Goal: Transaction & Acquisition: Download file/media

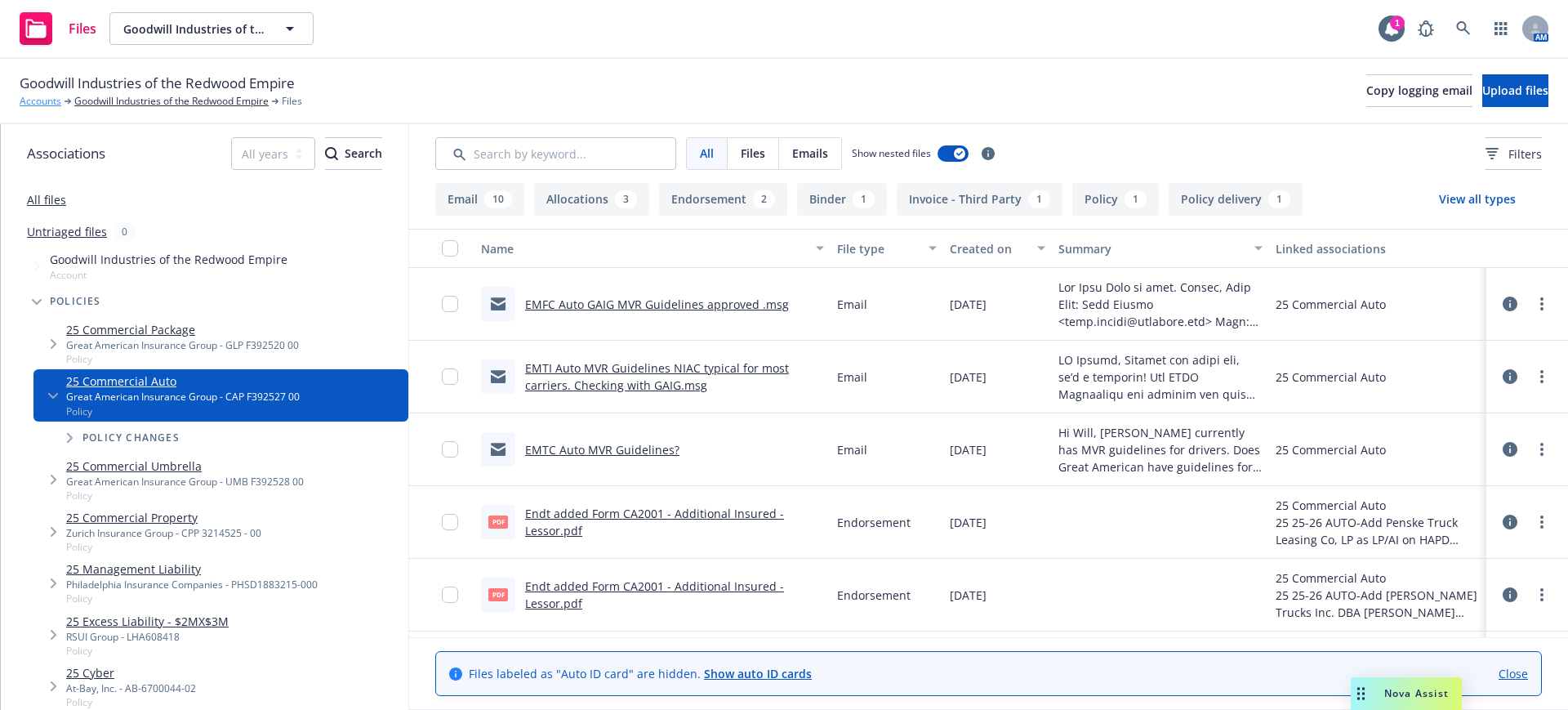
click at [41, 100] on link "Accounts" at bounding box center [41, 101] width 42 height 14
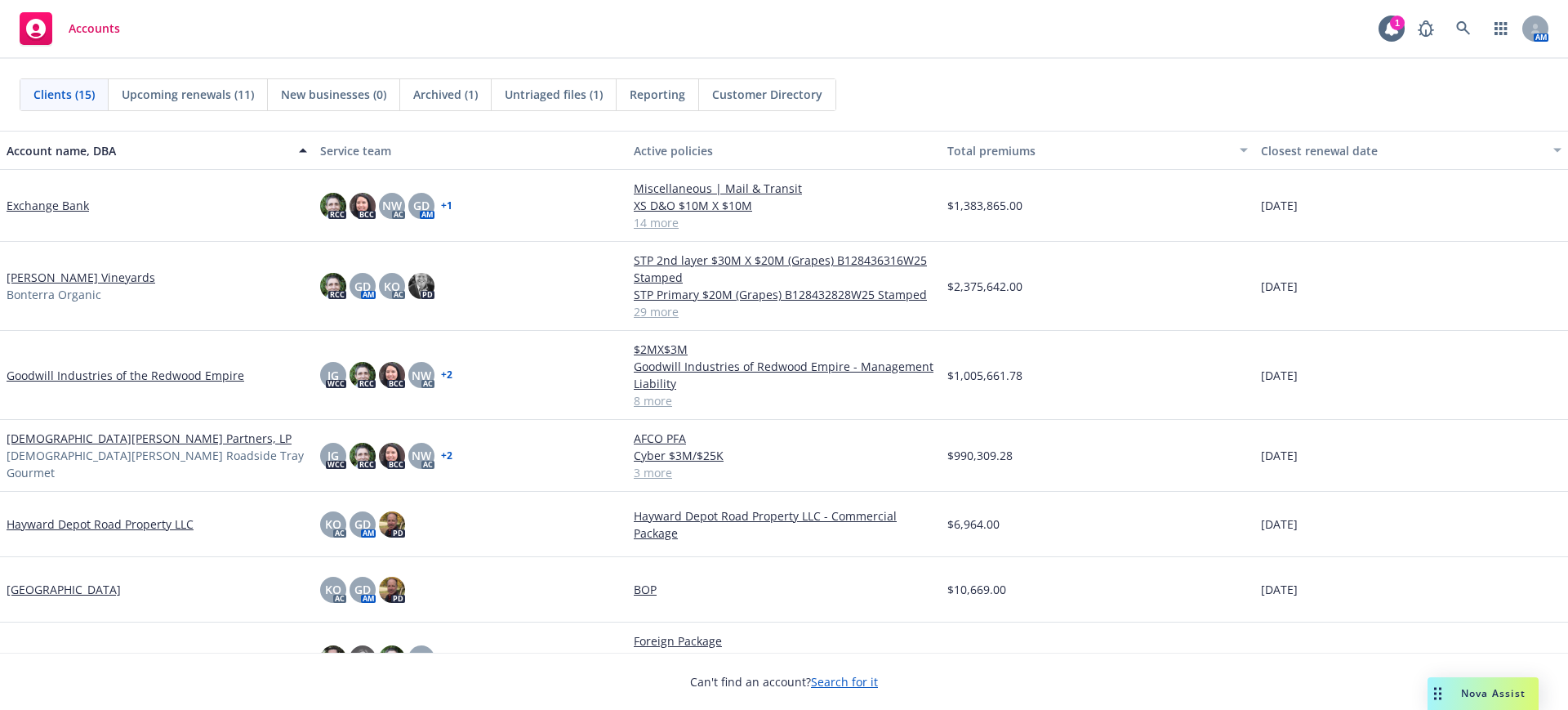
click at [61, 442] on link "[DEMOGRAPHIC_DATA][PERSON_NAME] Partners, LP" at bounding box center [149, 439] width 285 height 17
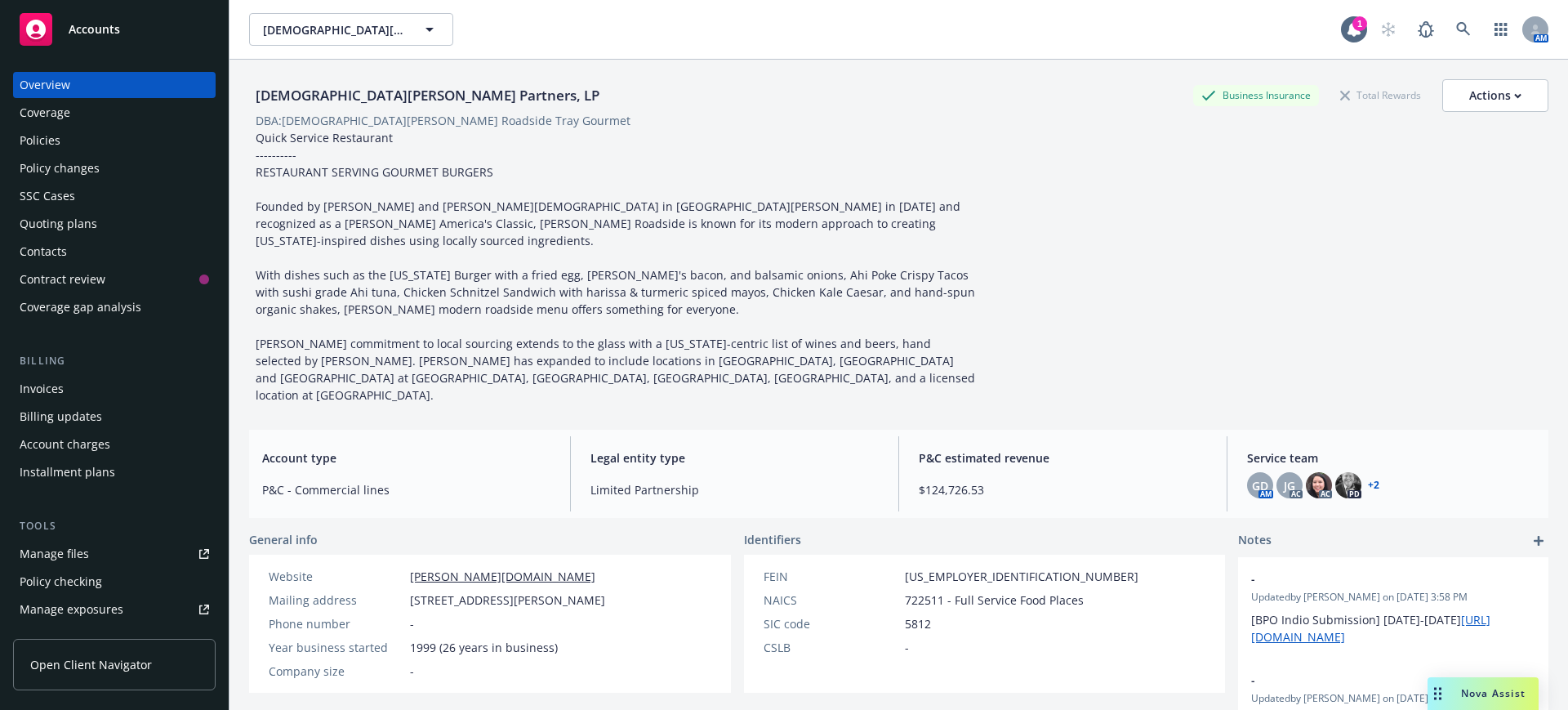
click at [36, 137] on div "Policies" at bounding box center [40, 140] width 41 height 27
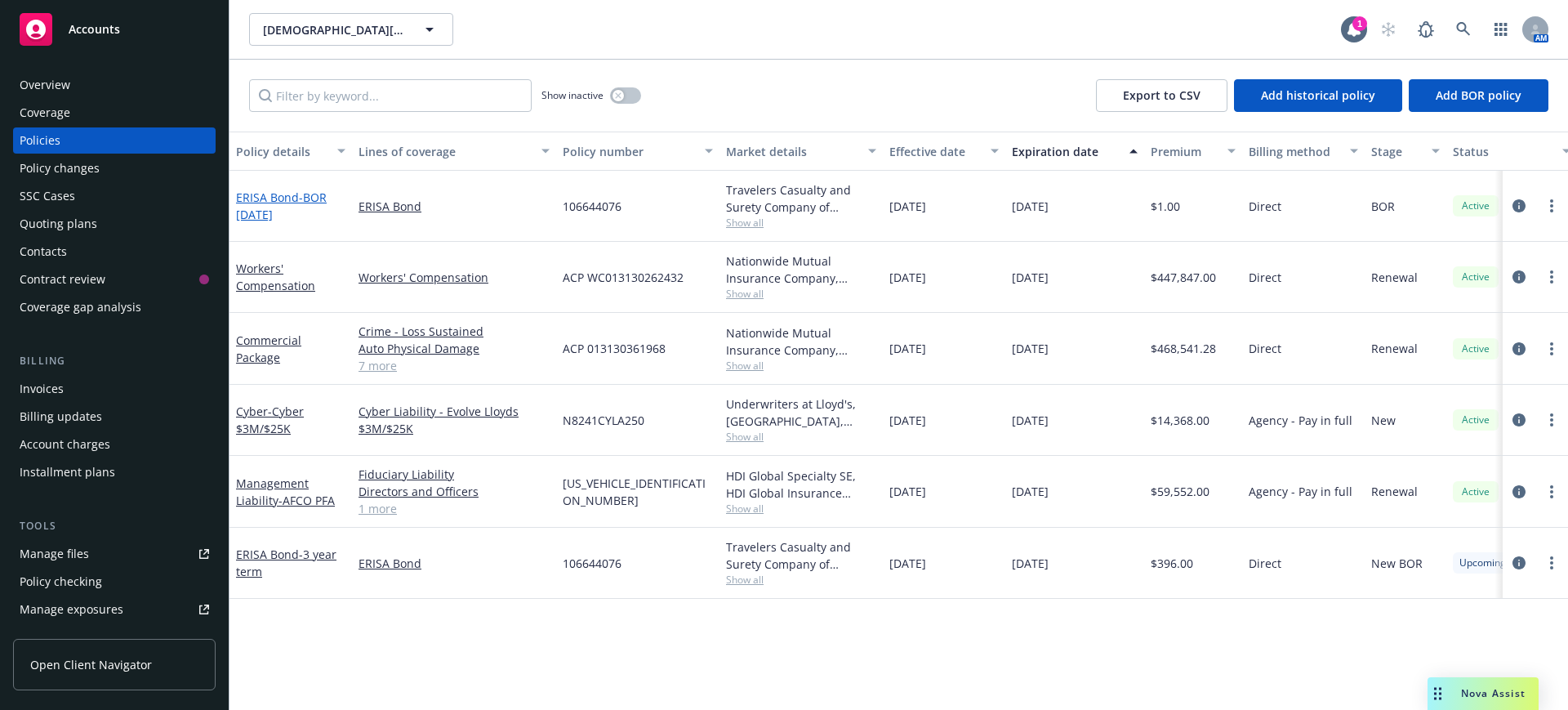
click at [273, 196] on link "ERISA Bond - BOR [DATE]" at bounding box center [282, 206] width 91 height 32
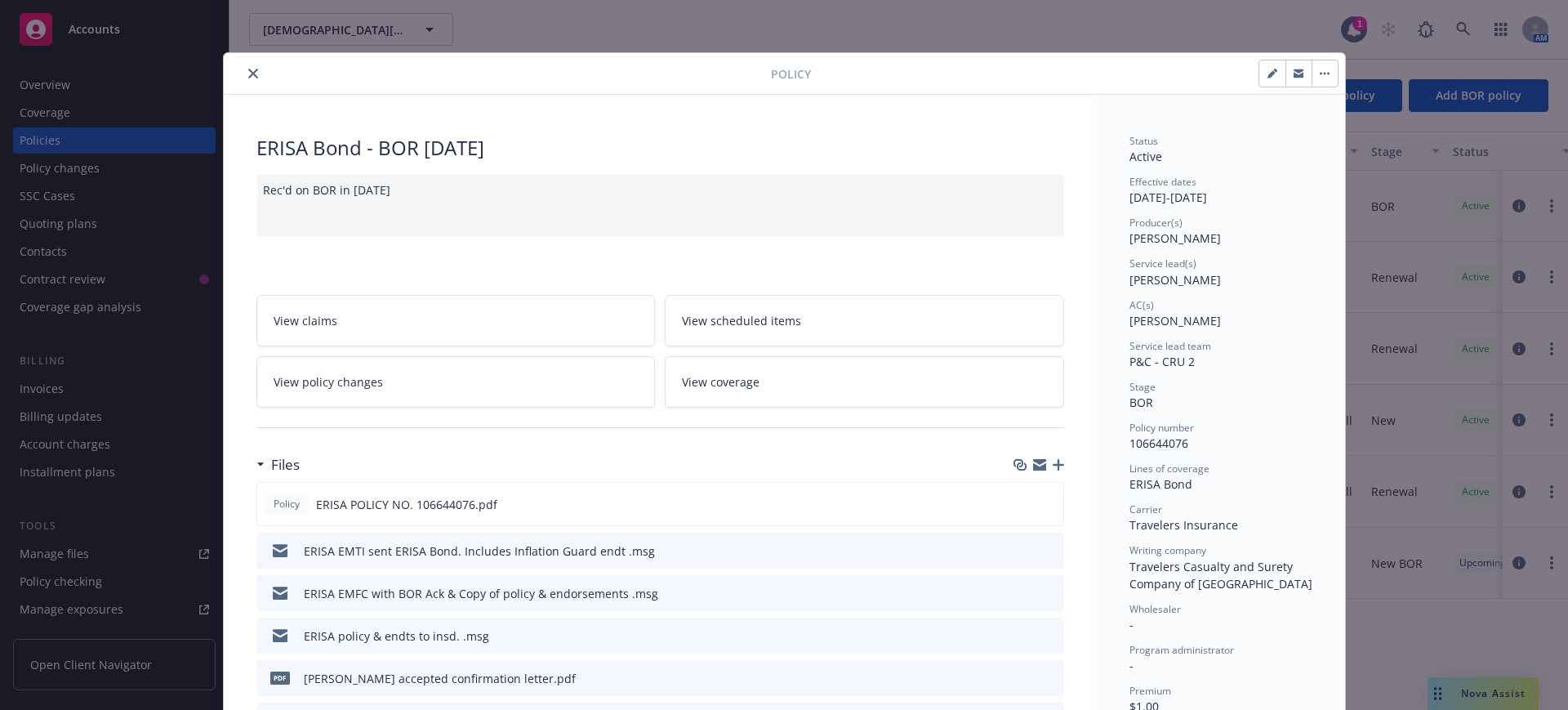
click at [410, 183] on div "Rec'd on BOR in [DATE]" at bounding box center [660, 205] width 808 height 62
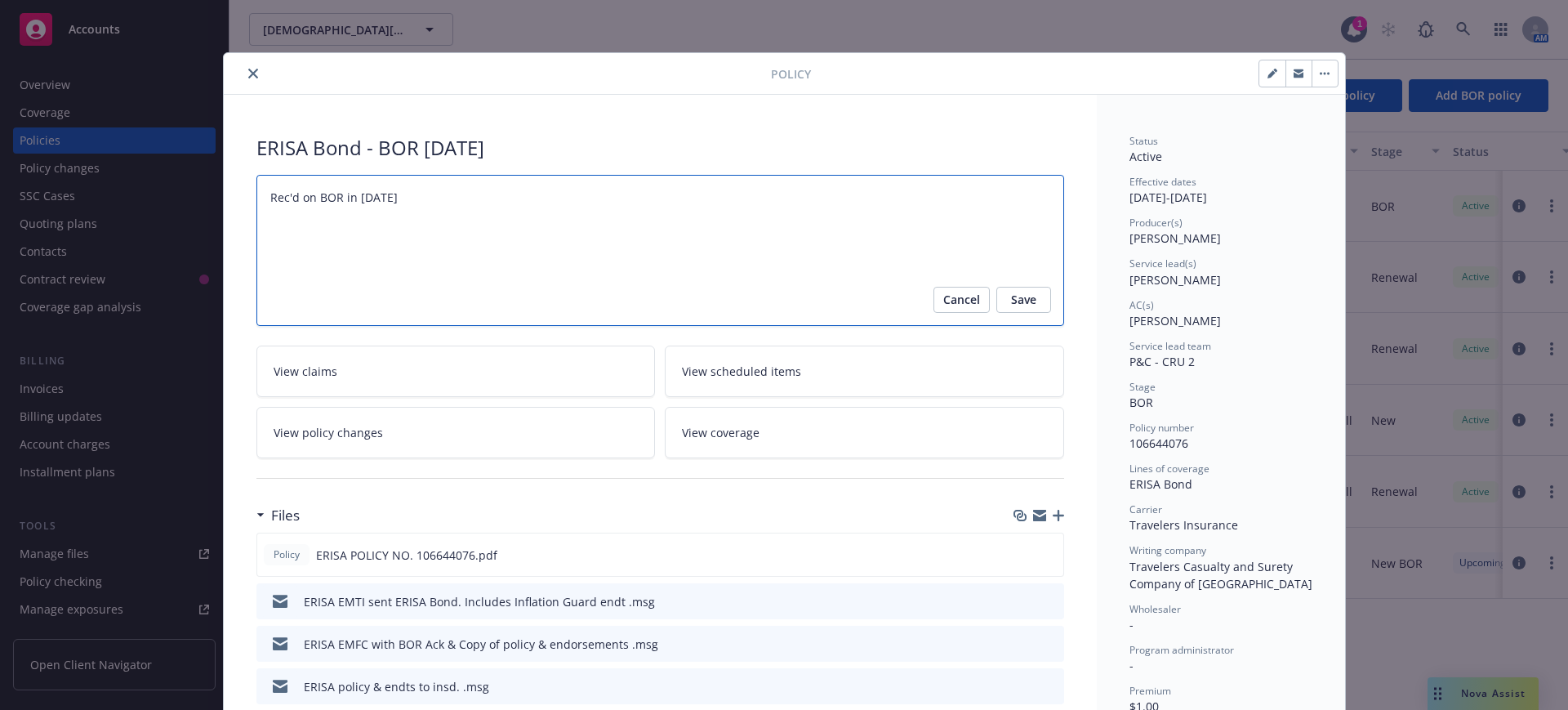
drag, startPoint x: 261, startPoint y: 196, endPoint x: 452, endPoint y: 173, distance: 192.4
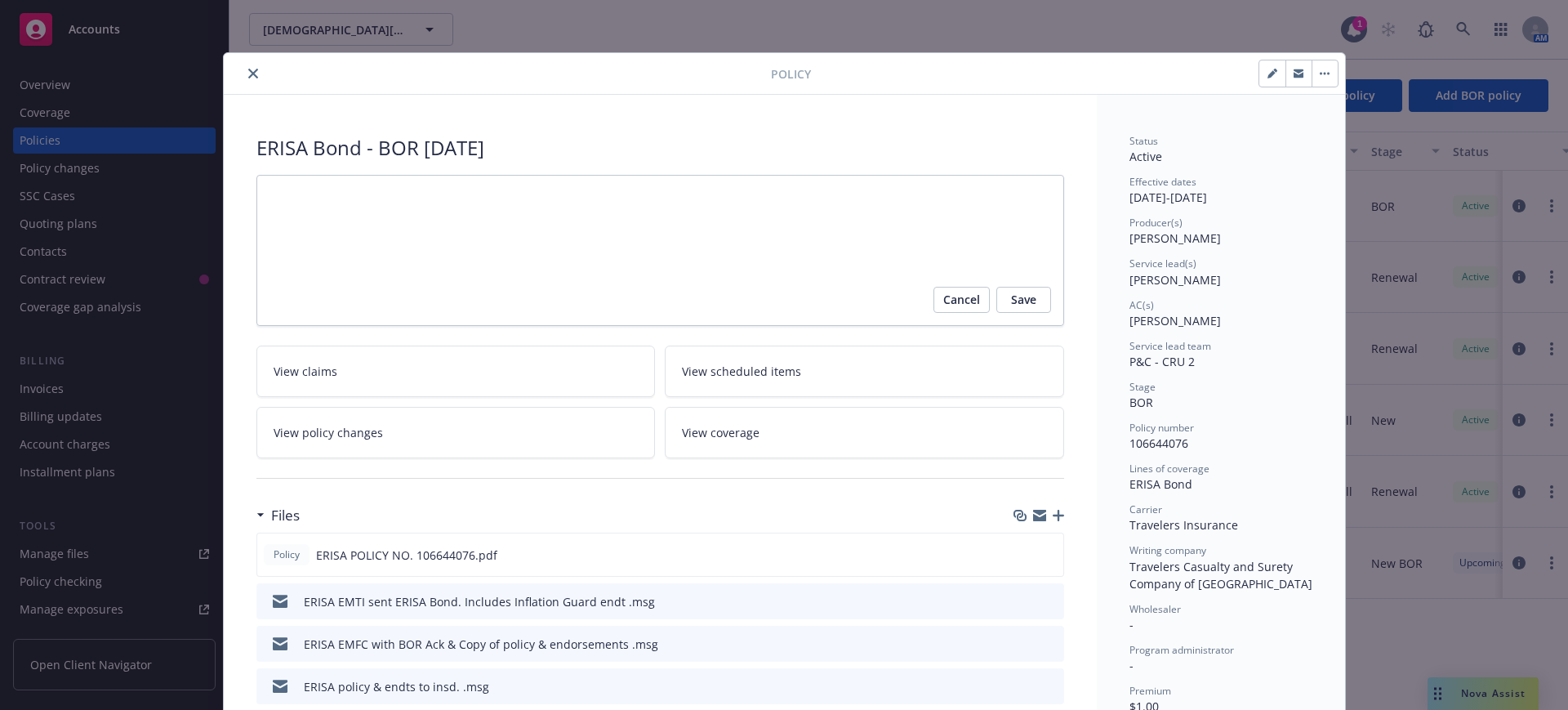
drag, startPoint x: 357, startPoint y: 146, endPoint x: 550, endPoint y: 135, distance: 193.3
click at [550, 135] on div "ERISA Bond - BOR June 2024" at bounding box center [660, 147] width 808 height 28
click at [1273, 70] on icon "button" at bounding box center [1275, 70] width 4 height 4
select select "BOR"
select select "36"
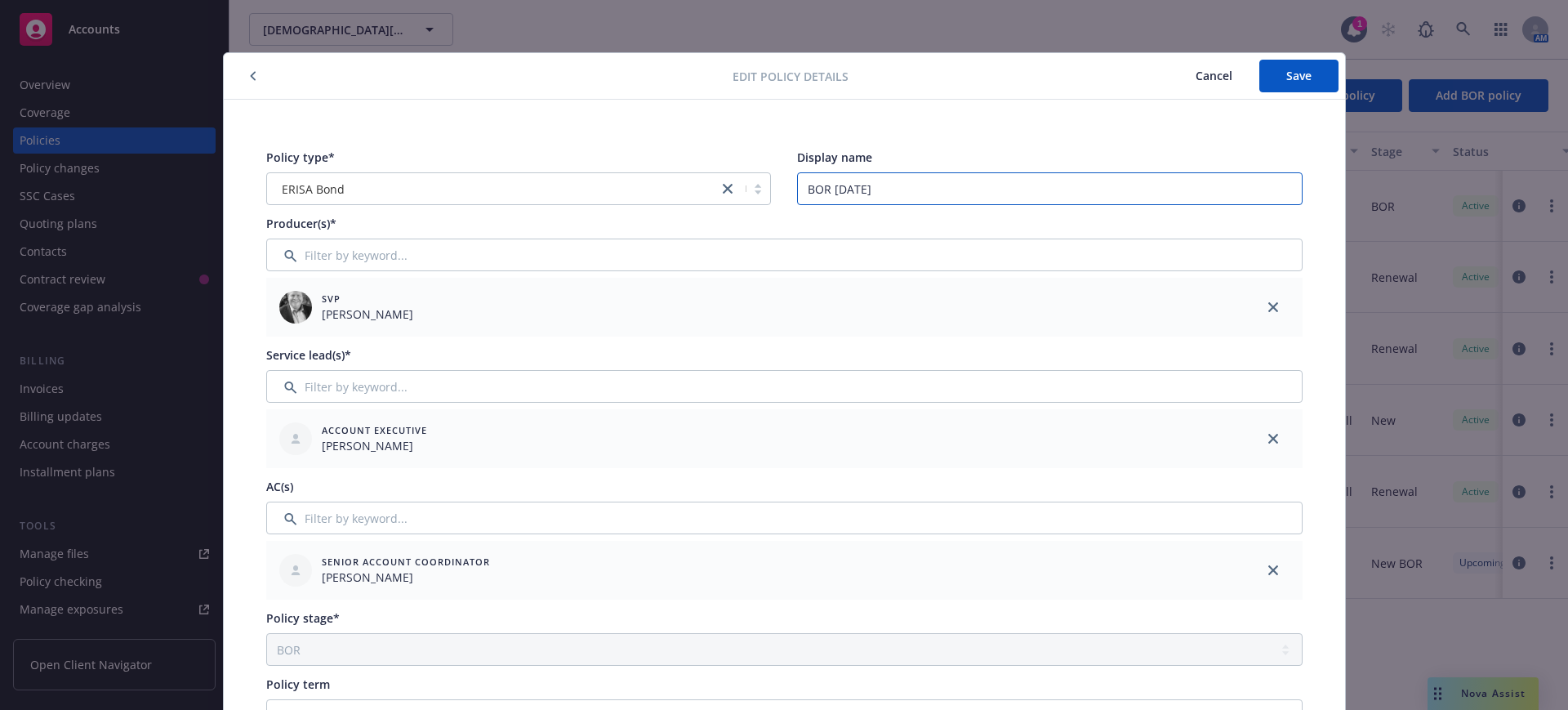
drag, startPoint x: 796, startPoint y: 191, endPoint x: 935, endPoint y: 183, distance: 139.2
click at [935, 183] on input "BOR June 2024" at bounding box center [1049, 189] width 506 height 32
click at [1286, 63] on button "Save" at bounding box center [1300, 76] width 80 height 32
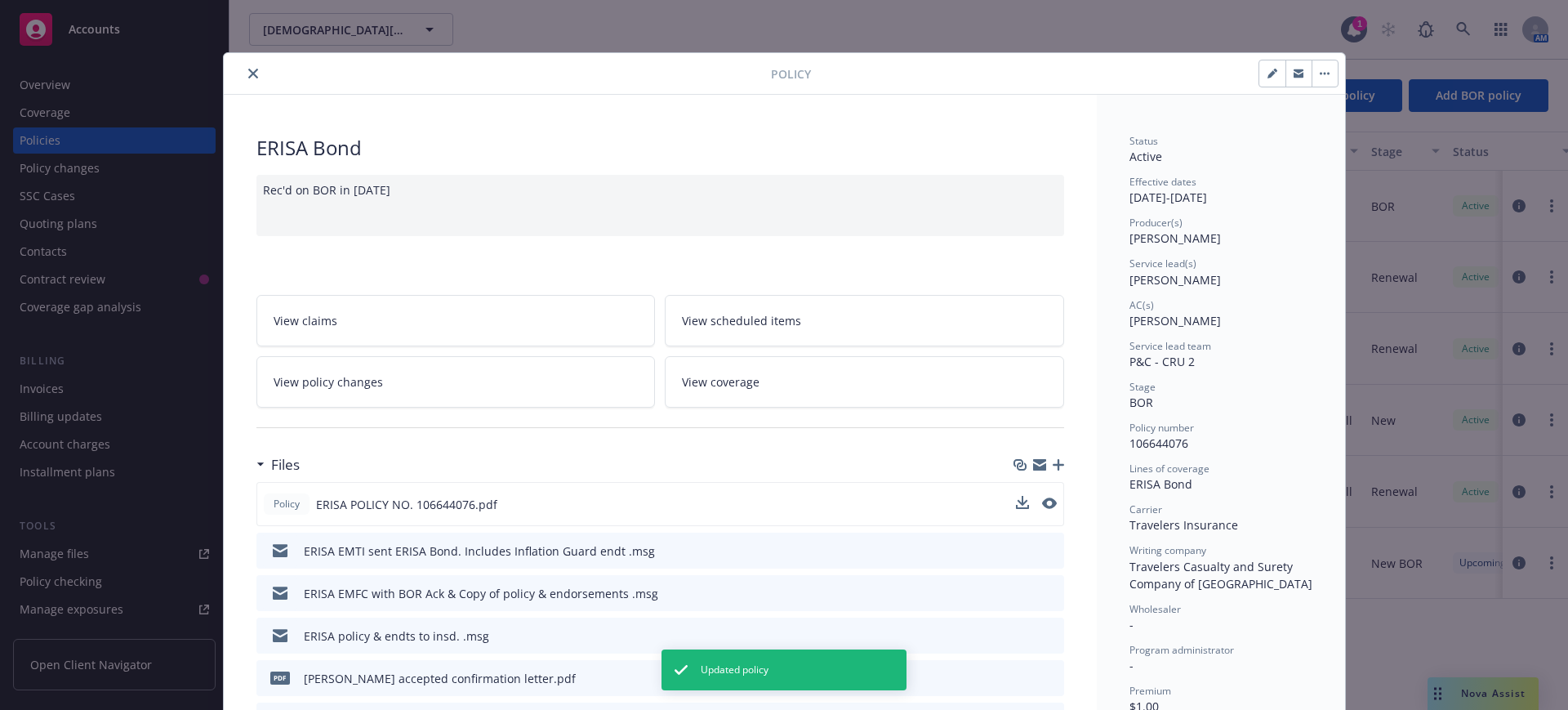
scroll to position [103, 0]
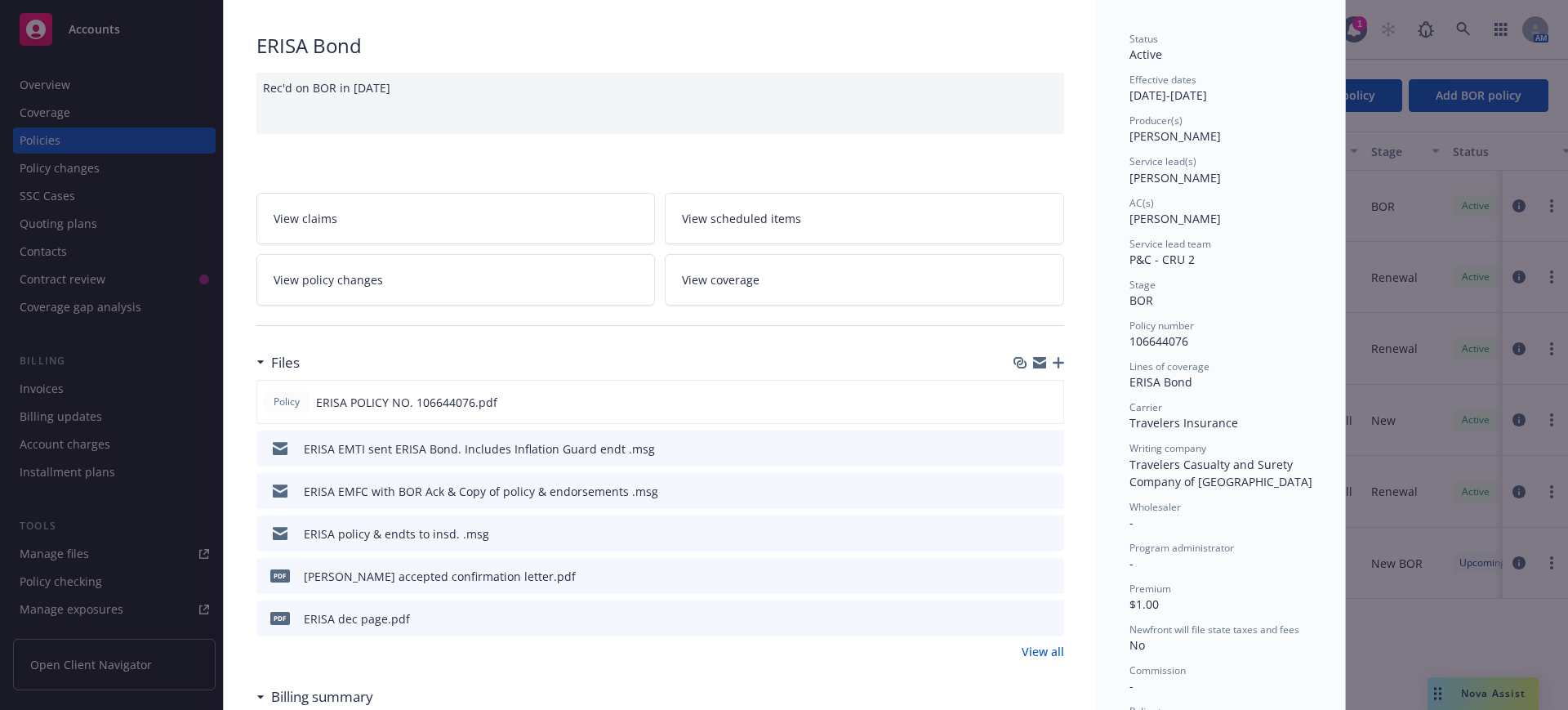
click at [1042, 650] on link "View all" at bounding box center [1042, 652] width 43 height 17
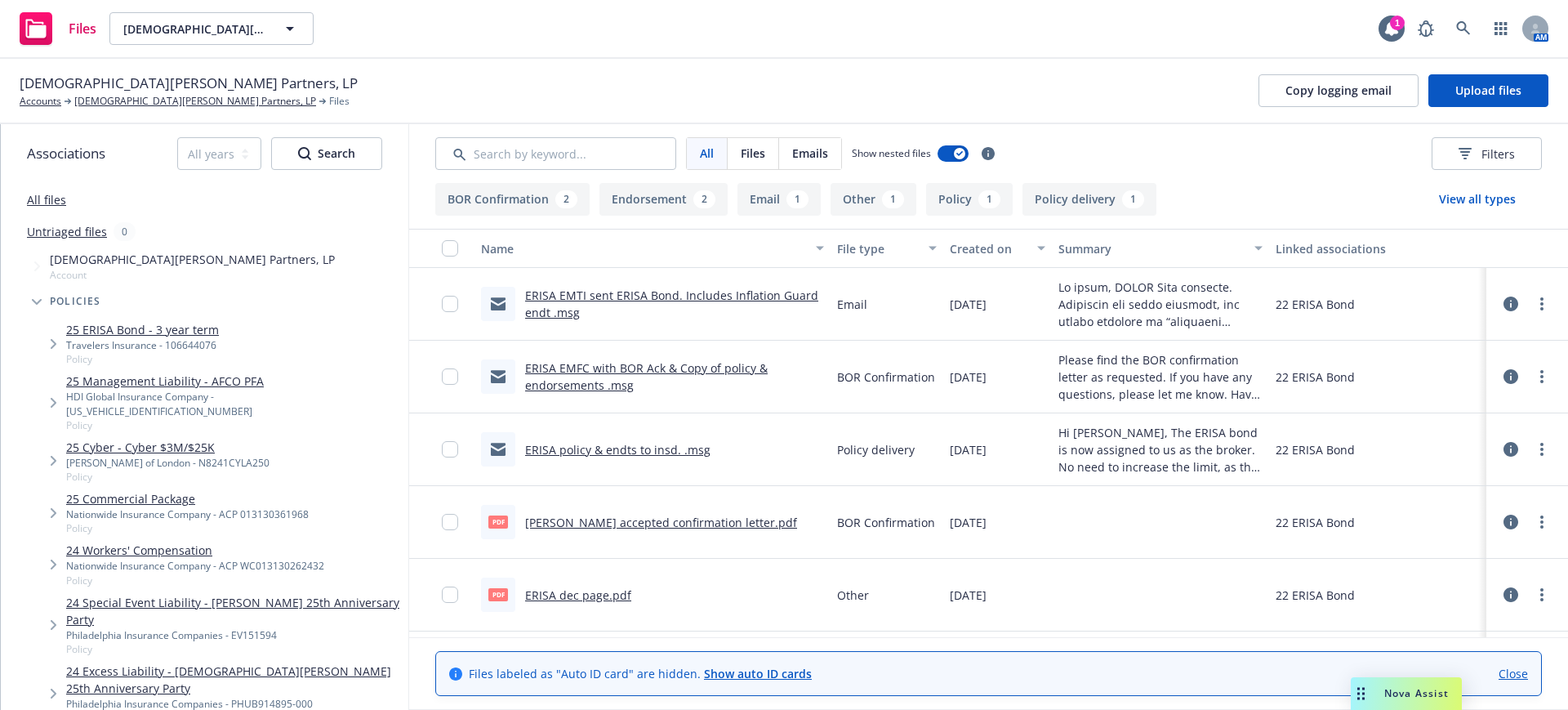
click at [559, 300] on link "ERISA EMTI sent ERISA Bond. Includes Inflation Guard endt .msg" at bounding box center [672, 304] width 293 height 32
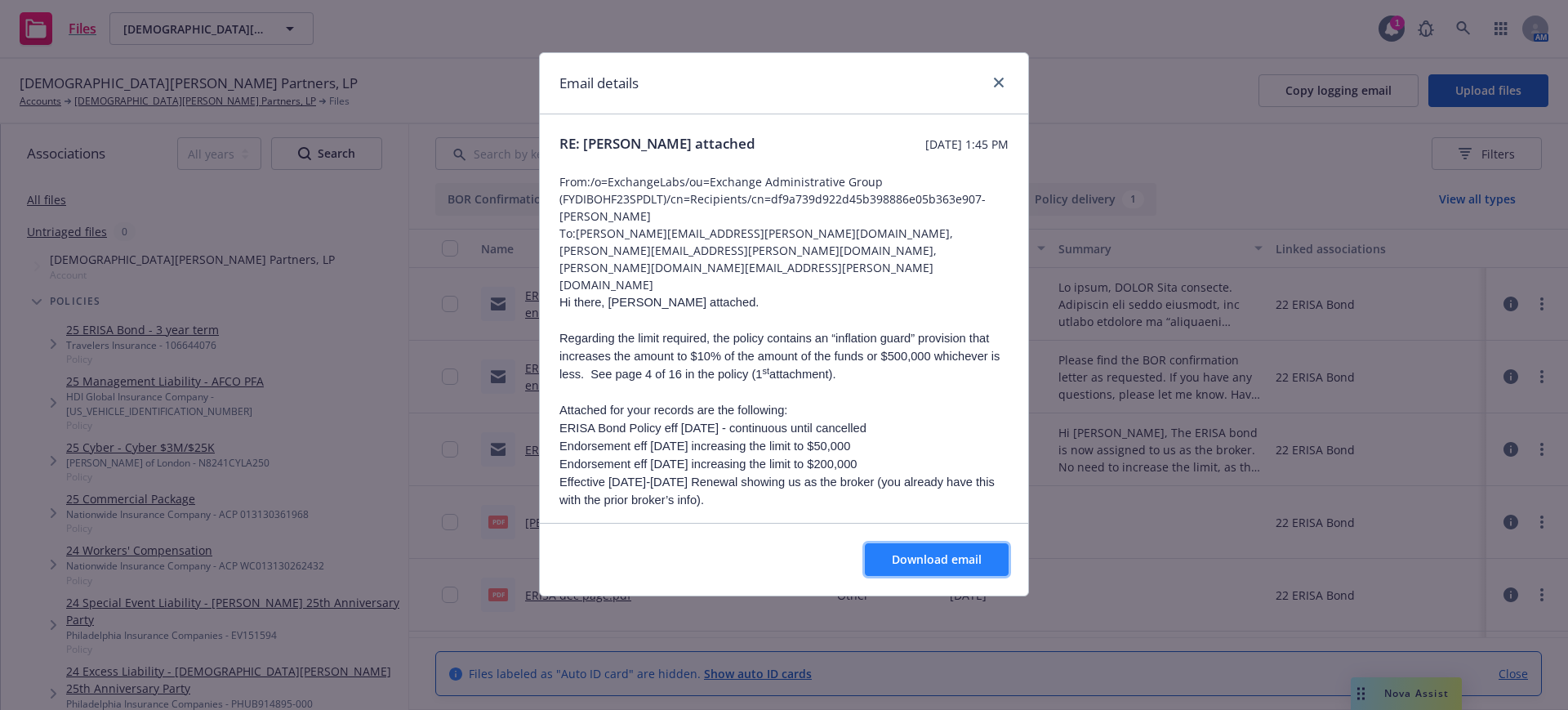
click at [937, 555] on span "Download email" at bounding box center [936, 559] width 90 height 15
click at [1002, 78] on icon "close" at bounding box center [999, 83] width 9 height 9
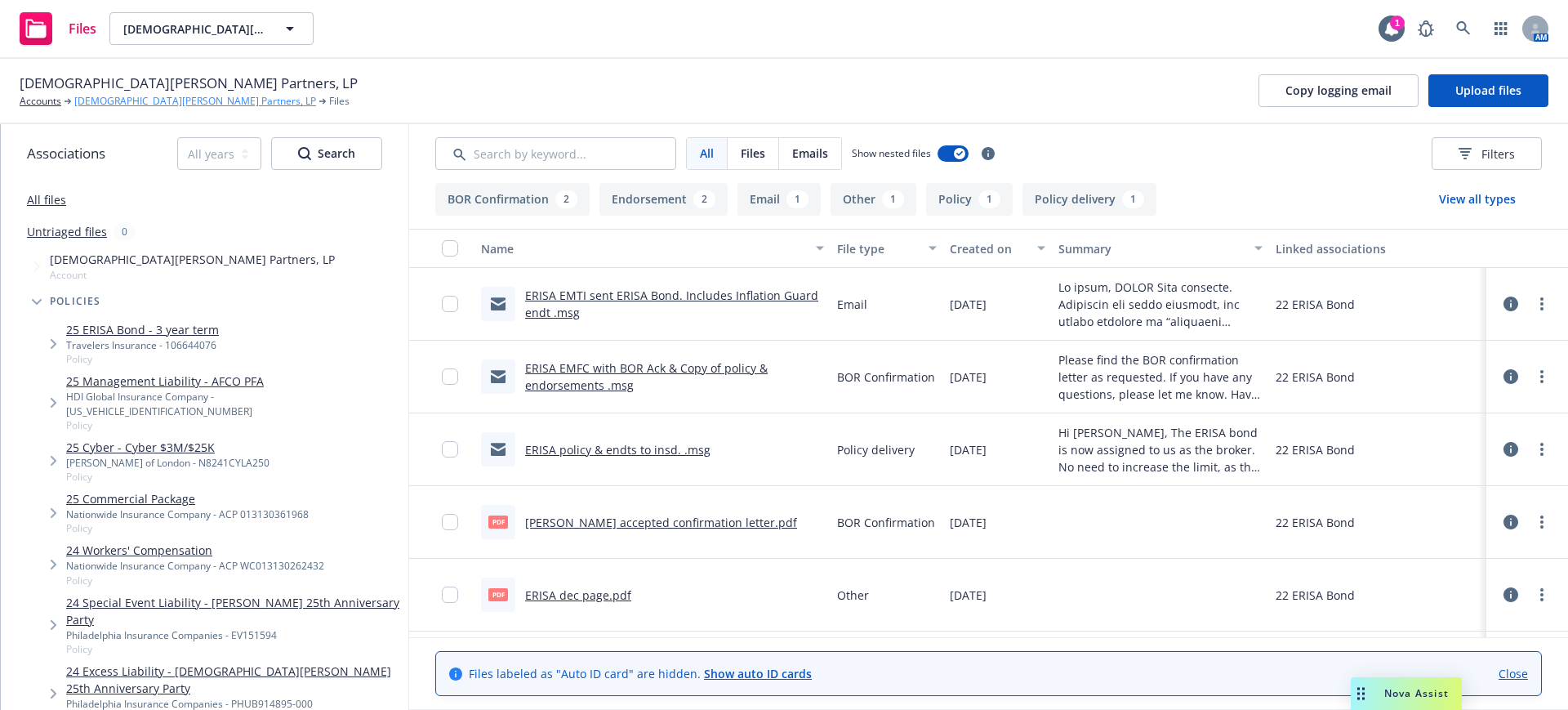
click at [125, 96] on link "[DEMOGRAPHIC_DATA][PERSON_NAME] Partners, LP" at bounding box center [194, 101] width 242 height 14
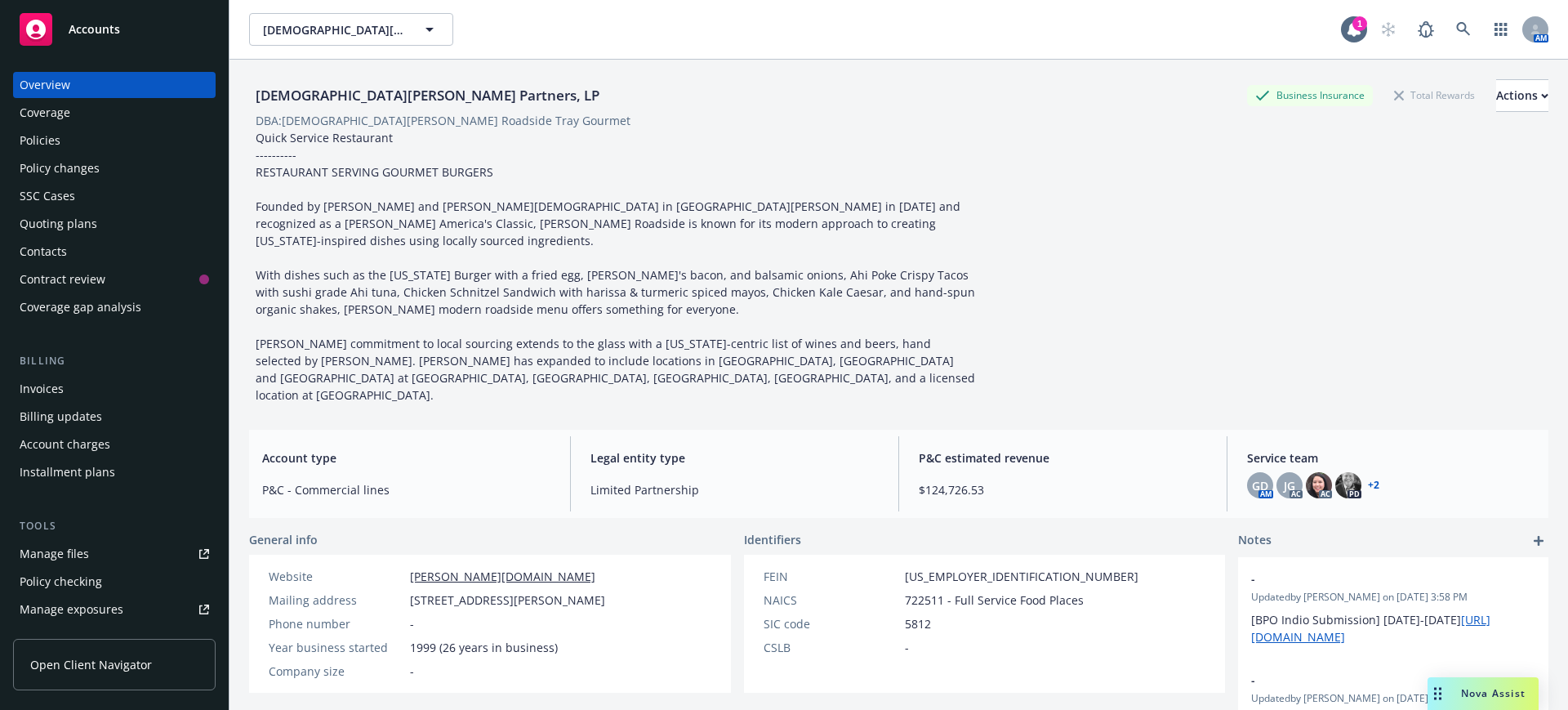
click at [41, 133] on div "Policies" at bounding box center [40, 140] width 41 height 27
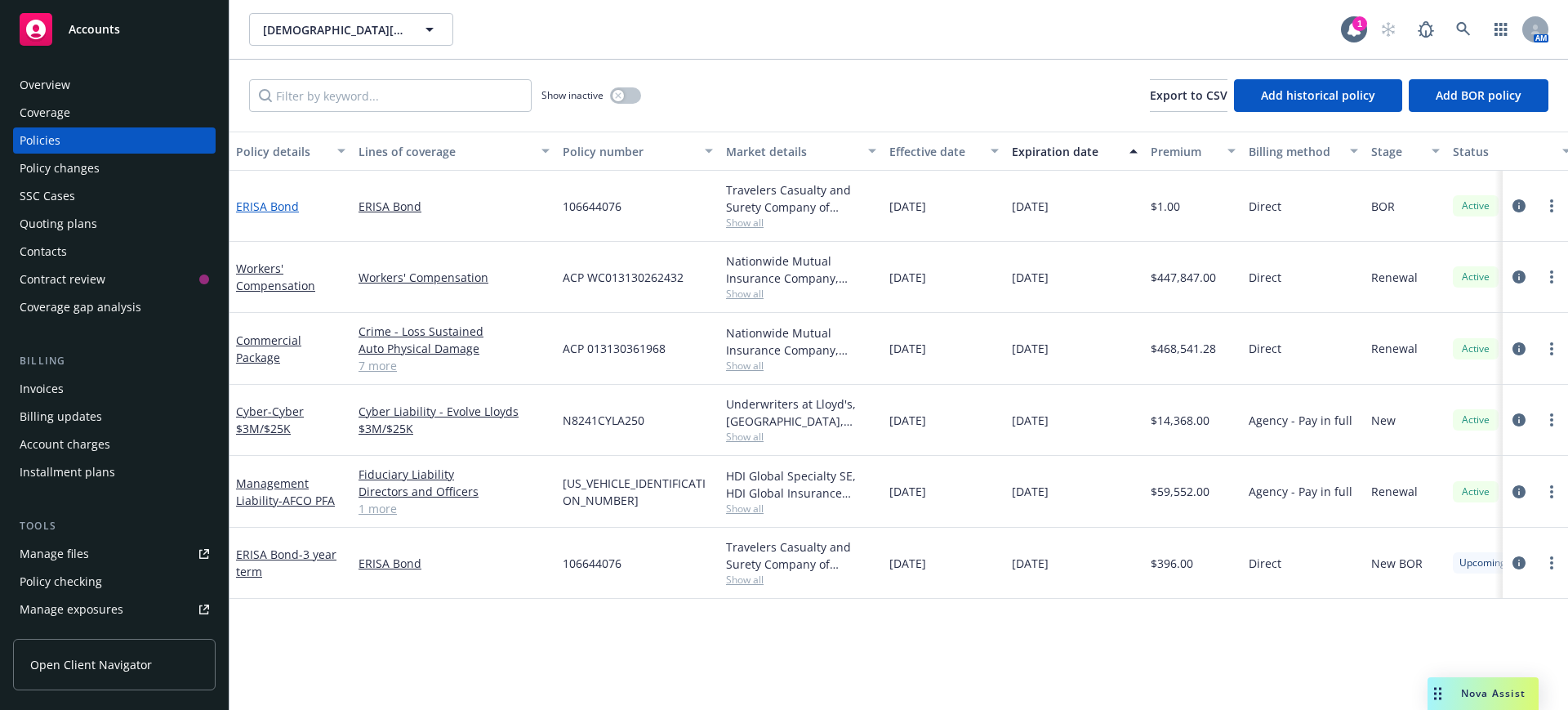
click at [262, 203] on link "ERISA Bond" at bounding box center [267, 206] width 63 height 15
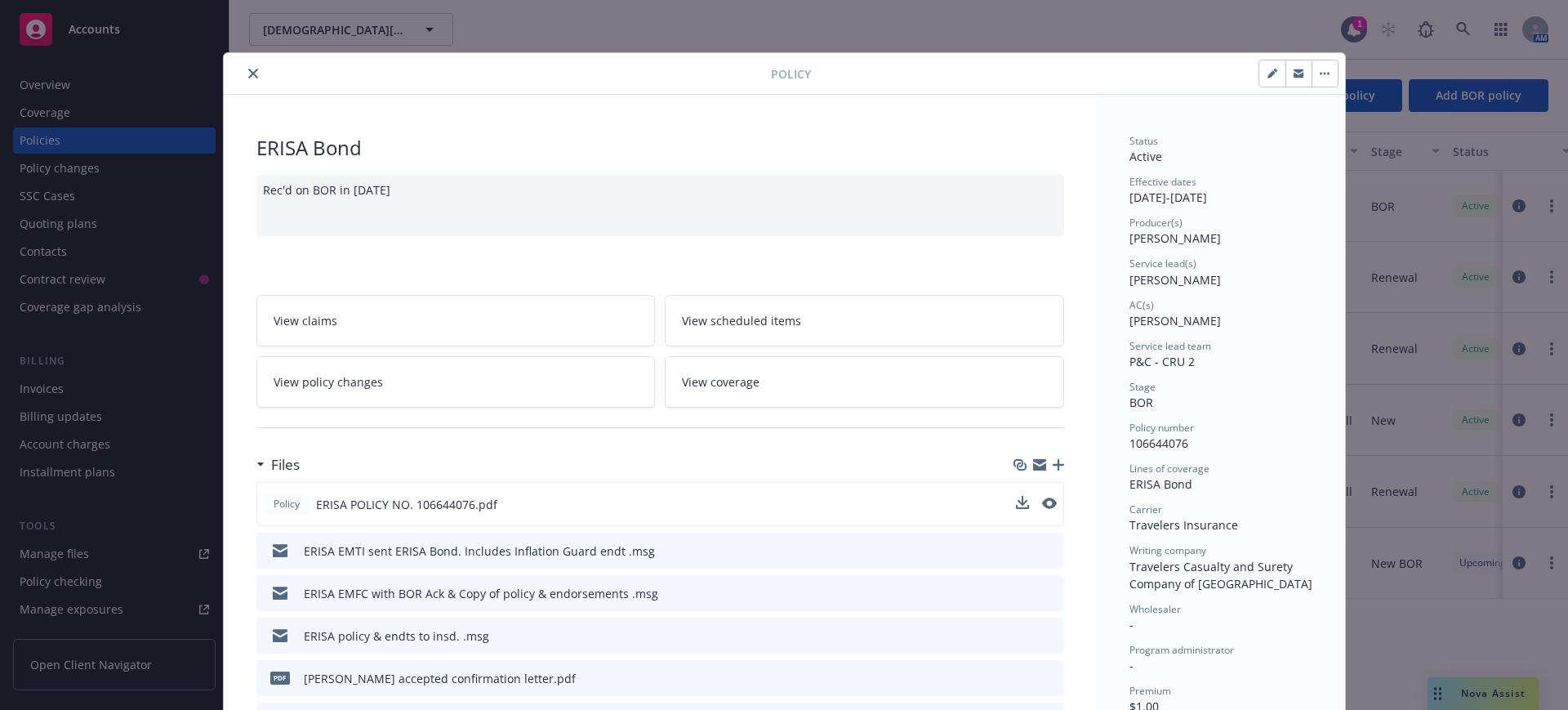
click at [1022, 502] on div at bounding box center [1036, 505] width 41 height 17
click at [1015, 502] on icon "download file" at bounding box center [1020, 501] width 10 height 9
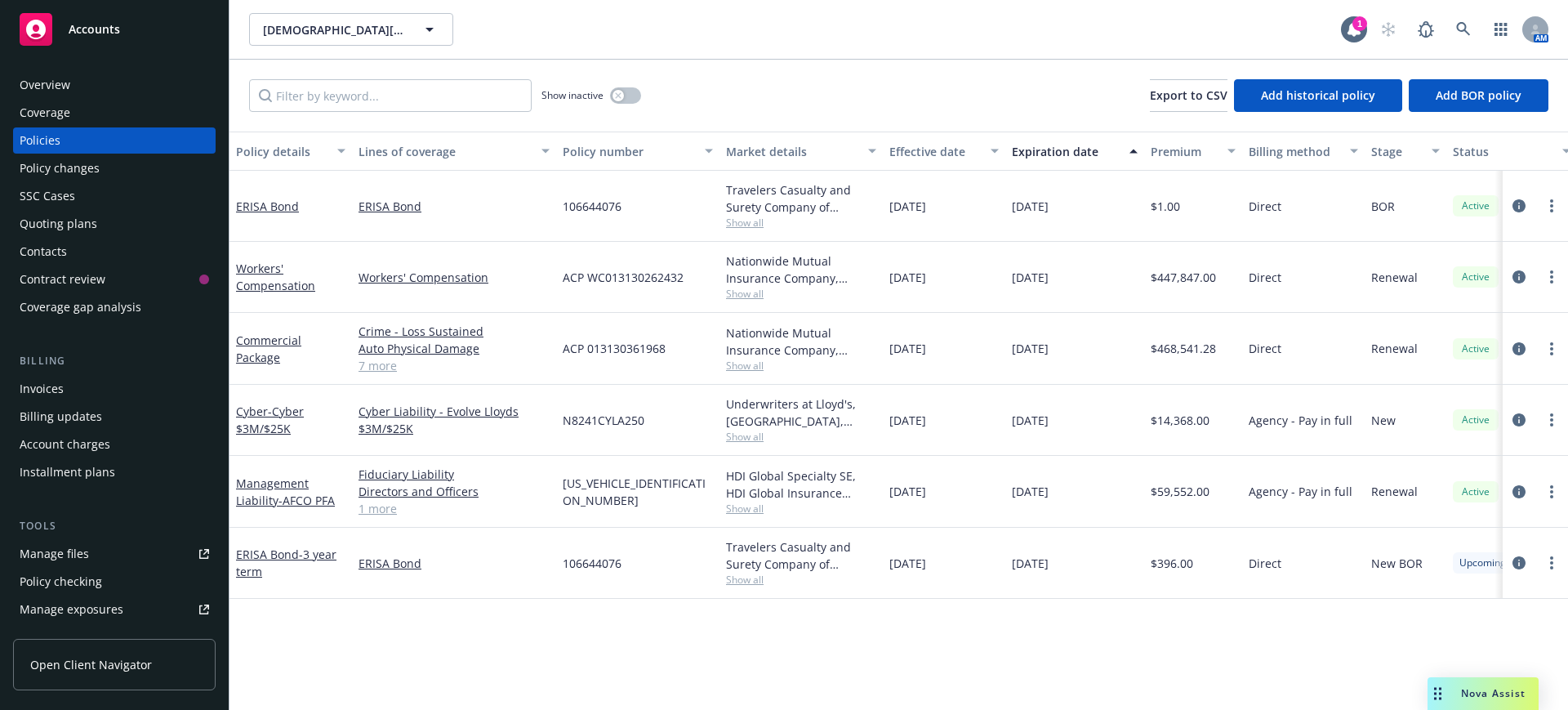
click at [1475, 695] on span "Nova Assist" at bounding box center [1493, 693] width 65 height 14
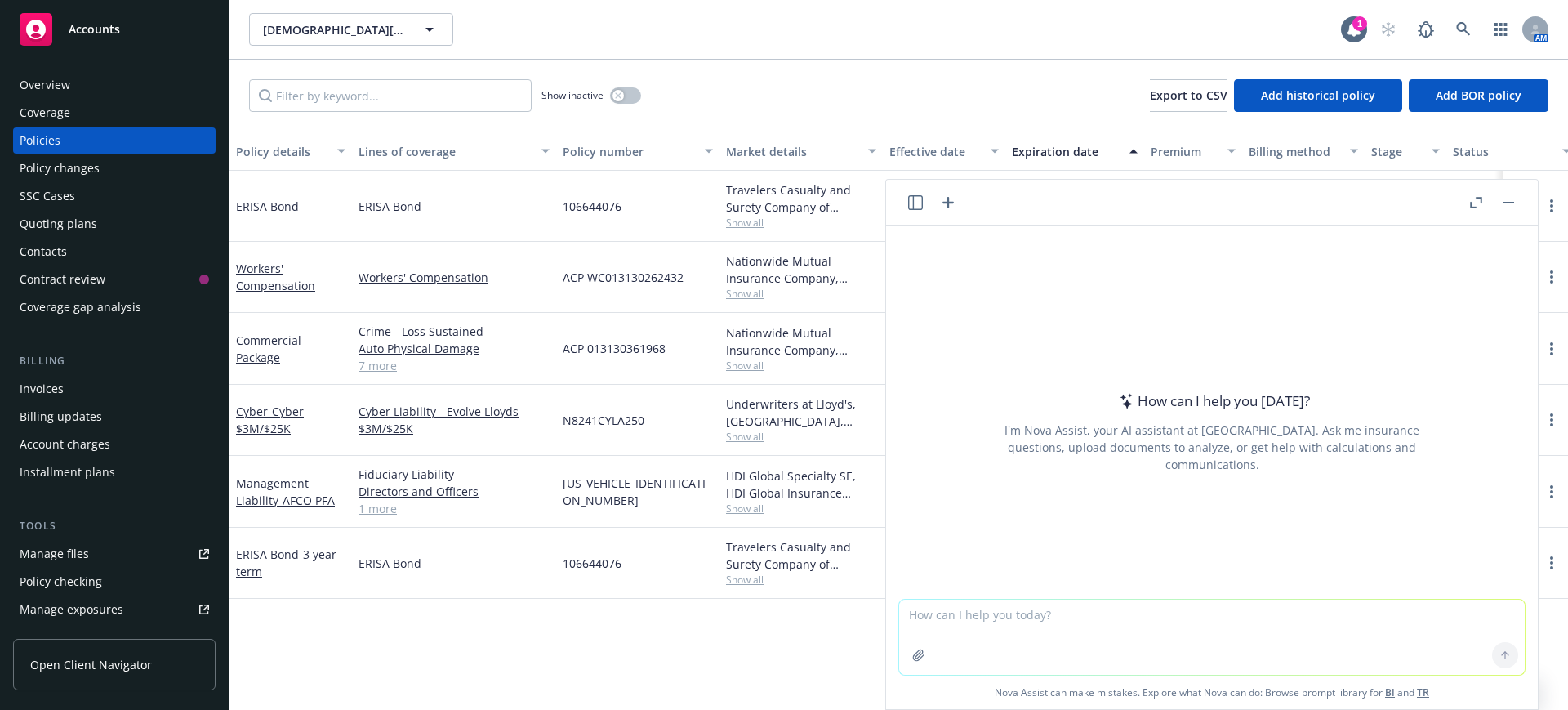
click at [901, 614] on textarea at bounding box center [1212, 637] width 626 height 75
paste textarea
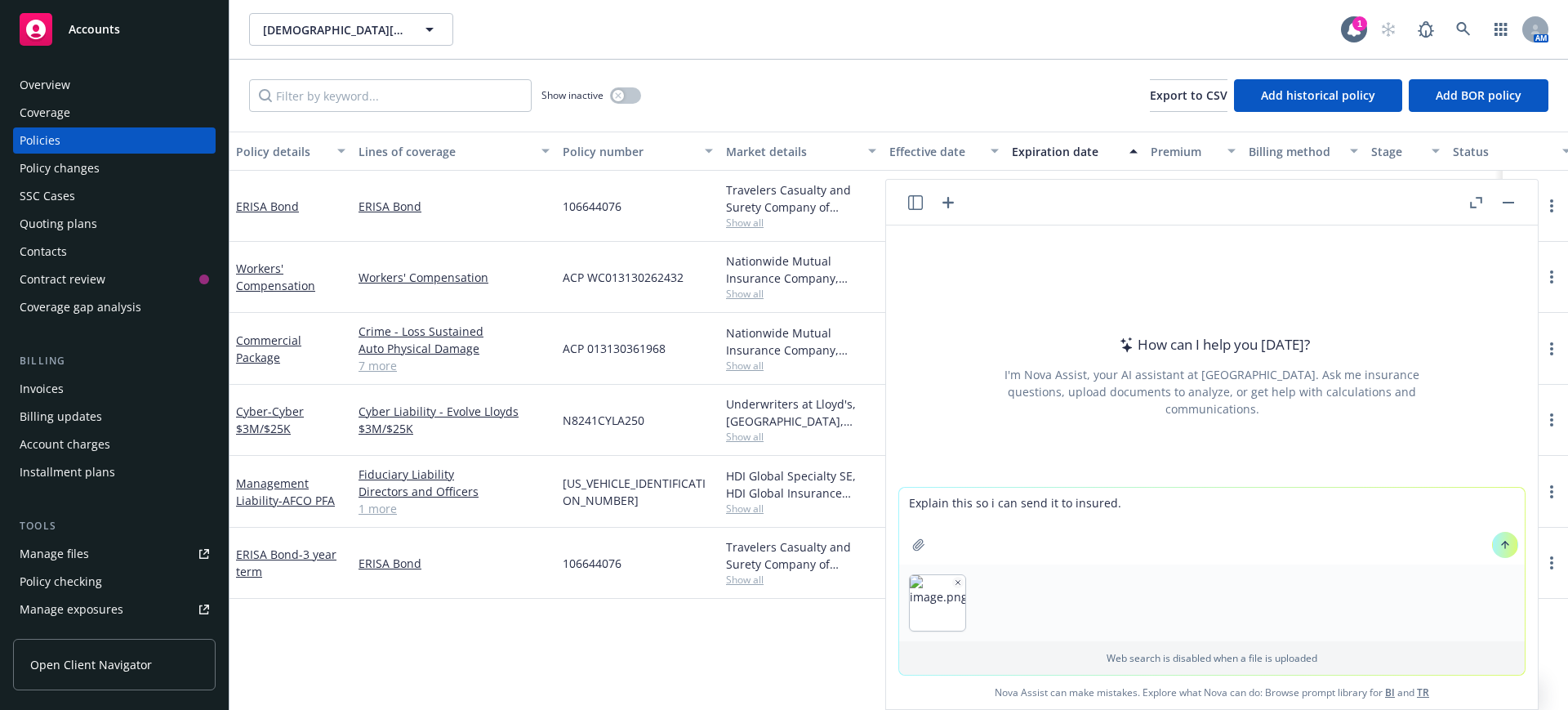
type textarea "Explain this so i can send it to insured."
click at [1500, 541] on icon at bounding box center [1505, 545] width 11 height 11
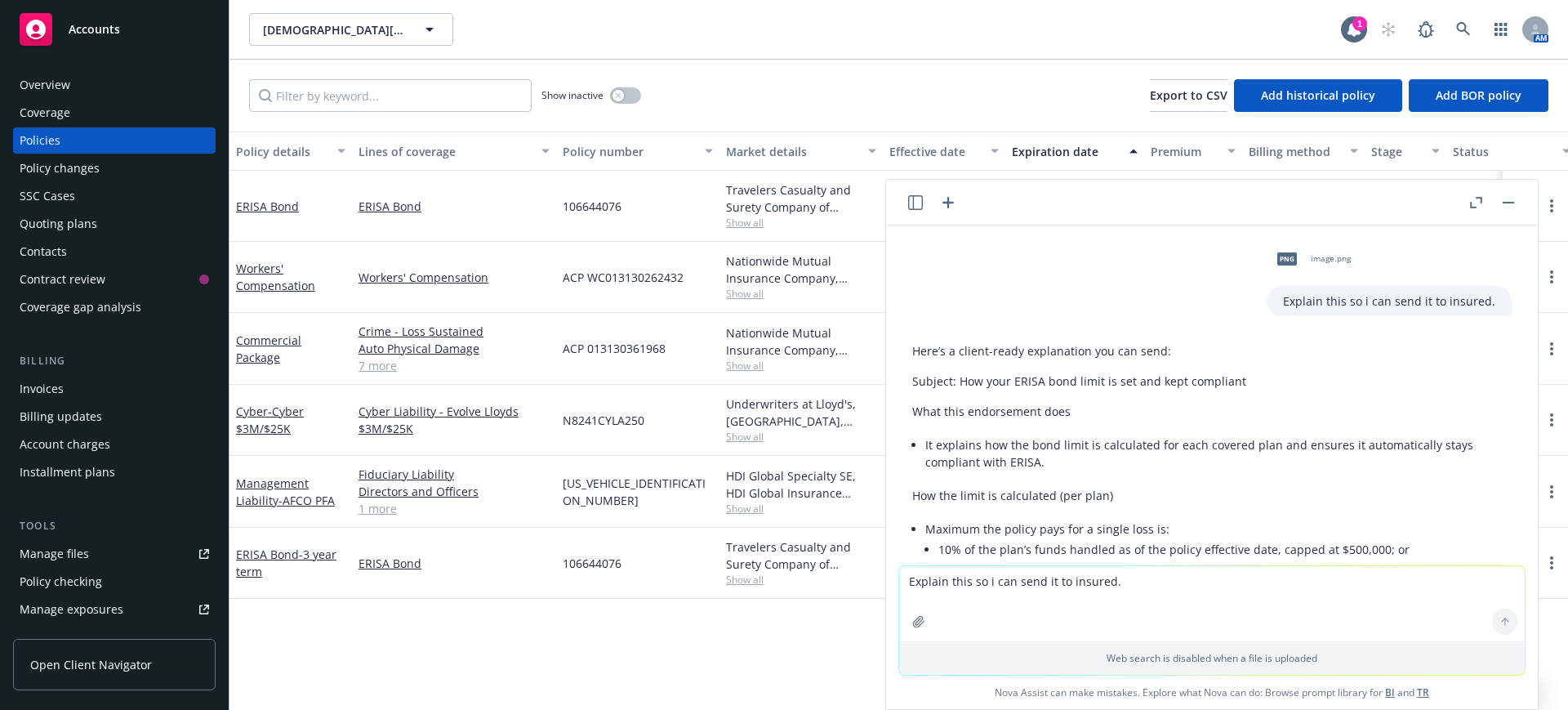
click at [1513, 196] on button "button" at bounding box center [1508, 202] width 20 height 20
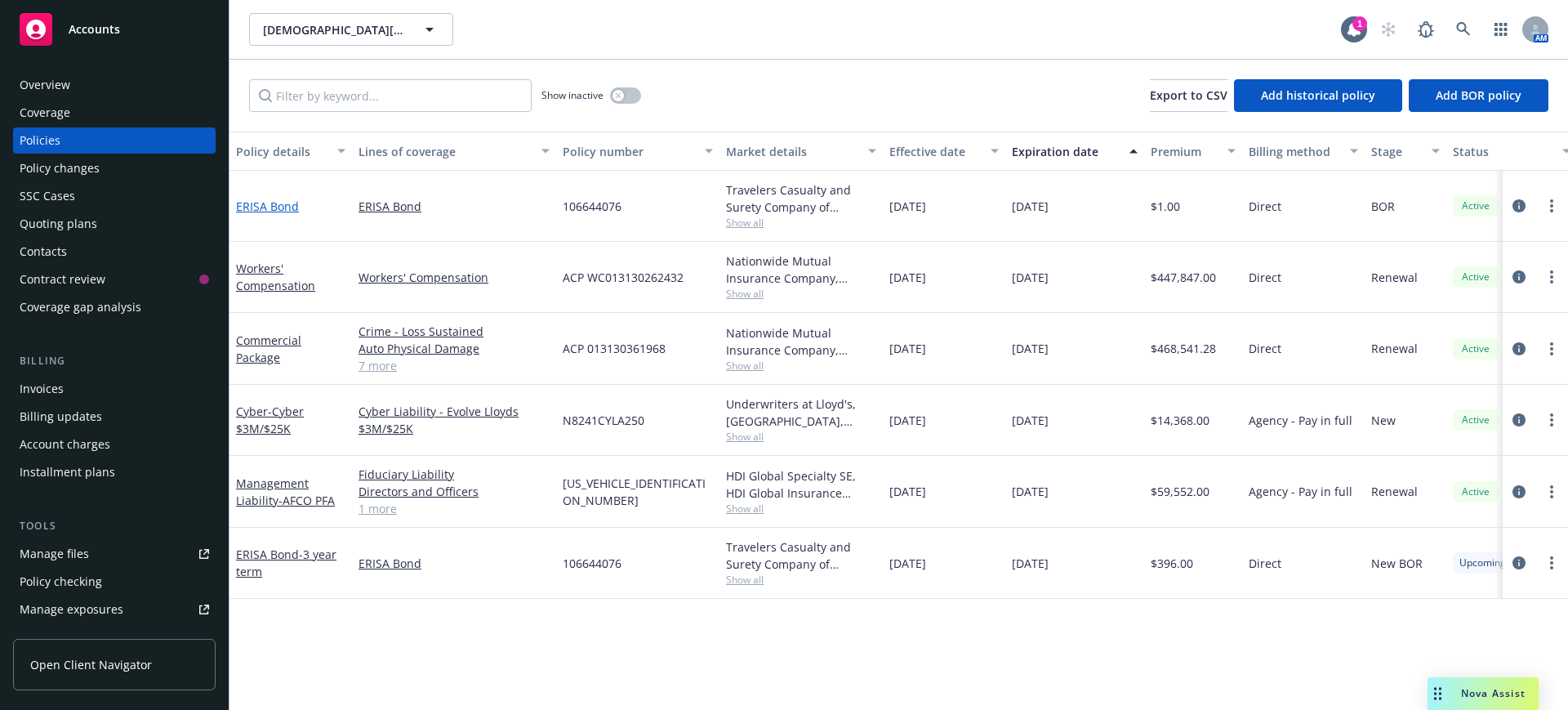
click at [274, 199] on link "ERISA Bond" at bounding box center [267, 206] width 63 height 15
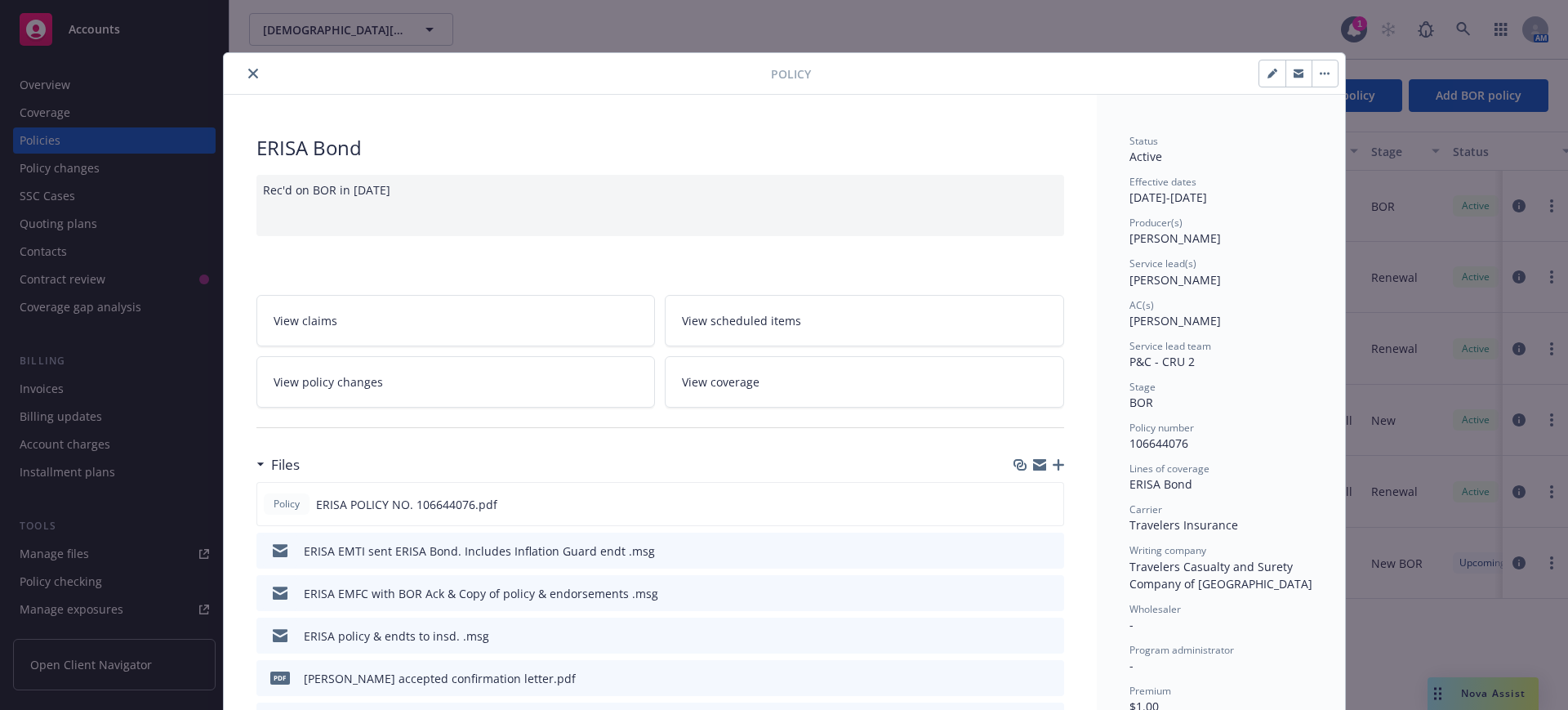
click at [1053, 462] on icon "button" at bounding box center [1059, 465] width 11 height 11
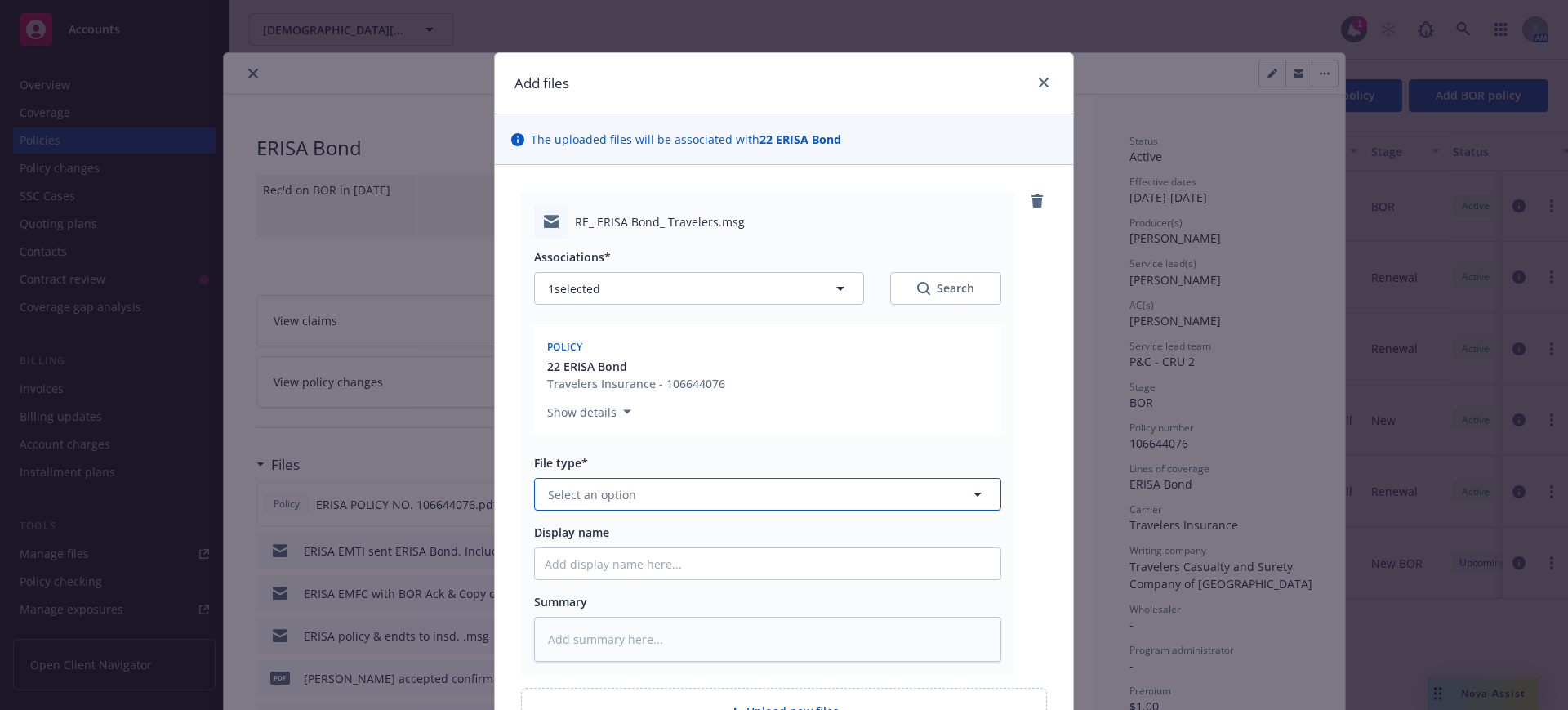
click at [586, 490] on span "Select an option" at bounding box center [592, 495] width 88 height 17
type input "email"
click at [562, 532] on span "Email" at bounding box center [566, 540] width 30 height 17
click at [549, 563] on input "Display name" at bounding box center [767, 564] width 466 height 31
type textarea "x"
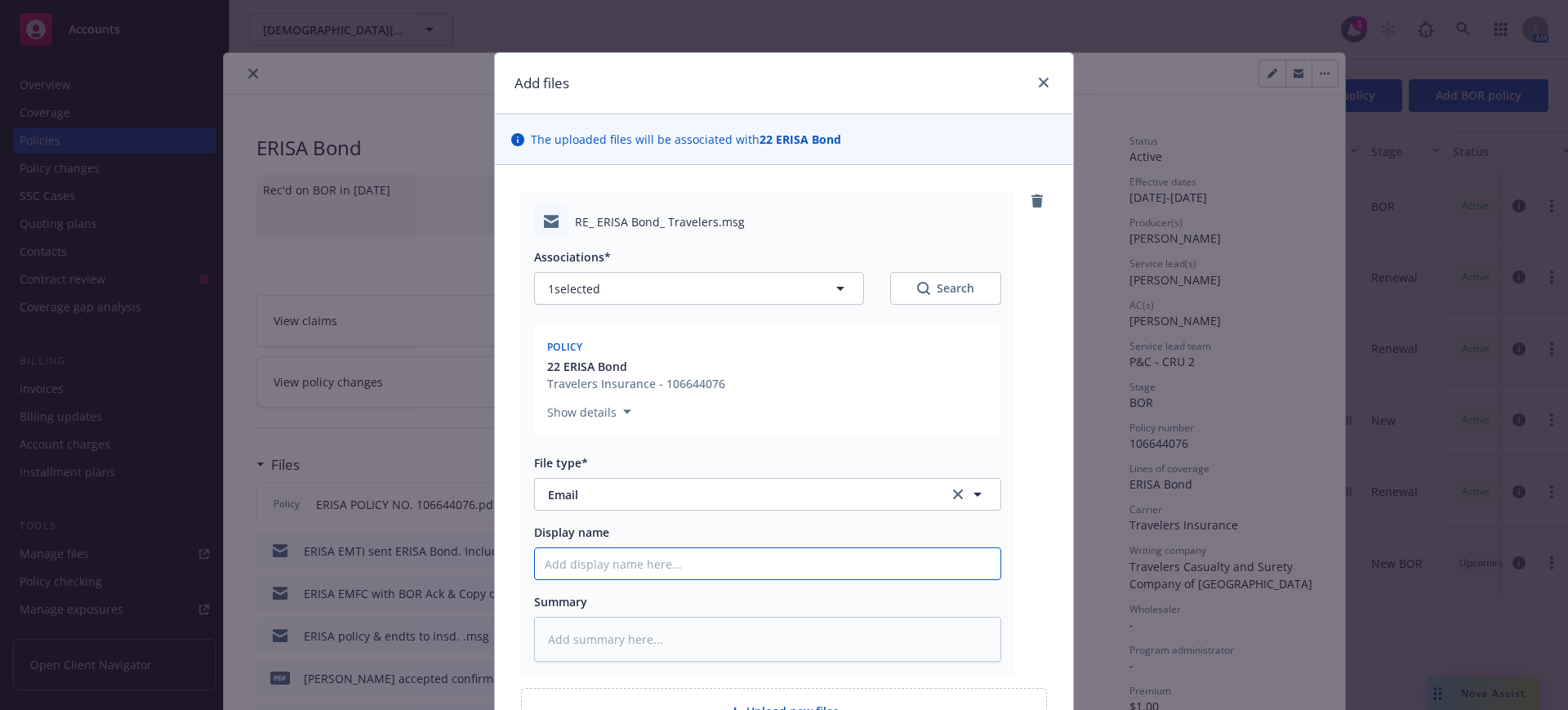
type input "E"
type textarea "x"
type input "EM"
type textarea "x"
type input "EMT"
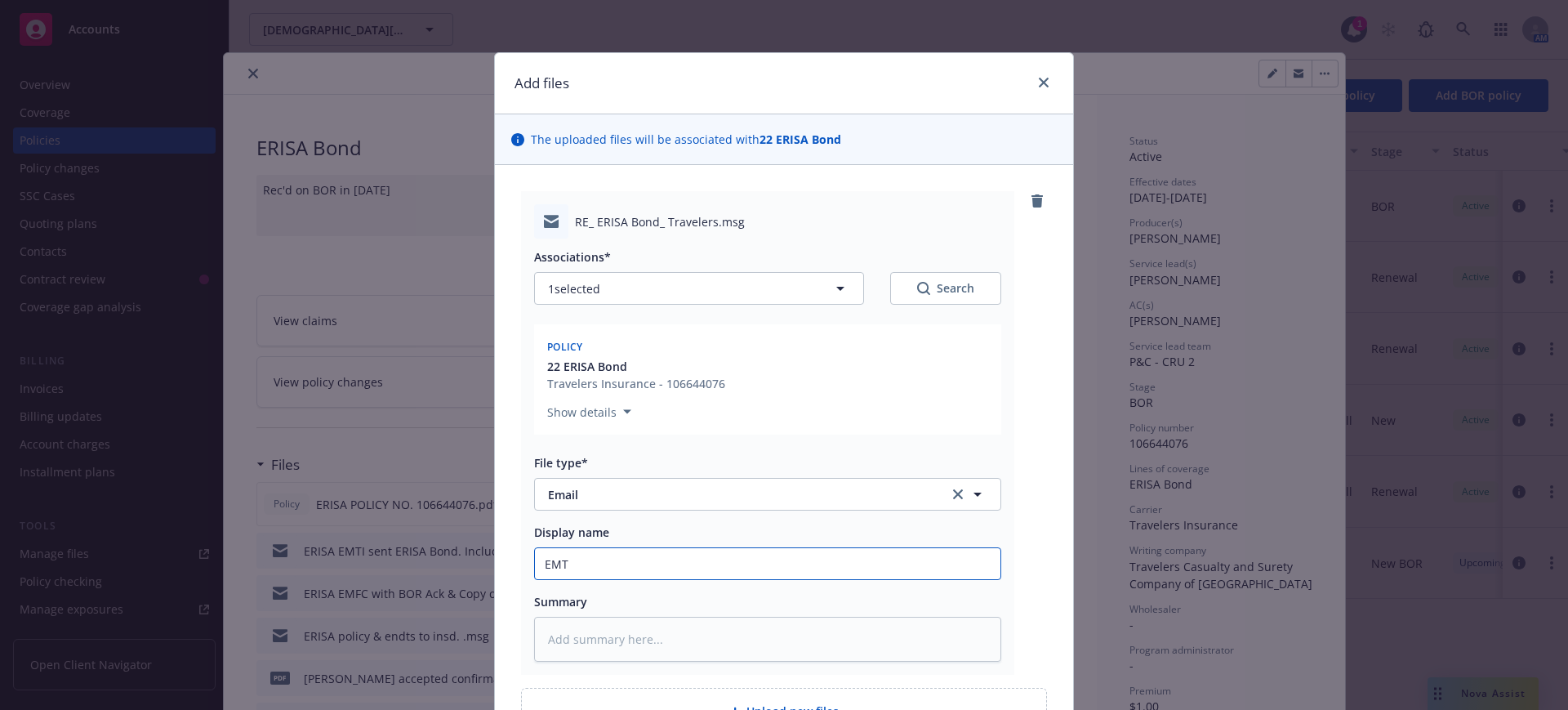
type textarea "x"
type input "EMTI"
type textarea "x"
type input "EMTI"
type textarea "x"
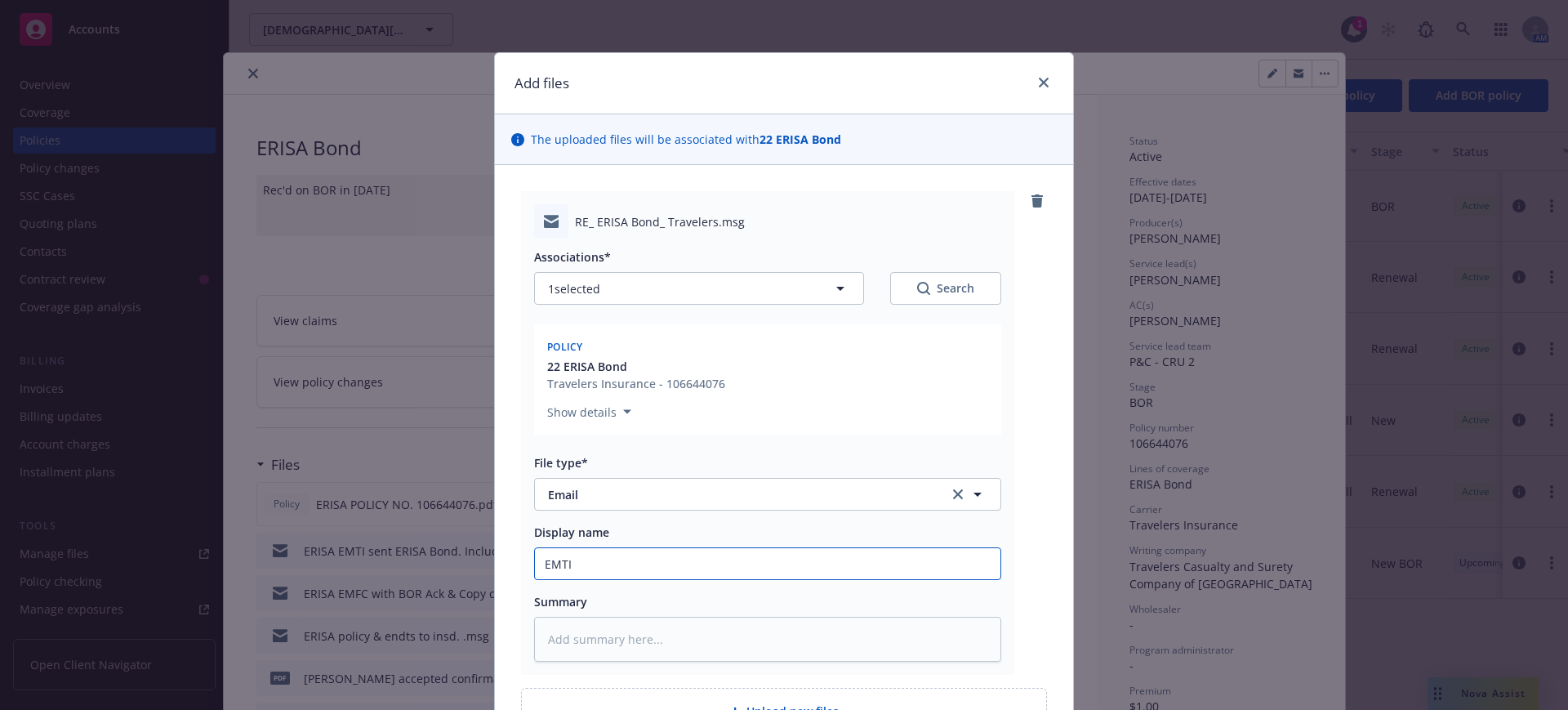
type input "EMTI P"
type textarea "x"
type input "EMTI Pa"
type textarea "x"
type input "EMTI Pay"
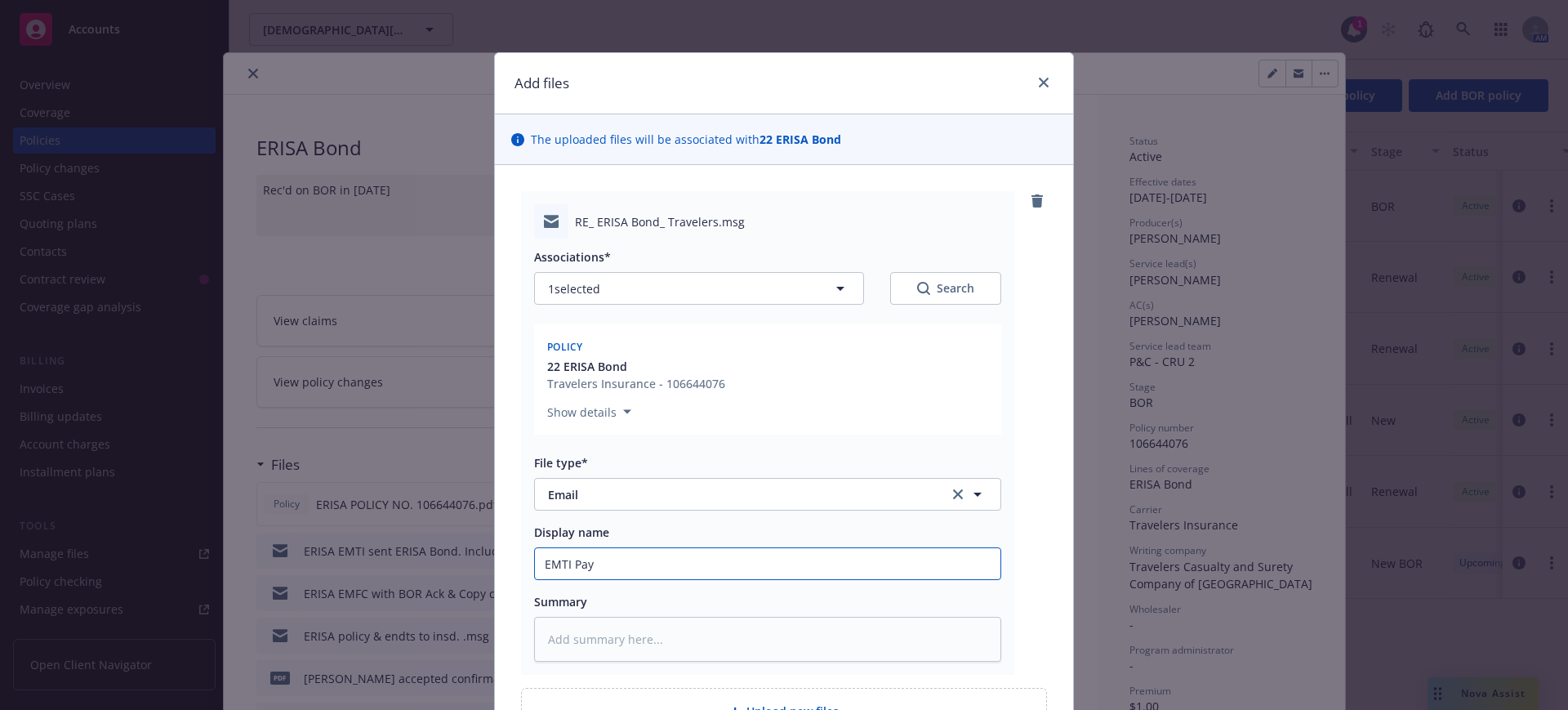
type textarea "x"
type input "EMTI Pay"
type textarea "x"
type input "EMTI Pay 1"
type textarea "x"
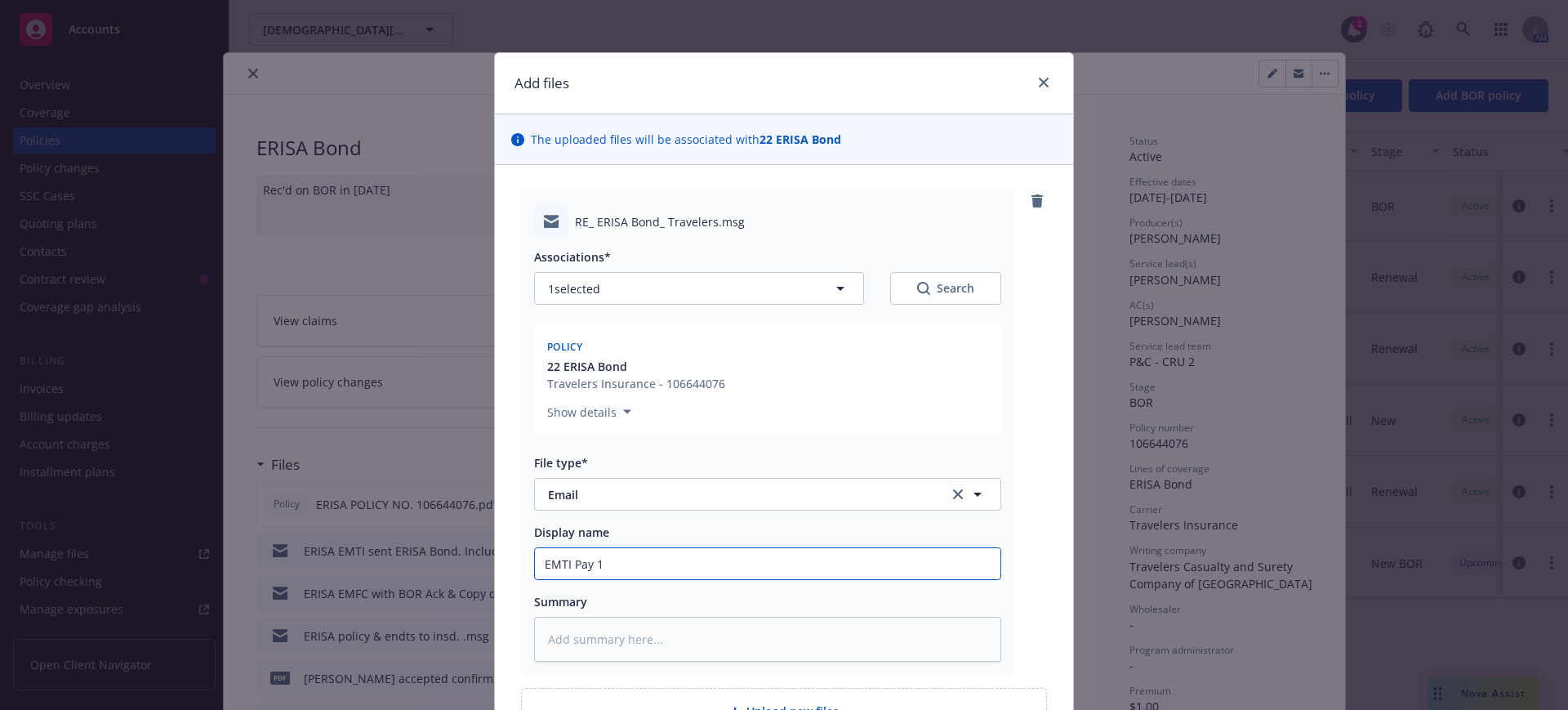
type input "EMTI Pay 10"
type textarea "x"
type input "EMTI Pay 10/"
type textarea "x"
type input "EMTI Pay 10/1"
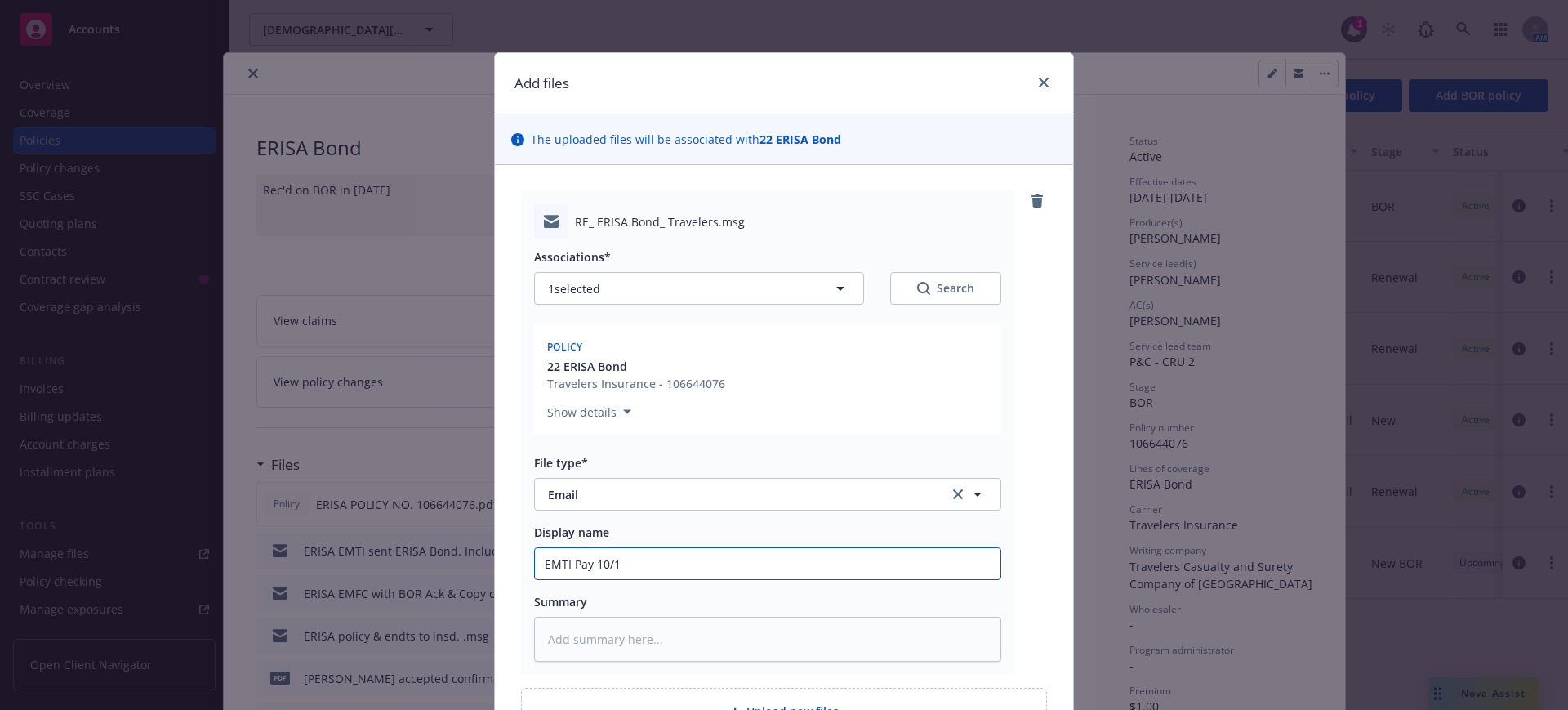
type textarea "x"
type input "EMTI Pay 10/1/"
type textarea "x"
type input "EMTI Pay 10/1/2"
type textarea "x"
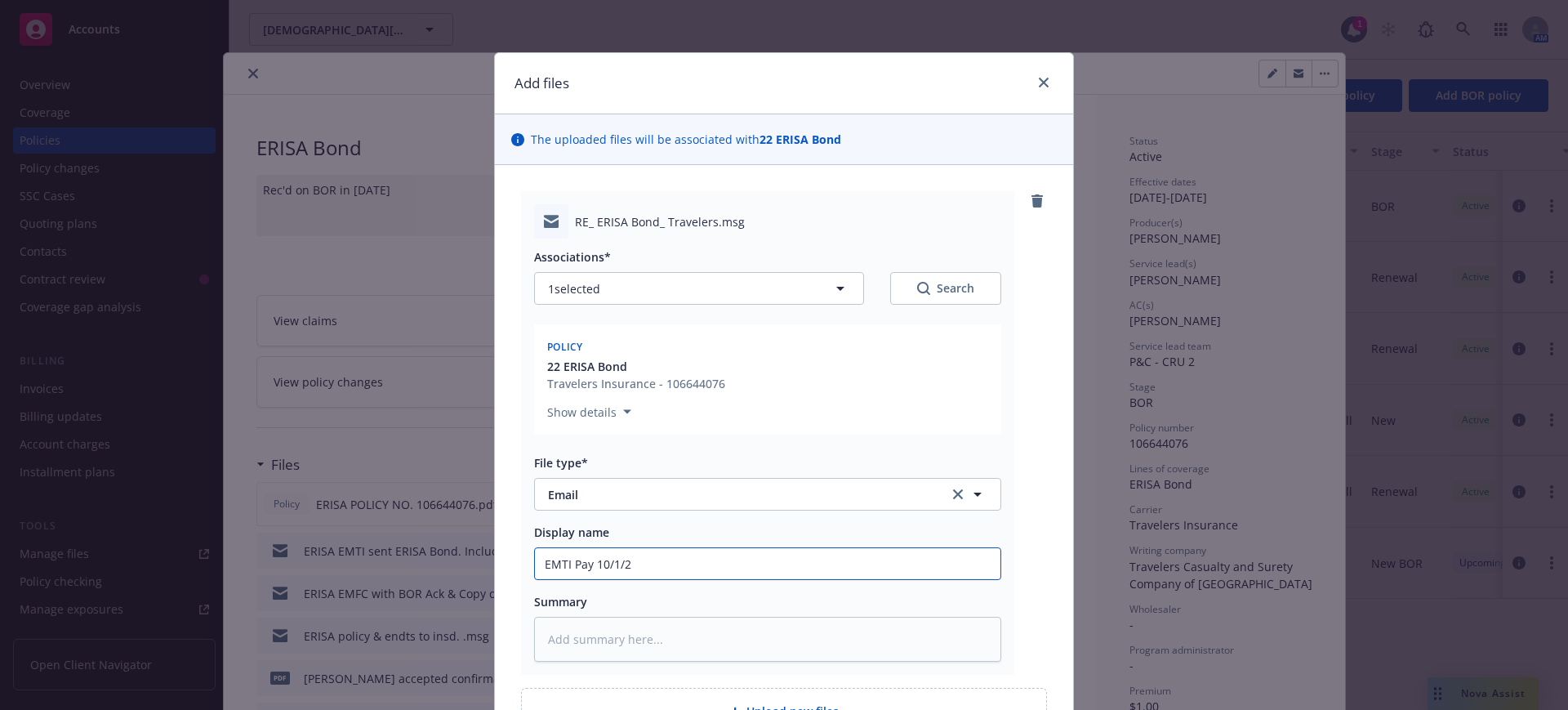
type input "EMTI Pay 10/1/25"
type textarea "x"
type input "EMTI Pay 10/1/25"
type textarea "x"
type input "EMTI Pay 10/1/25 T"
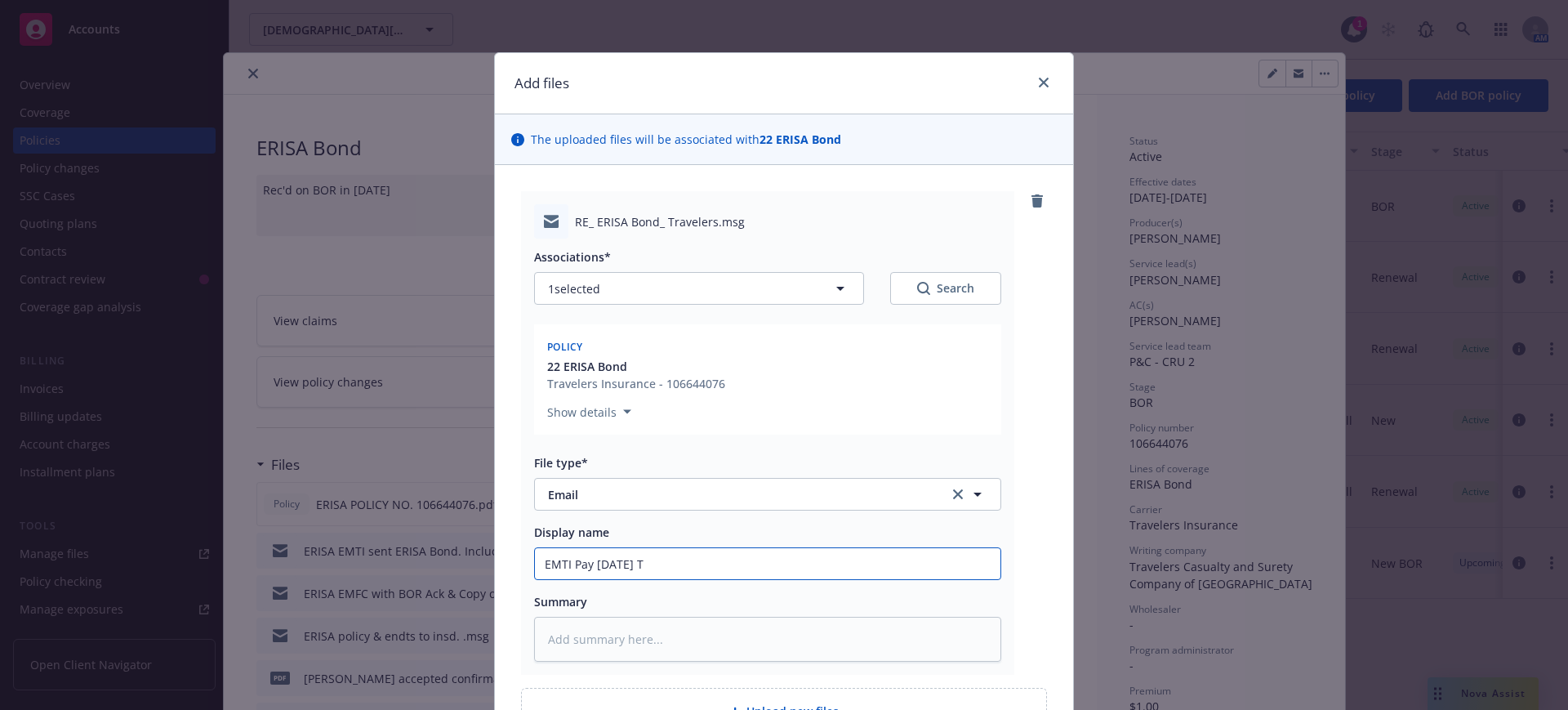
type textarea "x"
type input "EMTI Pay 10/1/25 Tr"
type textarea "x"
type input "EMTI Pay 10/1/25 Tra"
type textarea "x"
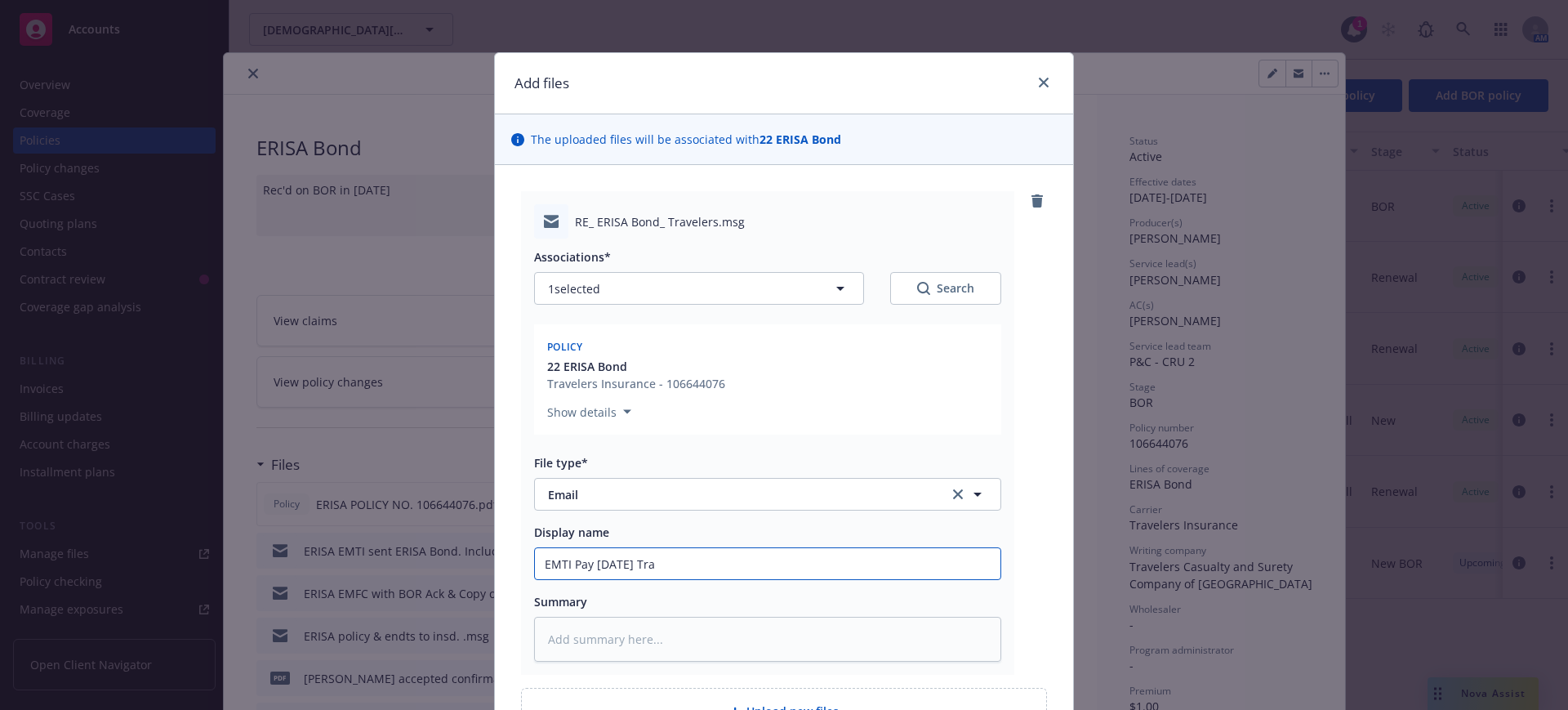
type input "EMTI Pay 10/1/25 Trav"
type textarea "x"
type input "EMTI Pay 10/1/25 Trave"
type textarea "x"
type input "EMTI Pay 10/1/25 Travel"
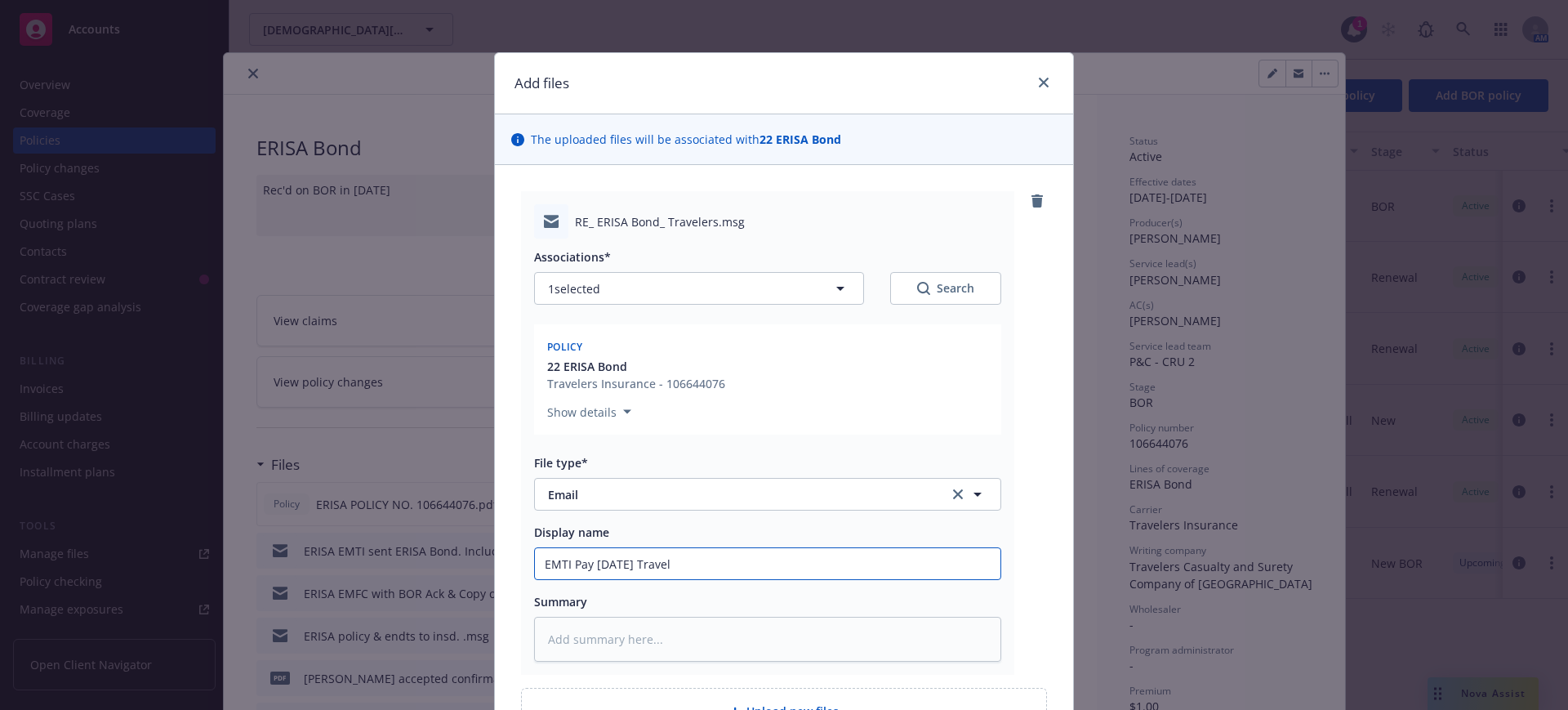
type textarea "x"
type input "EMTI Pay 10/1/25 Travele"
type textarea "x"
type input "EMTI Pay 10/1/25 Traveler"
type textarea "x"
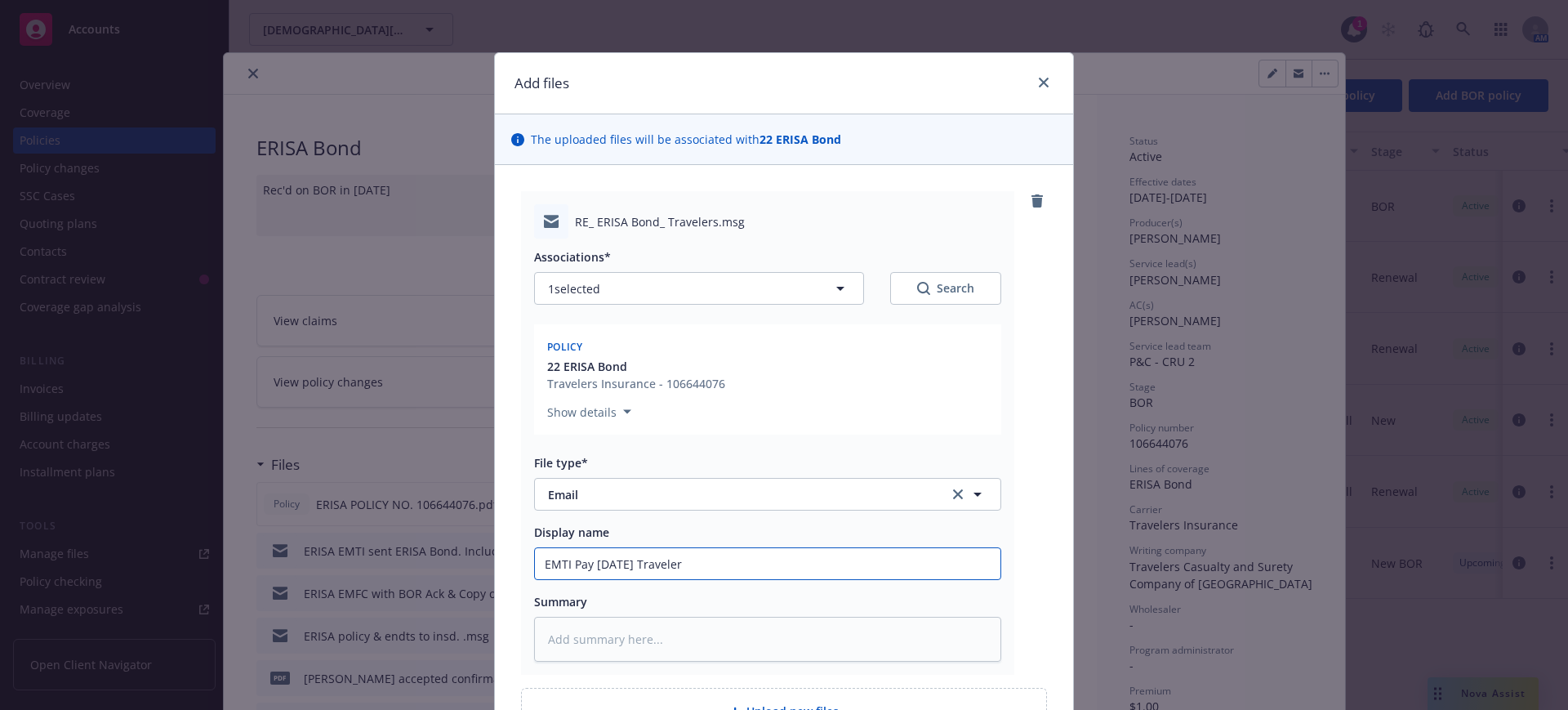
type input "EMTI Pay 10/1/25 Travelers"
type textarea "x"
type input "EMTI Pay 10/1/25 Travelers"
type textarea "x"
type input "EMTI Pay 10/1/25 Travelers i"
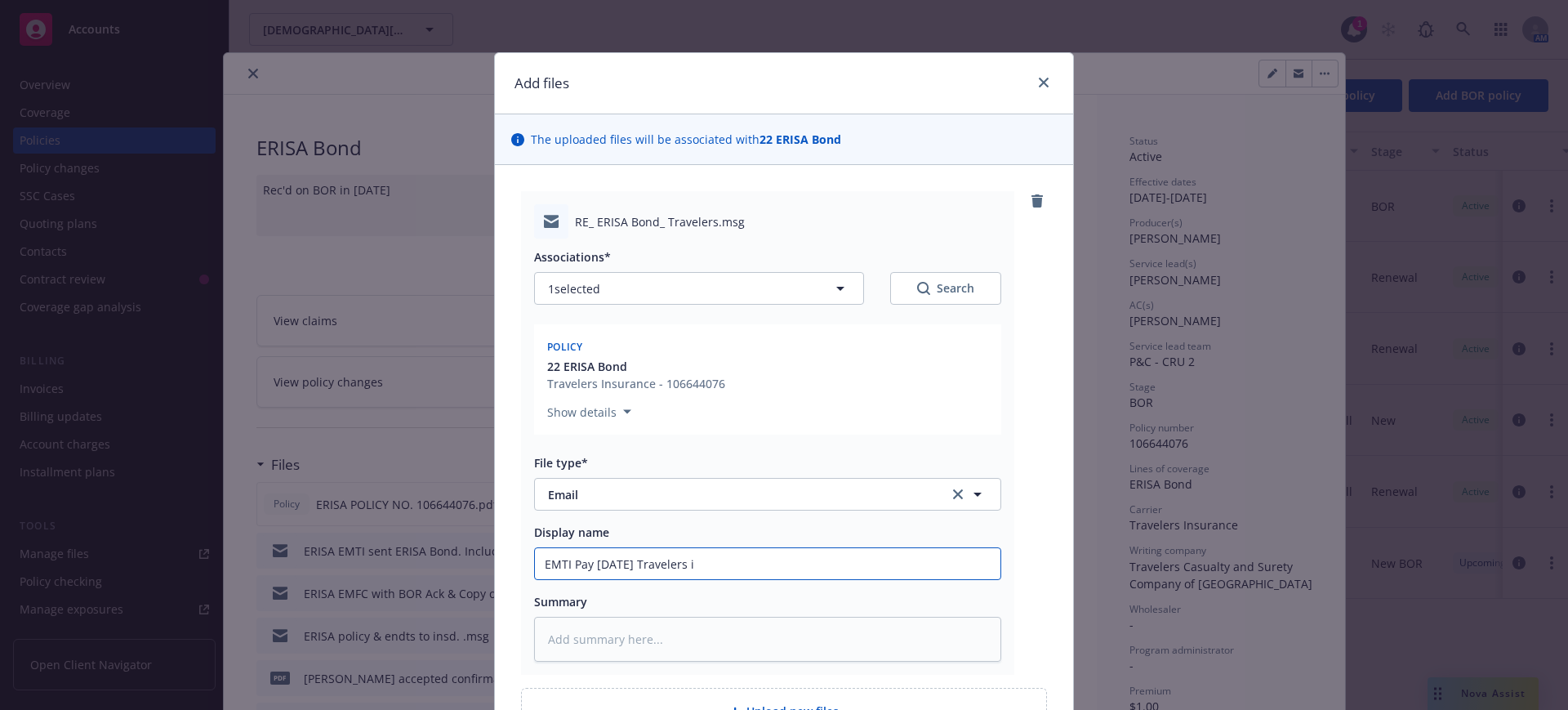
type textarea "x"
type input "EMTI Pay 10/1/25 Travelers in"
type textarea "x"
type input "EMTI Pay 10/1/25 Travelers inv"
type textarea "x"
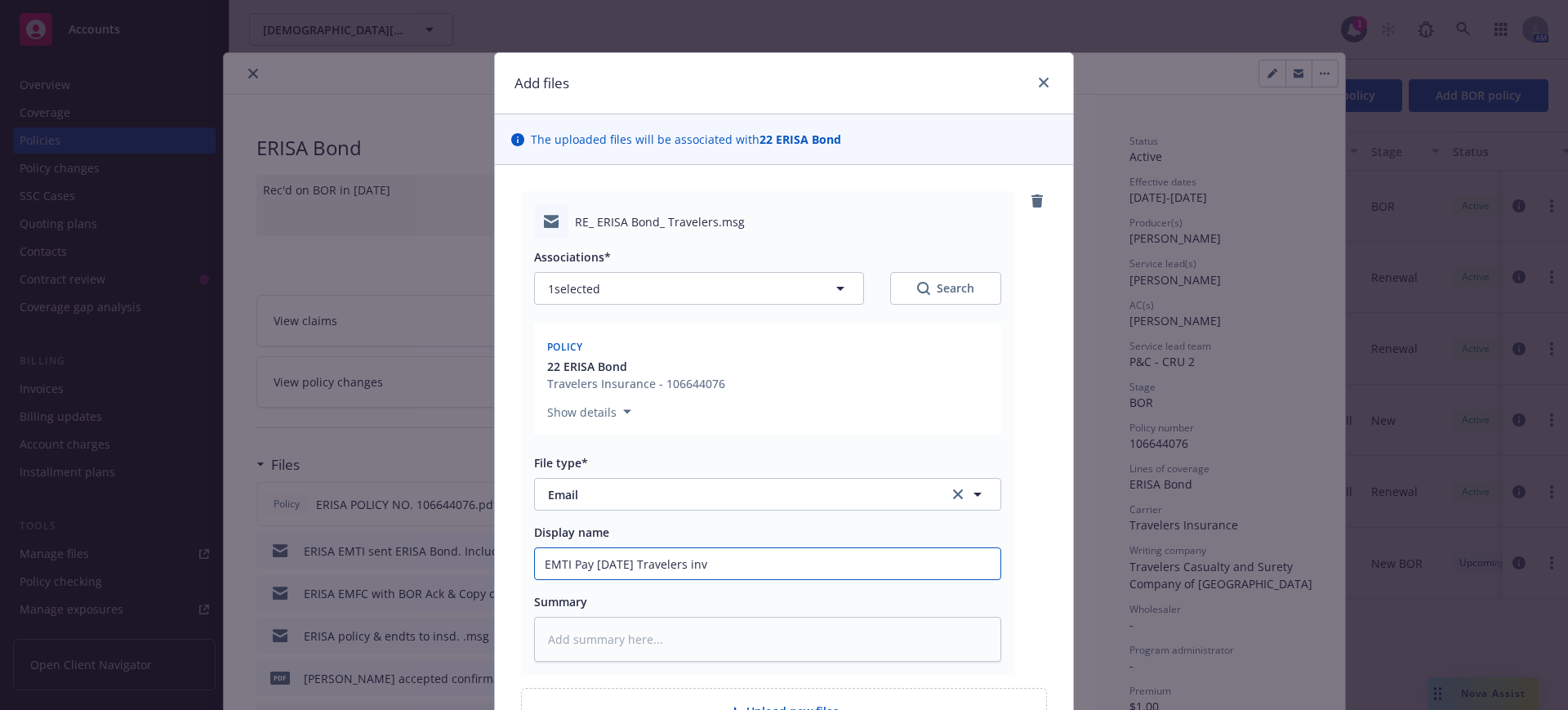
type input "EMTI Pay 10/1/25 Travelers invo"
type textarea "x"
type input "EMTI Pay 10/1/25 Travelers invoi"
type textarea "x"
type input "EMTI Pay 10/1/25 Travelers invoic"
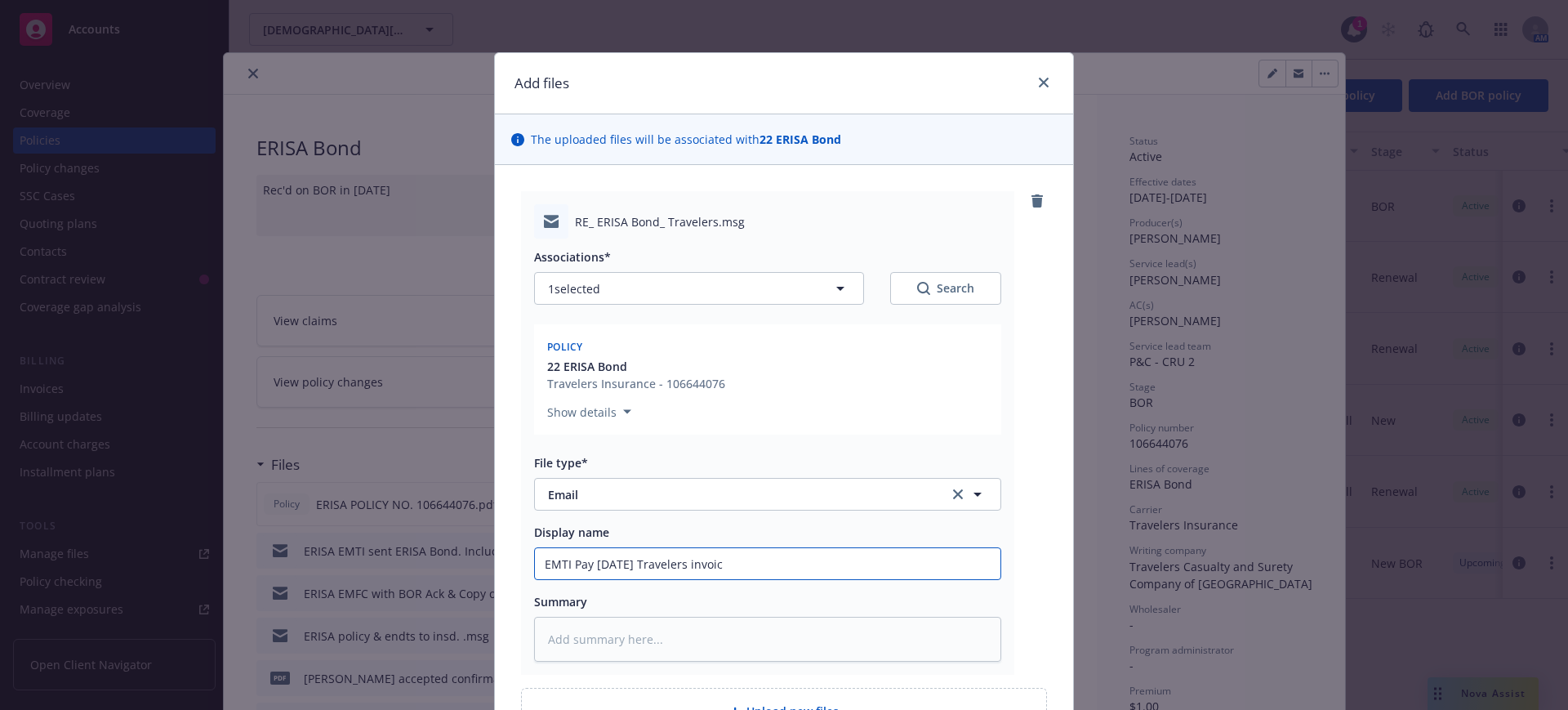
type textarea "x"
type input "EMTI Pay 10/1/25 Travelers invoice"
type textarea "x"
type input "EMTI Pay 10/1/25 Travelers invoice."
type textarea "x"
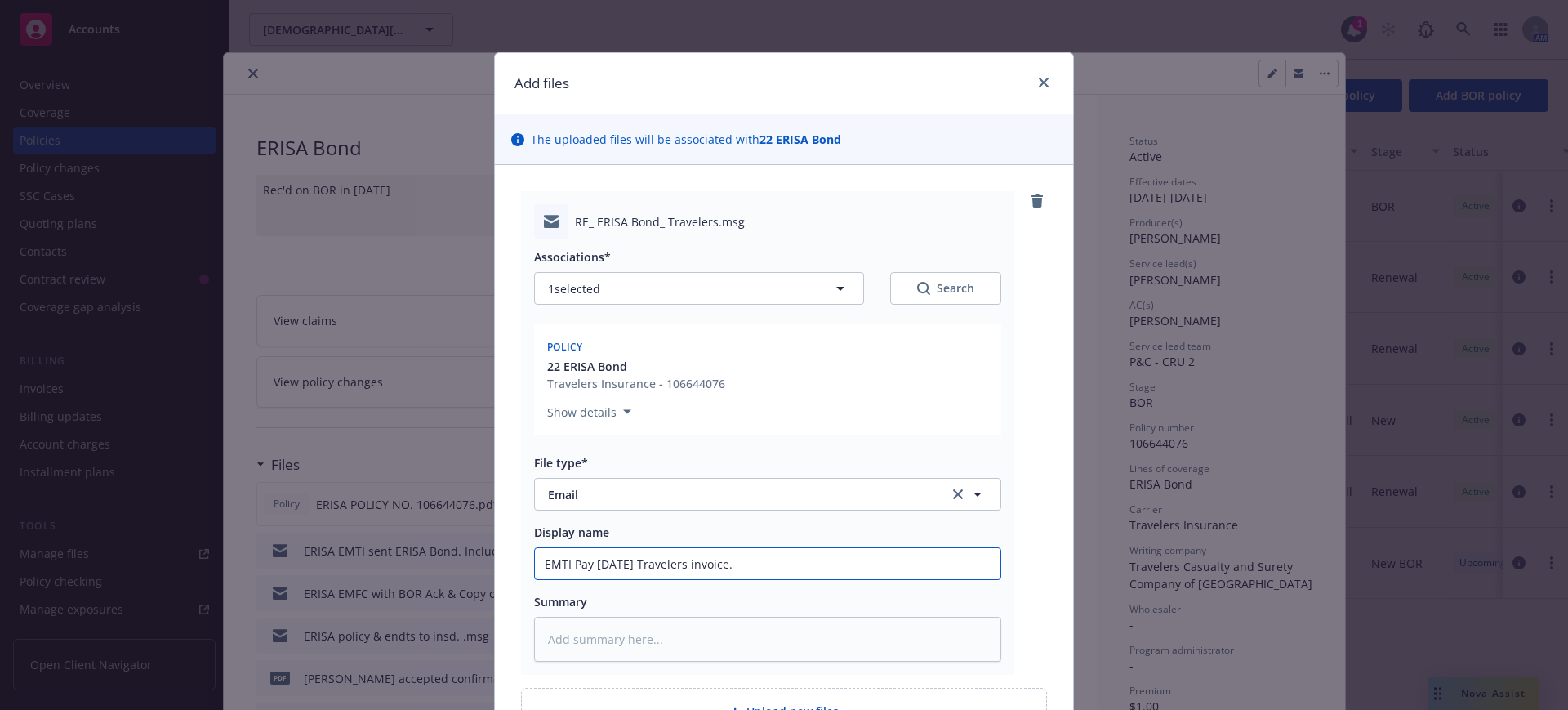
type input "EMTI Pay 10/1/25 Travelers invoice."
type textarea "x"
type input "EMTI Pay 10/1/25 Travelers invoice."
type textarea "x"
type input "EMTI Pay 10/1/25 Travelers invoice. L"
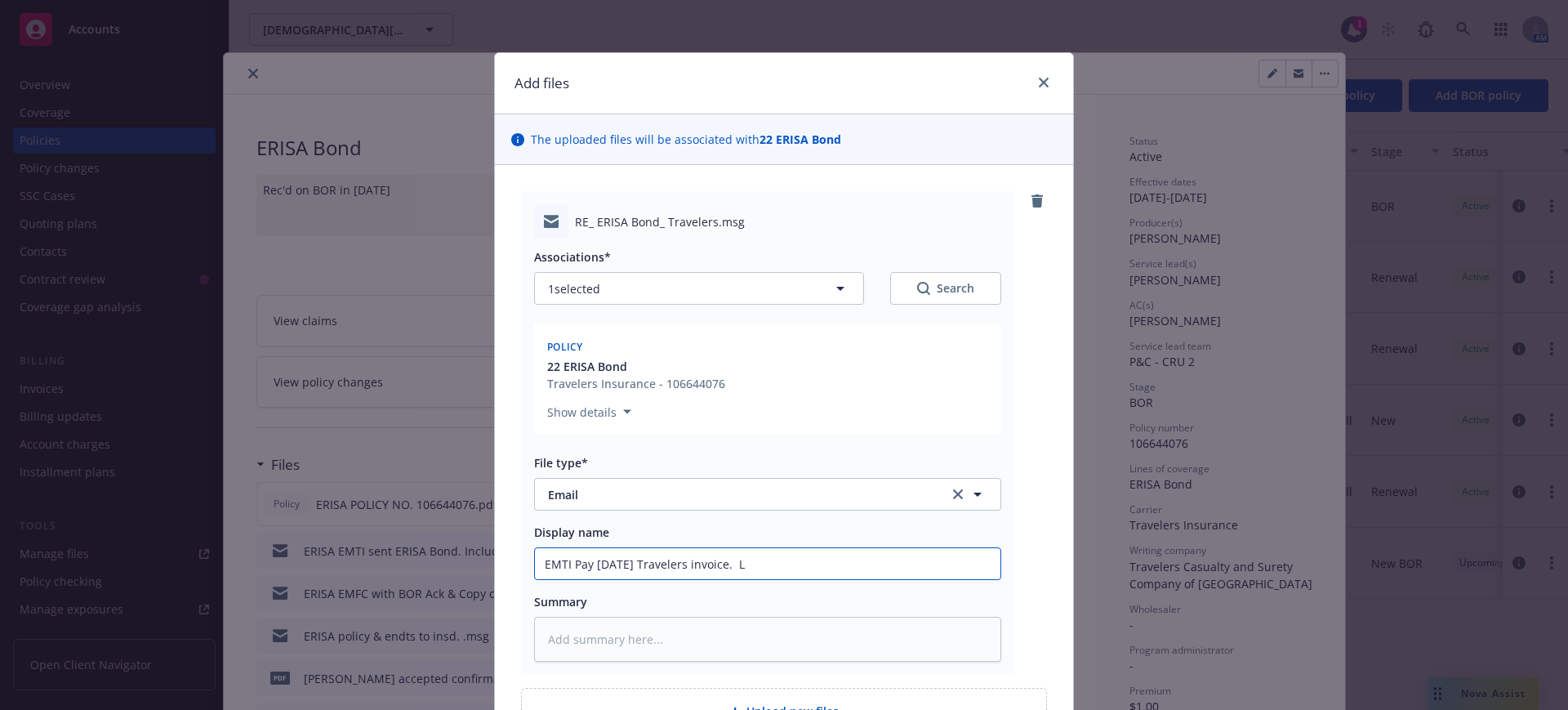
type textarea "x"
type input "EMTI Pay 10/1/25 Travelers invoice. Lim"
type textarea "x"
type input "EMTI Pay 10/1/25 Travelers invoice. Limi"
type textarea "x"
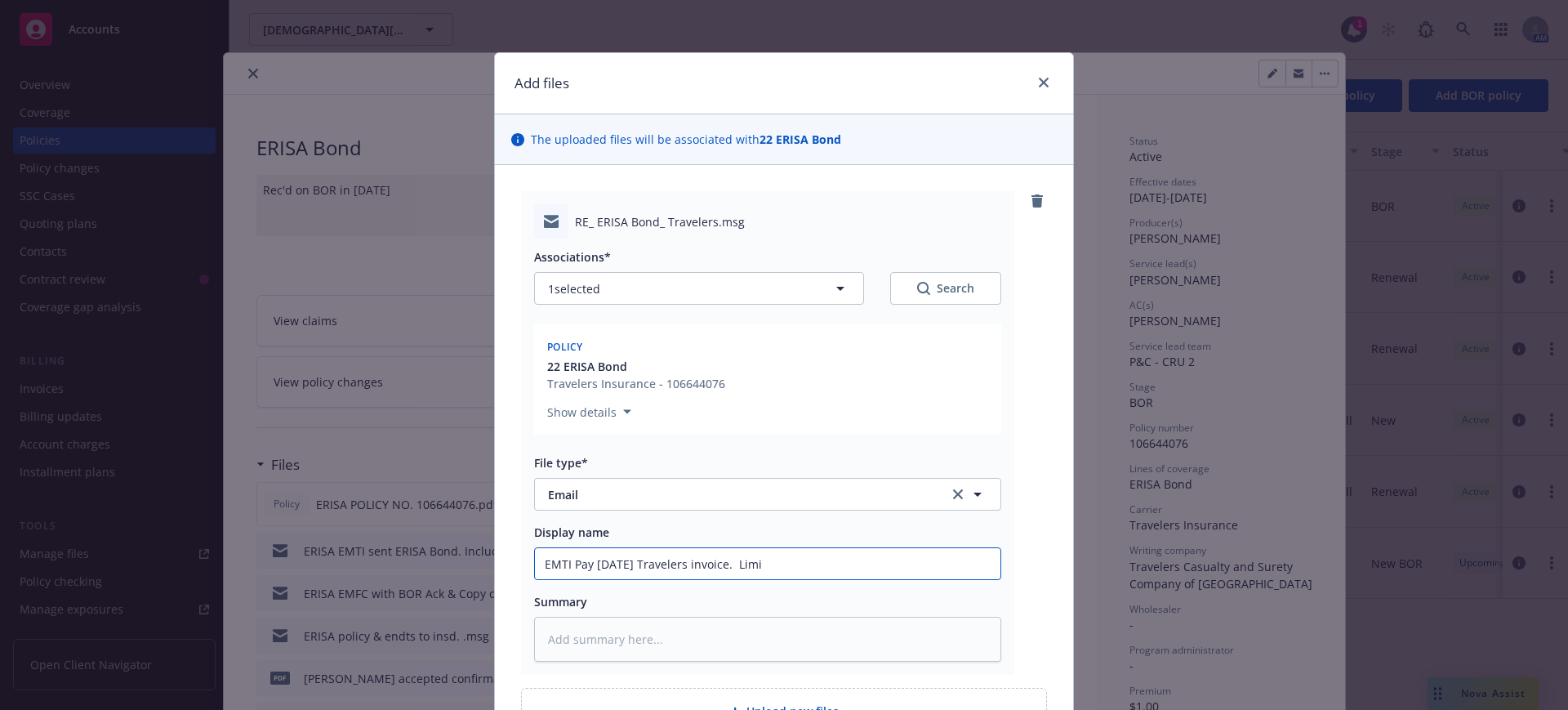
type input "EMTI Pay 10/1/25 Travelers invoice. Limit"
type textarea "x"
type input "EMTI Pay 10/1/25 Travelers invoice. Limit"
type textarea "x"
type input "EMTI Pay 10/1/25 Travelers invoice. Limit i"
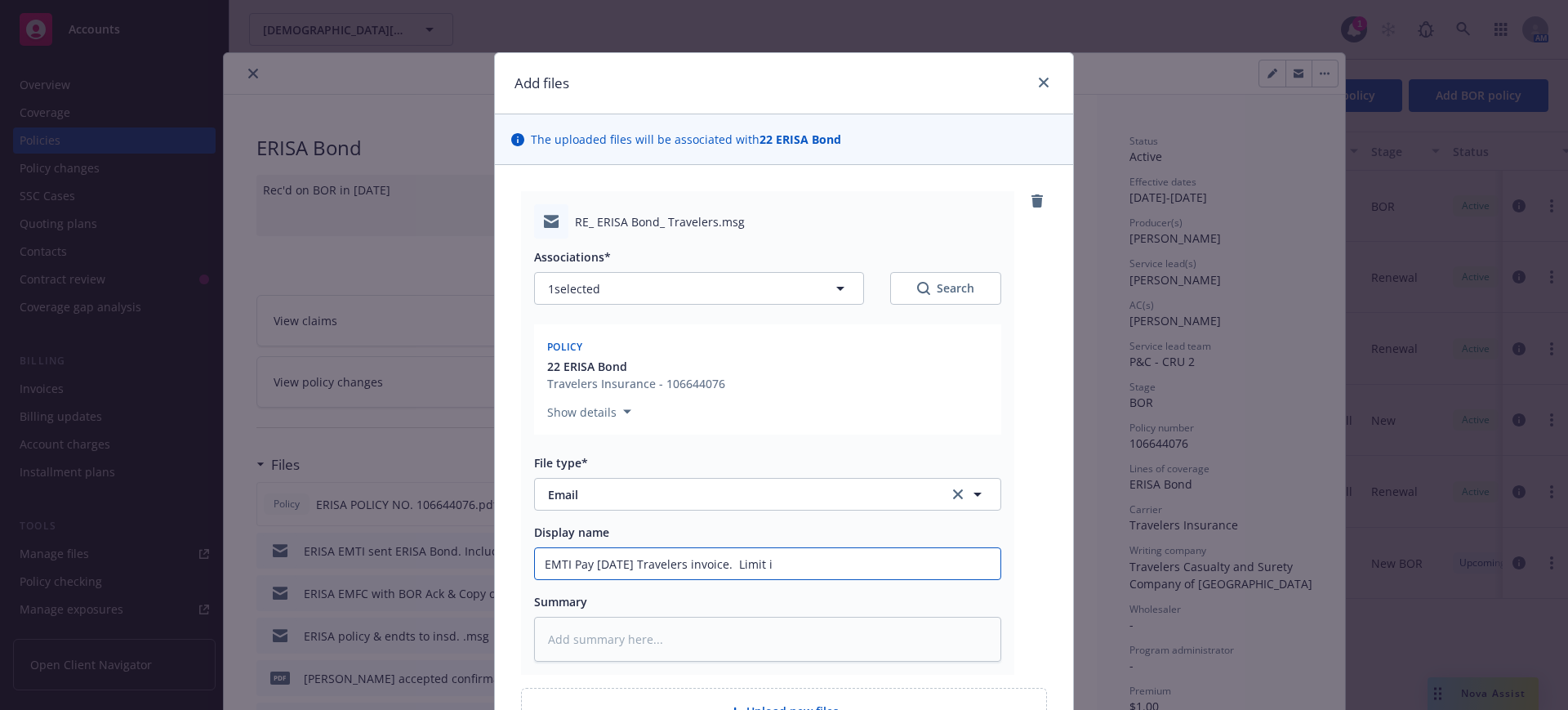
type textarea "x"
type input "EMTI Pay 10/1/25 Travelers invoice. Limit is"
type textarea "x"
type input "EMTI Pay 10/1/25 Travelers invoice. Limit is"
type textarea "x"
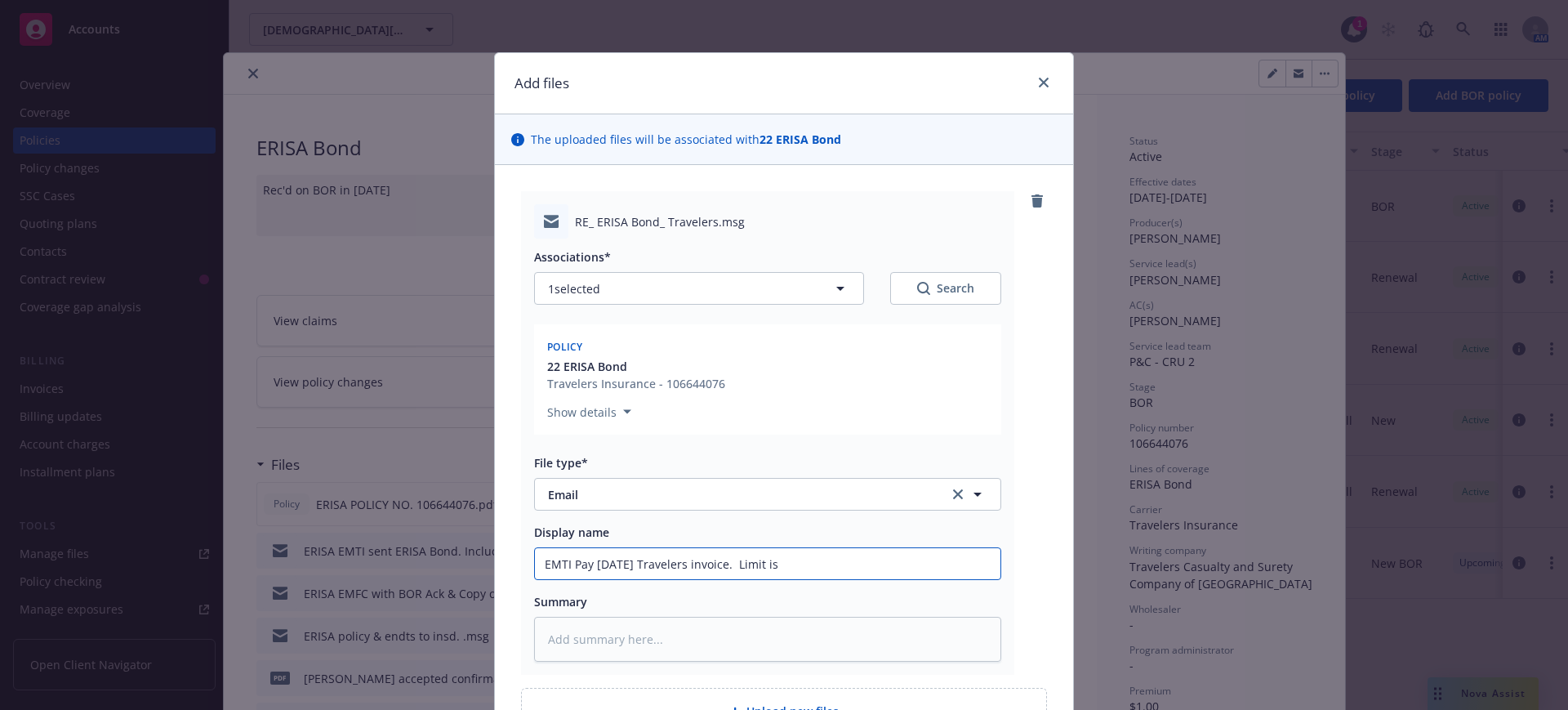
type input "EMTI Pay 10/1/25 Travelers invoice. Limit is f"
type textarea "x"
type input "EMTI Pay 10/1/25 Travelers invoice. Limit is fi"
type textarea "x"
type input "EMTI Pay 10/1/25 Travelers invoice. Limit is fin"
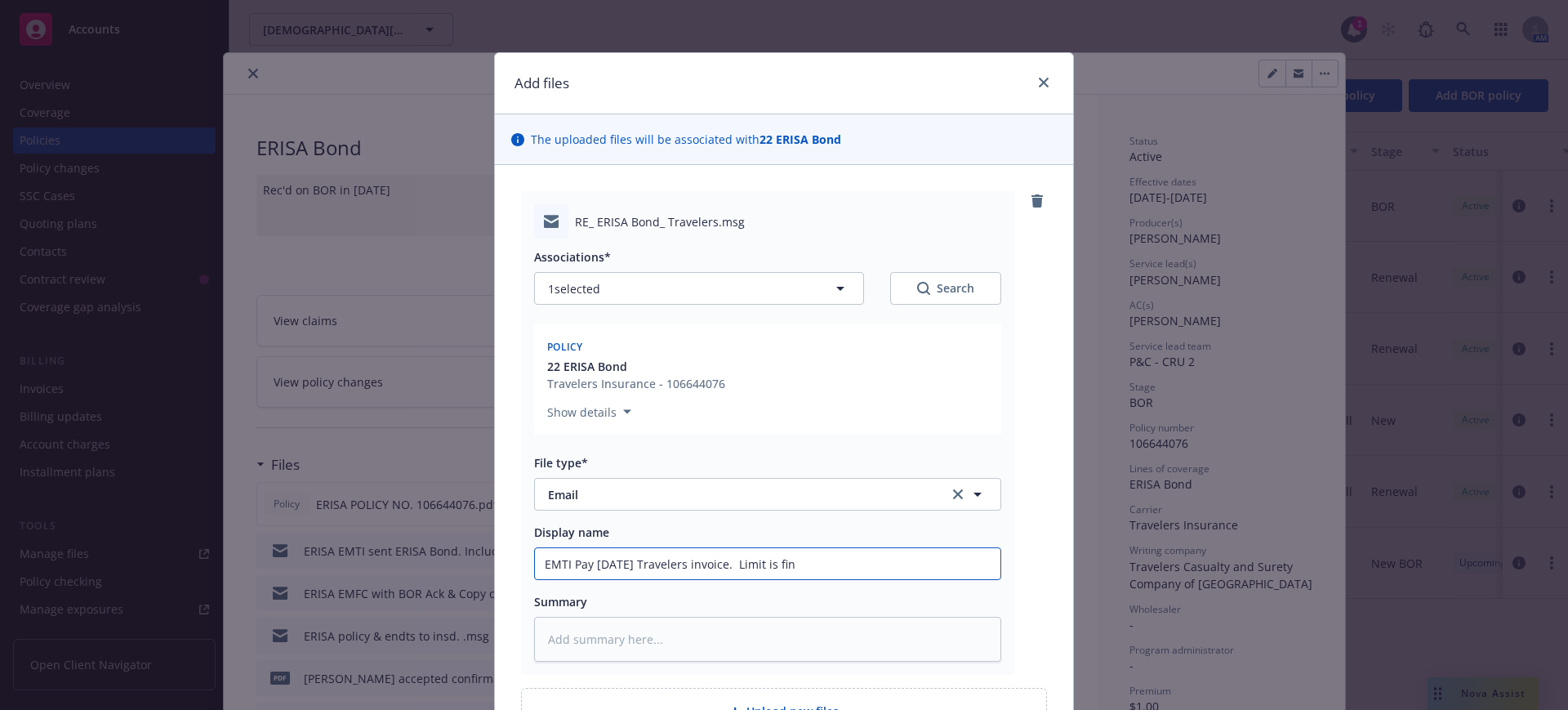
type textarea "x"
type input "EMTI Pay 10/1/25 Travelers invoice. Limit is fine"
type textarea "x"
type input "EMTI Pay 10/1/25 Travelers invoice. Limit is fine"
type textarea "x"
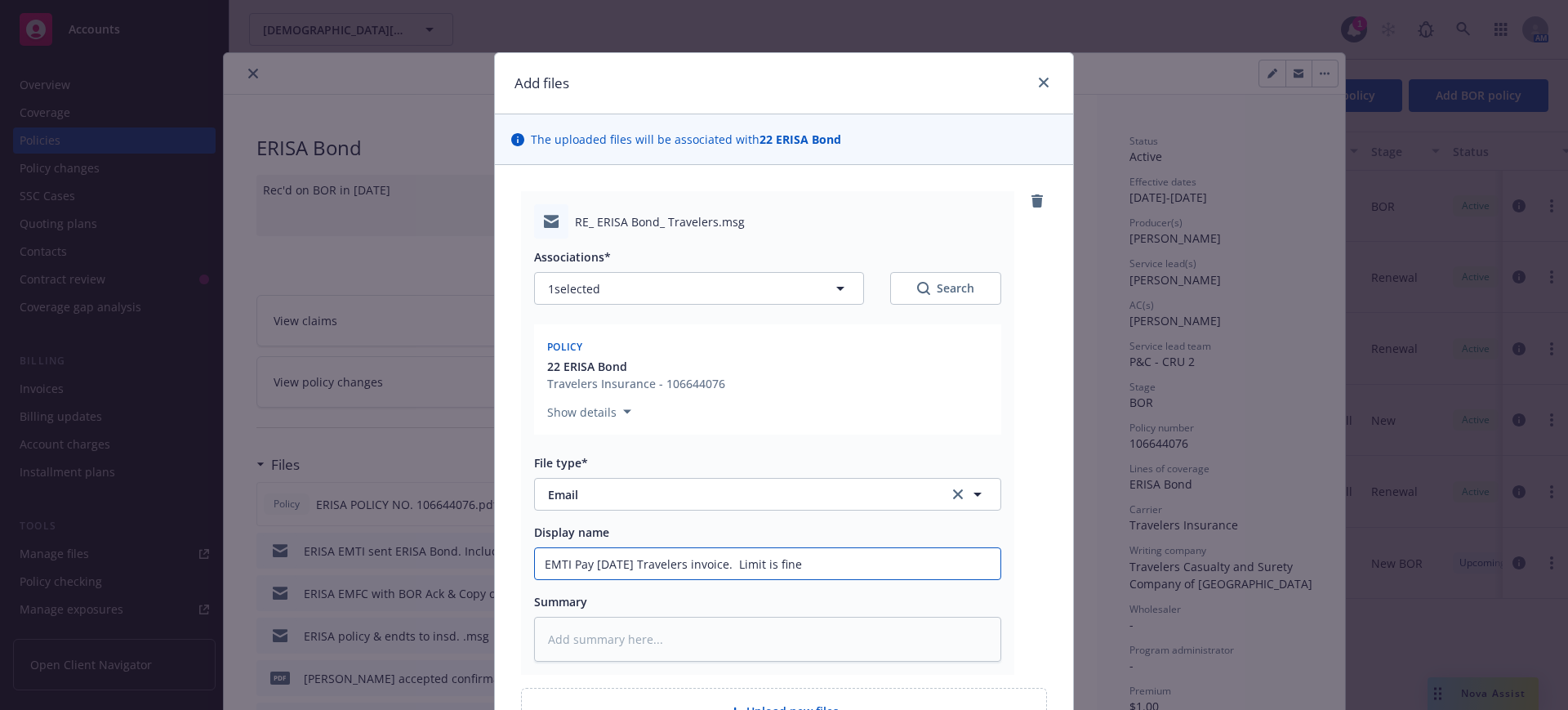
type input "EMTI Pay 10/1/25 Travelers invoice. Limit is fine w"
type textarea "x"
type input "EMTI Pay 10/1/25 Travelers invoice. Limit is fine wi"
type textarea "x"
type input "EMTI Pay 10/1/25 Travelers invoice. Limit is fine wit"
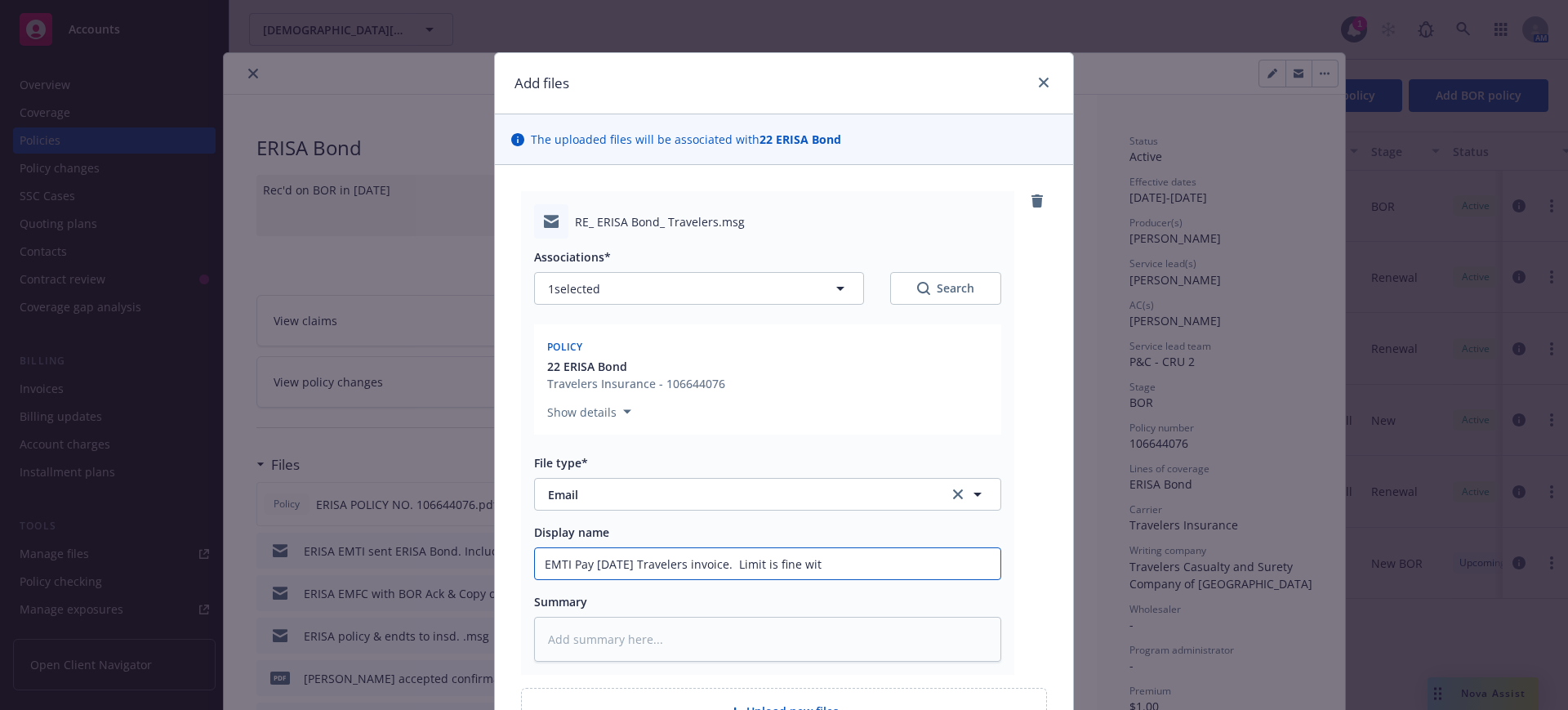
type textarea "x"
type input "EMTI Pay 10/1/25 Travelers invoice. Limit is fine with"
type textarea "x"
type input "EMTI Pay 10/1/25 Travelers invoice. Limit is fine with"
type textarea "x"
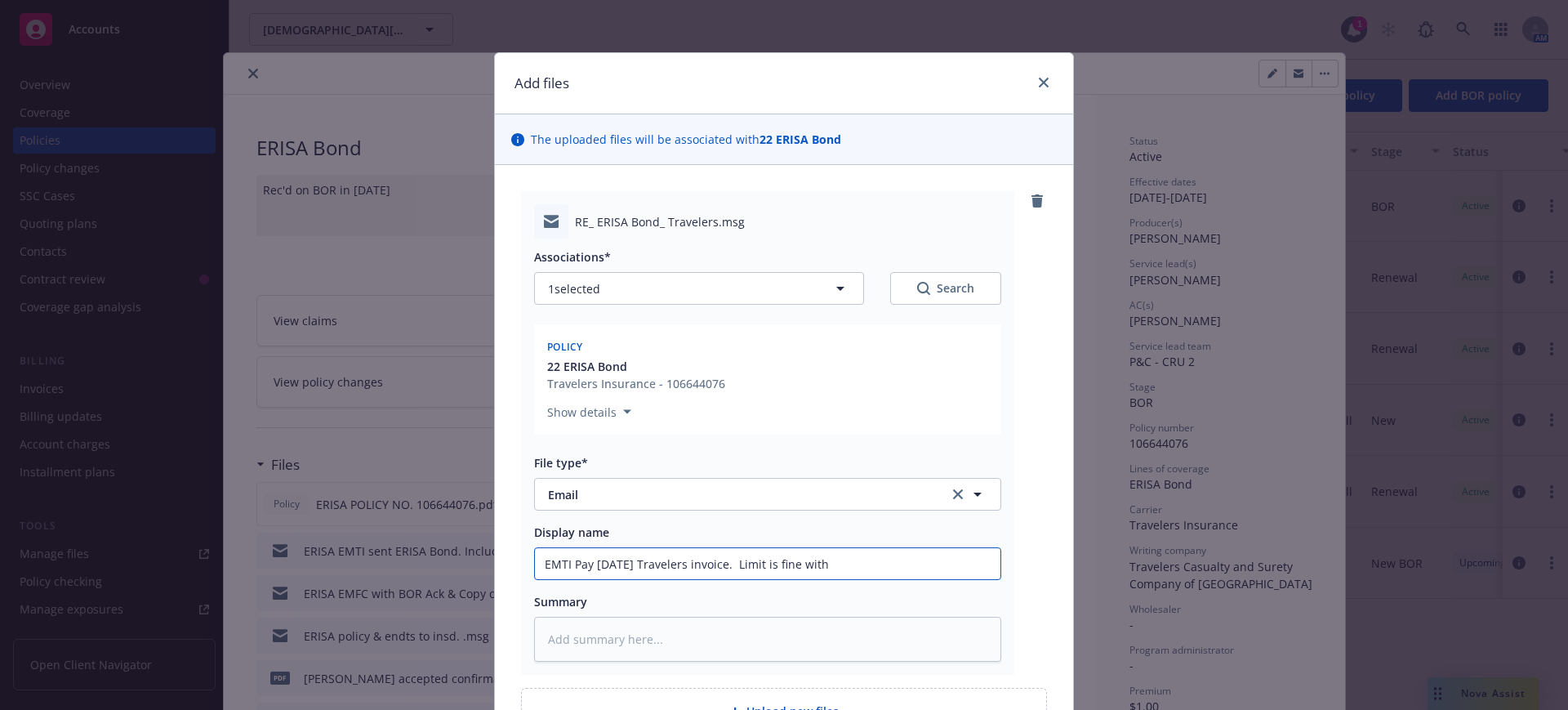
type input "EMTI Pay 10/1/25 Travelers invoice. Limit is fine with I"
type textarea "x"
type input "EMTI Pay 10/1/25 Travelers invoice. Limit is fine with In"
type textarea "x"
type input "EMTI Pay 10/1/25 Travelers invoice. Limit is fine with Inf"
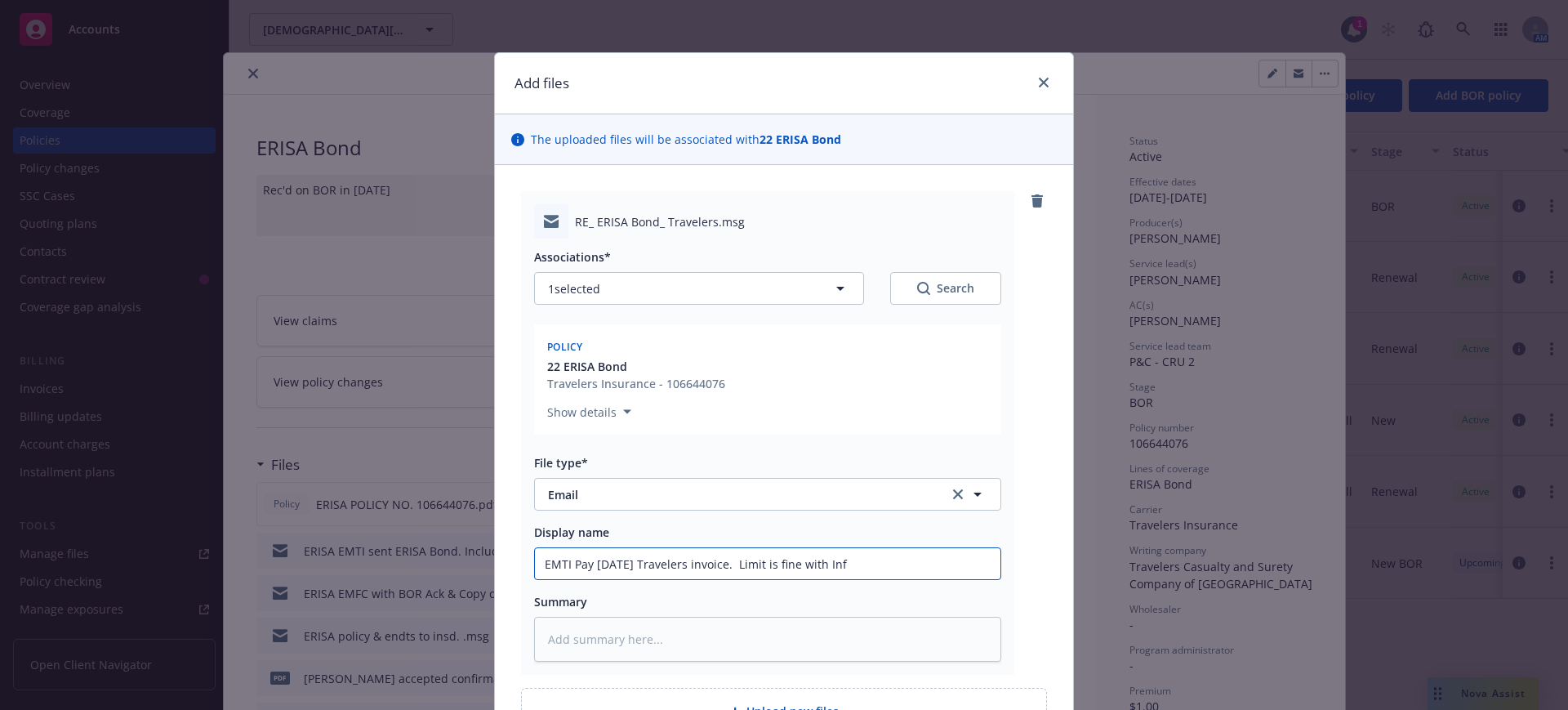
type textarea "x"
type input "EMTI Pay 10/1/25 Travelers invoice. Limit is fine with Infl"
type textarea "x"
type input "EMTI Pay 10/1/25 Travelers invoice. Limit is fine with Infla"
type textarea "x"
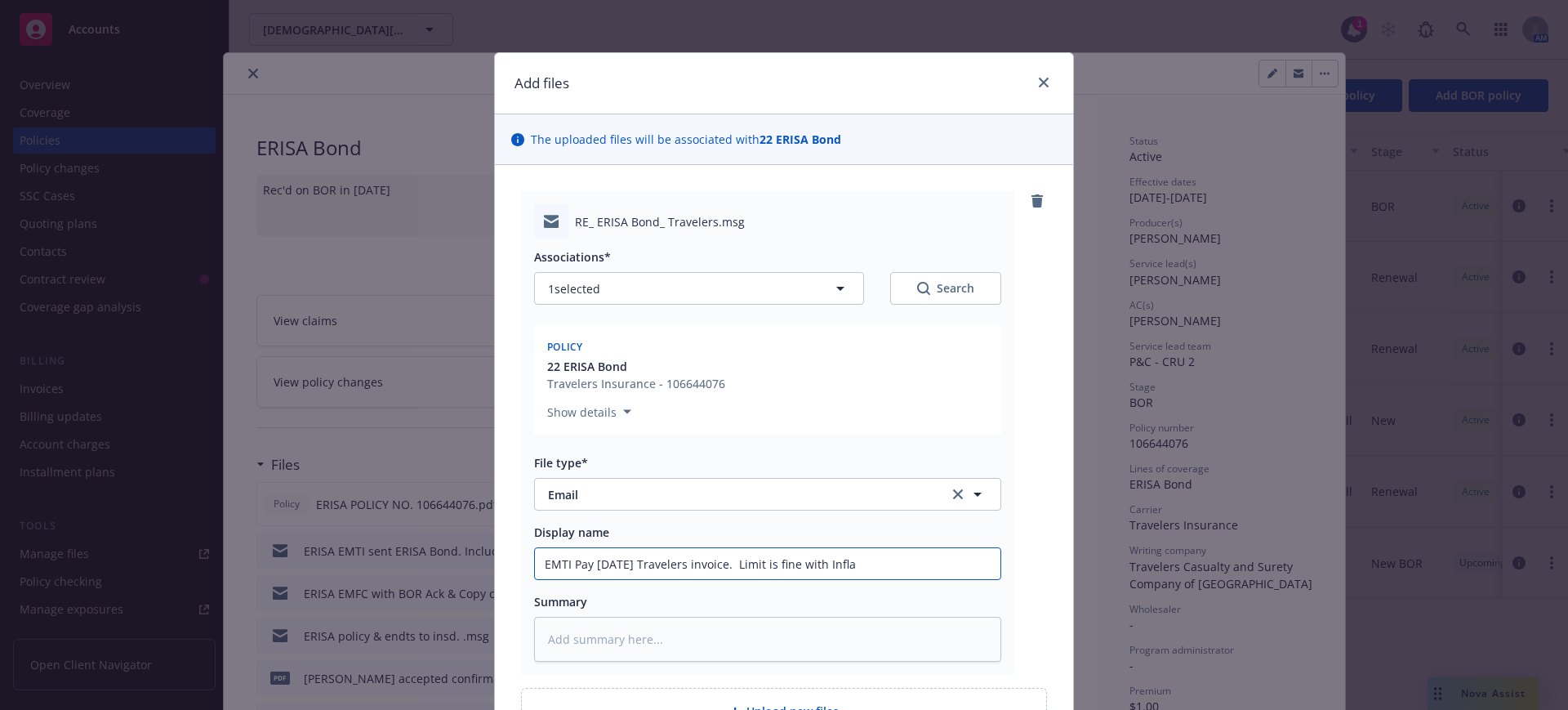
type input "EMTI Pay 10/1/25 Travelers invoice. Limit is fine with Inflat"
type textarea "x"
type input "EMTI Pay 10/1/25 Travelers invoice. Limit is fine with Inflati"
type textarea "x"
type input "EMTI Pay 10/1/25 Travelers invoice. Limit is fine with Inflatio"
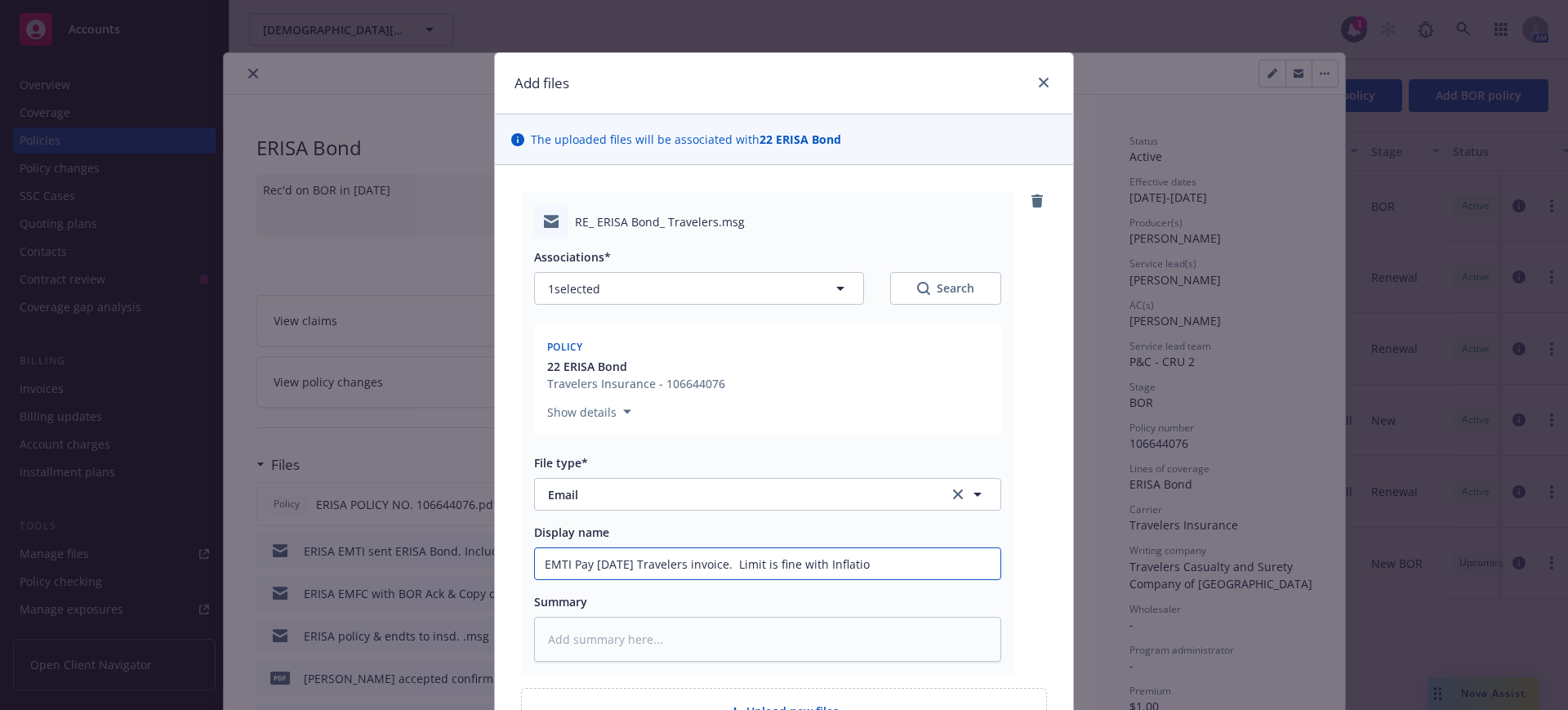
type textarea "x"
type input "EMTI Pay 10/1/25 Travelers invoice. Limit is fine with Inflation"
type textarea "x"
type input "EMTI Pay 10/1/25 Travelers invoice. Limit is fine with Inflation"
type textarea "x"
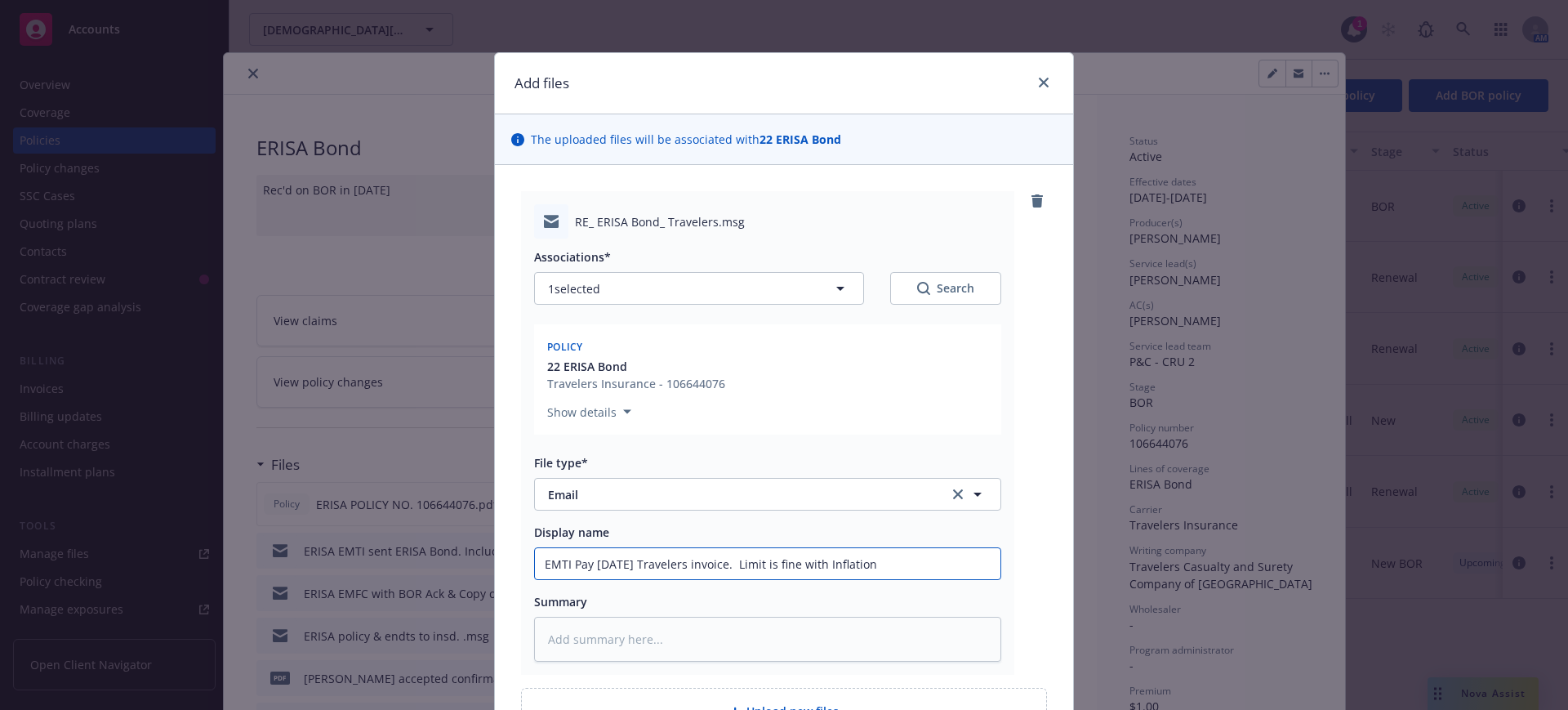
type input "EMTI Pay 10/1/25 Travelers invoice. Limit is fine with Inflation G"
type textarea "x"
type input "EMTI Pay 10/1/25 Travelers invoice. Limit is fine with Inflation Gu"
type textarea "x"
type input "EMTI Pay 10/1/25 Travelers invoice. Limit is fine with Inflation Guar"
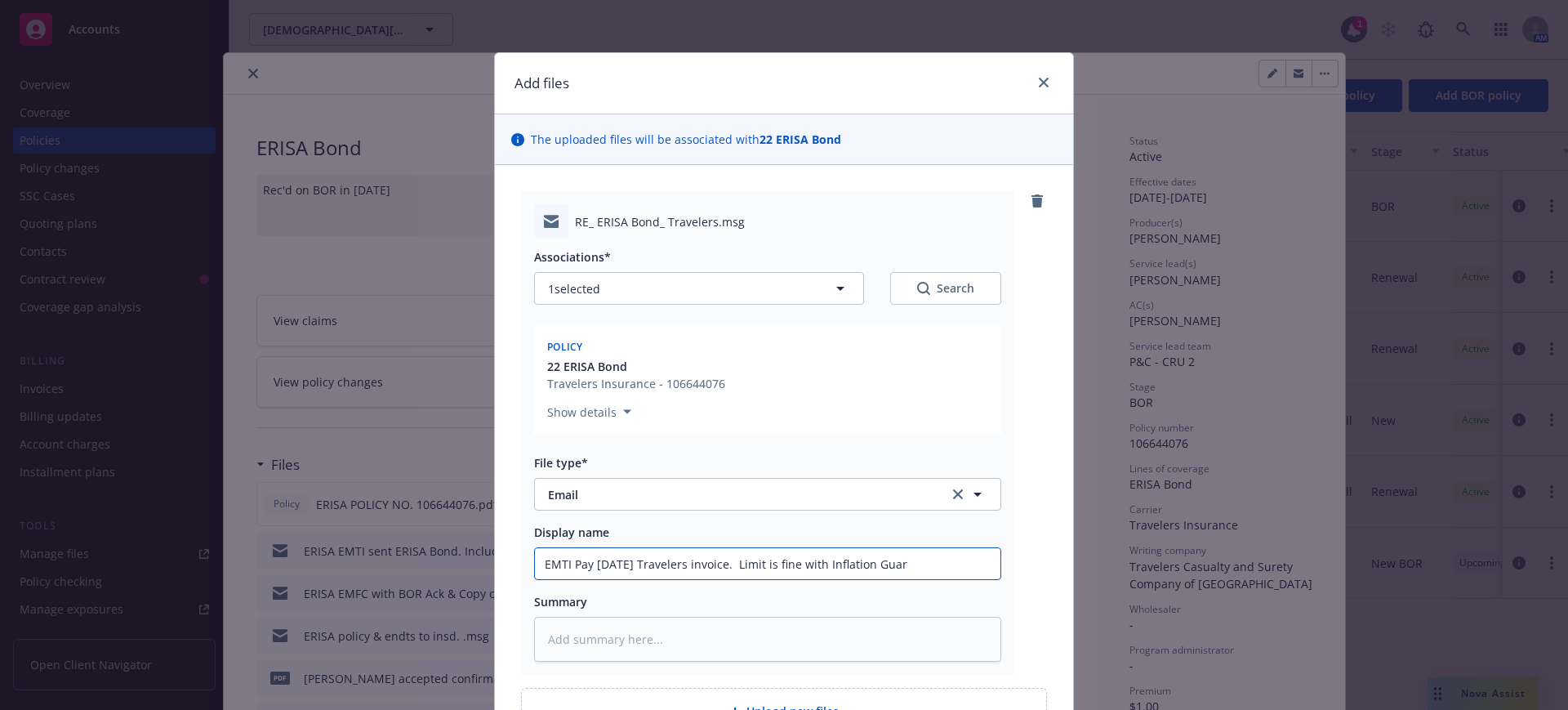
type textarea "x"
type input "EMTI Pay 10/1/25 Travelers invoice. Limit is fine with Inflation Guard"
type textarea "x"
type input "EMTI Pay 10/1/25 Travelers invoice. Limit is fine with Inflation Guard"
type textarea "x"
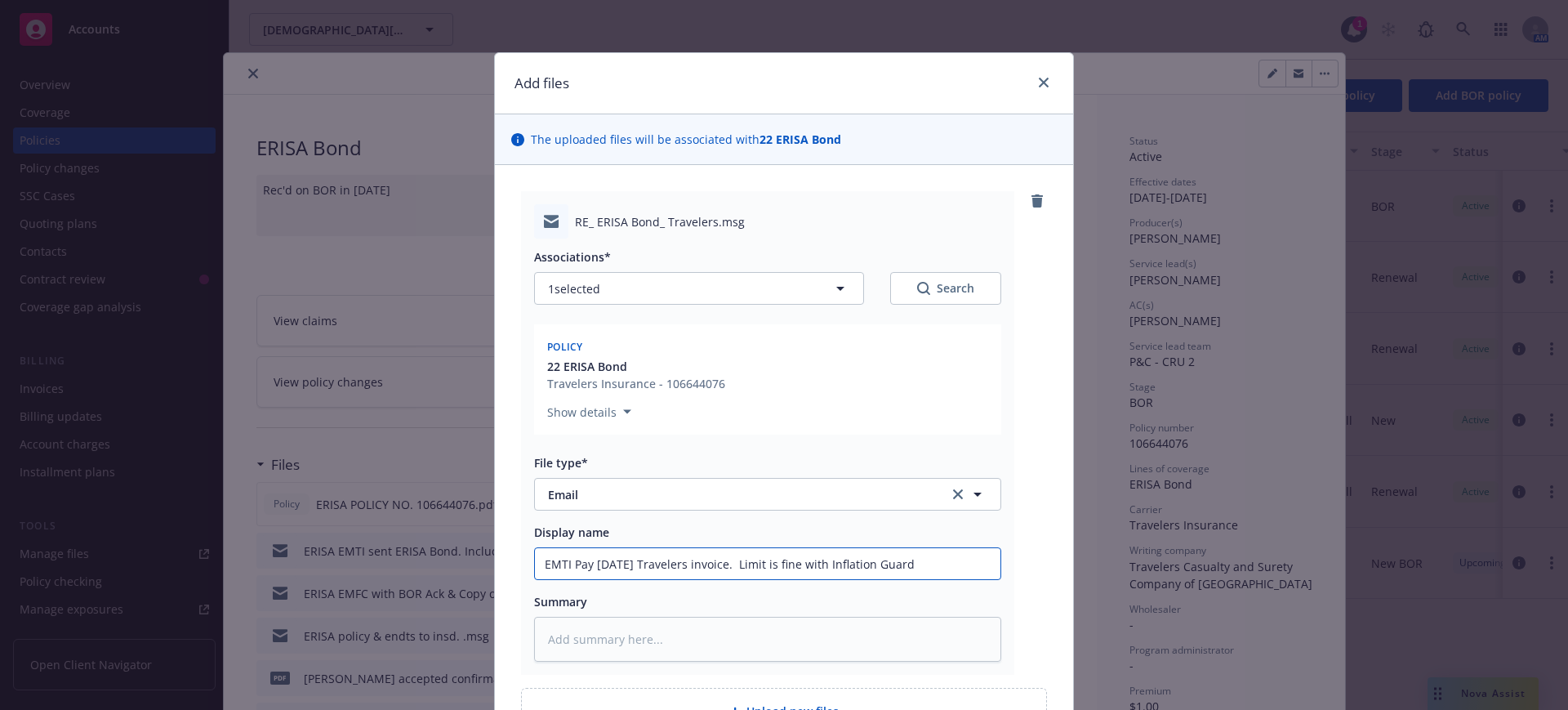
type input "EMTI Pay 10/1/25 Travelers invoice. Limit is fine with Inflation Guard p"
type textarea "x"
type input "EMTI Pay 10/1/25 Travelers invoice. Limit is fine with Inflation Guard pr"
type textarea "x"
type input "EMTI Pay 10/1/25 Travelers invoice. Limit is fine with Inflation Guard pro"
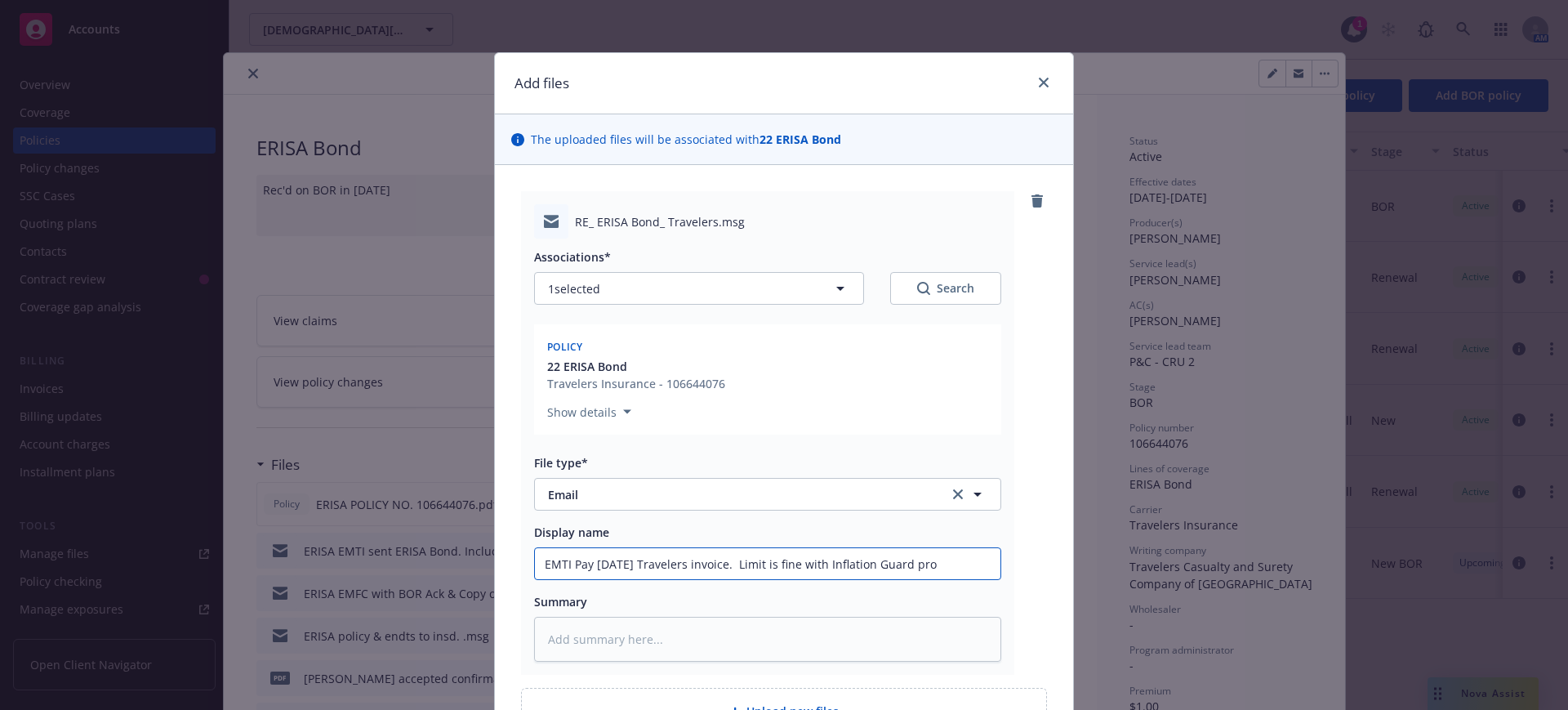
type textarea "x"
type input "EMTI Pay 10/1/25 Travelers invoice. Limit is fine with Inflation Guard prov"
type textarea "x"
type input "EMTI Pay 10/1/25 Travelers invoice. Limit is fine with Inflation Guard provi"
type textarea "x"
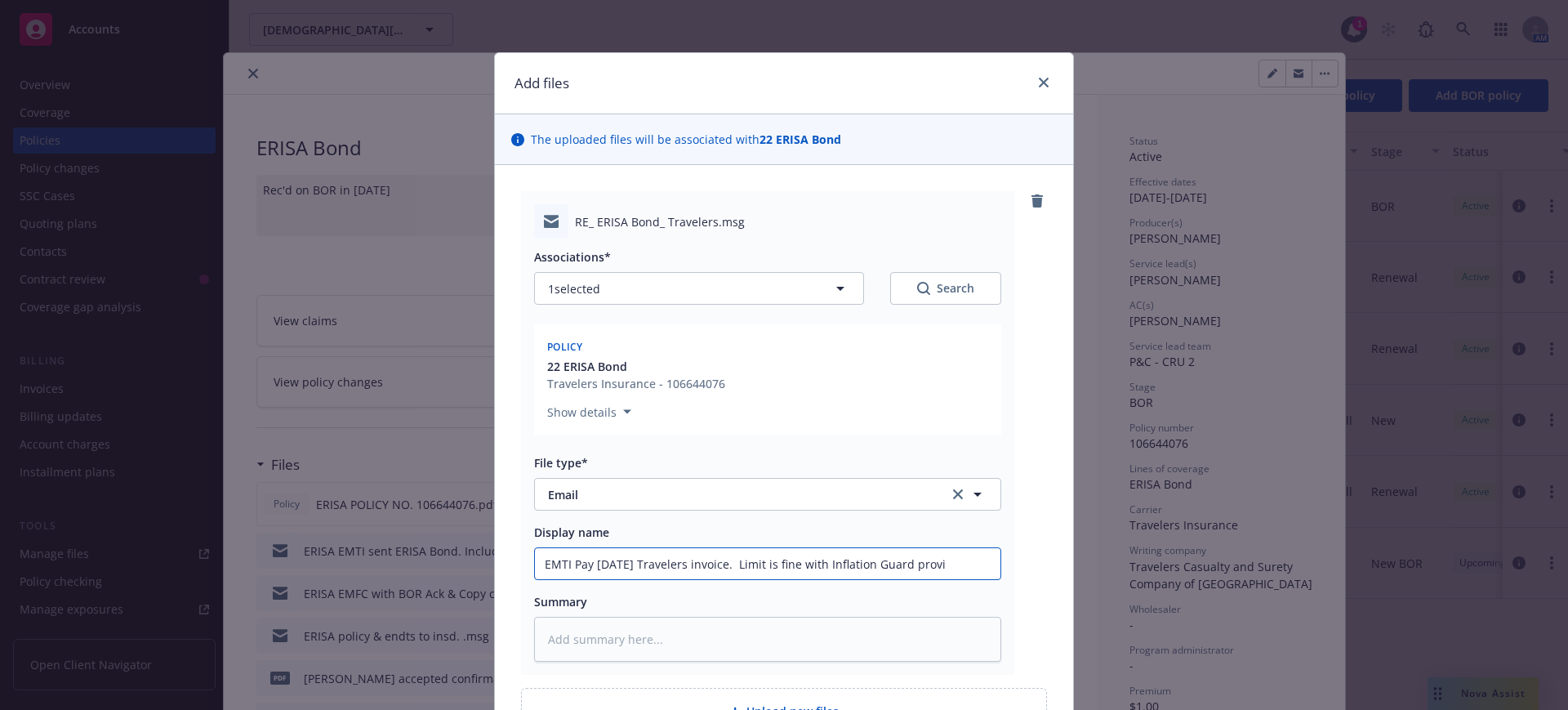
type input "EMTI Pay 10/1/25 Travelers invoice. Limit is fine with Inflation Guard provis"
type textarea "x"
type input "EMTI Pay 10/1/25 Travelers invoice. Limit is fine with Inflation Guard provisi"
type textarea "x"
type input "EMTI Pay 10/1/25 Travelers invoice. Limit is fine with Inflation Guard provisio"
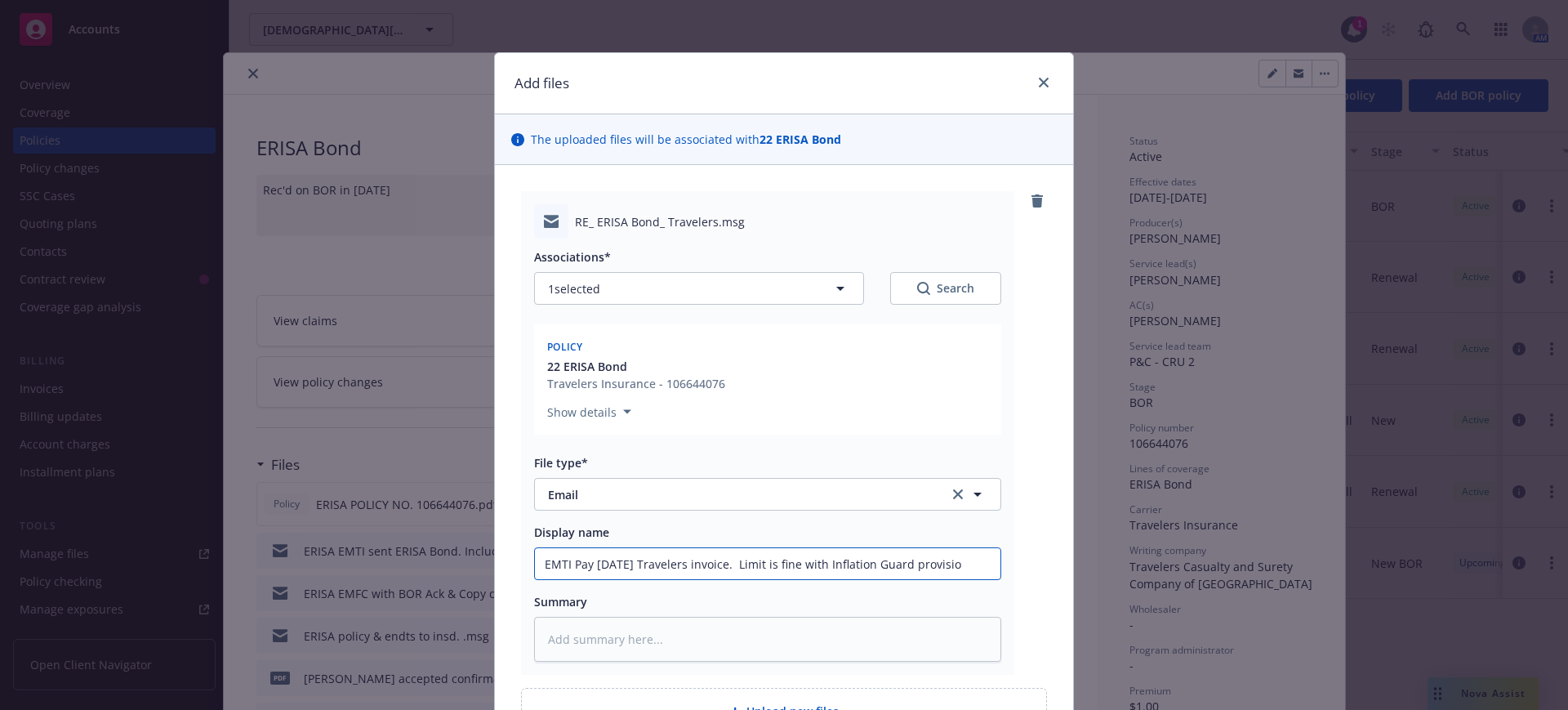
type textarea "x"
type input "EMTI Pay 10/1/25 Travelers invoice. Limit is fine with Inflation Guard provision"
type textarea "x"
type input "EMTI Pay 10/1/25 Travelers invoice. Limit is fine with Inflation Guard provision"
type textarea "x"
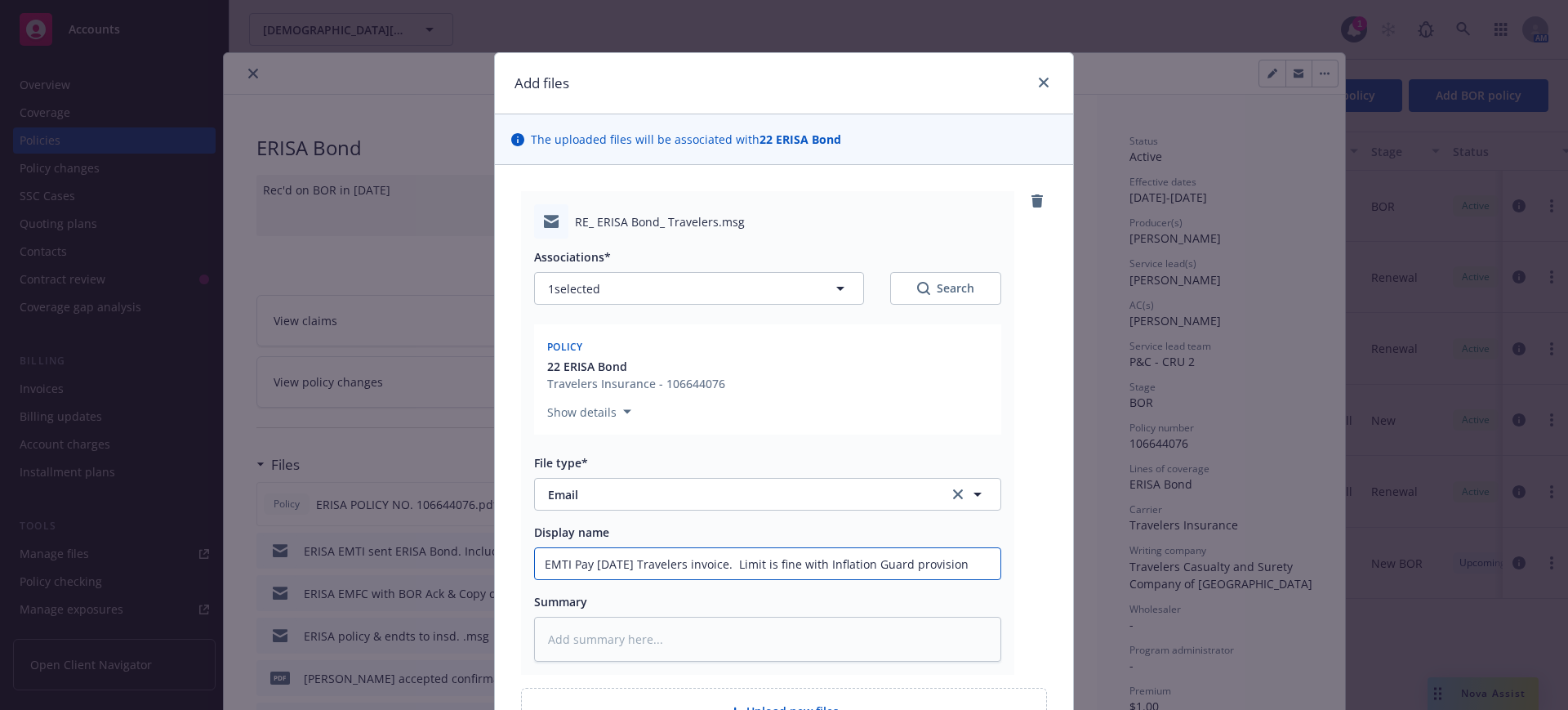
type input "EMTI Pay 10/1/25 Travelers invoice. Limit is fine with Inflation Guard provisio…"
type textarea "x"
type input "EMTI Pay 10/1/25 Travelers invoice. Limit is fine with Inflation Guard provisio…"
type textarea "x"
type input "EMTI Pay 10/1/25 Travelers invoice. Limit is fine with Inflation Guard provisio…"
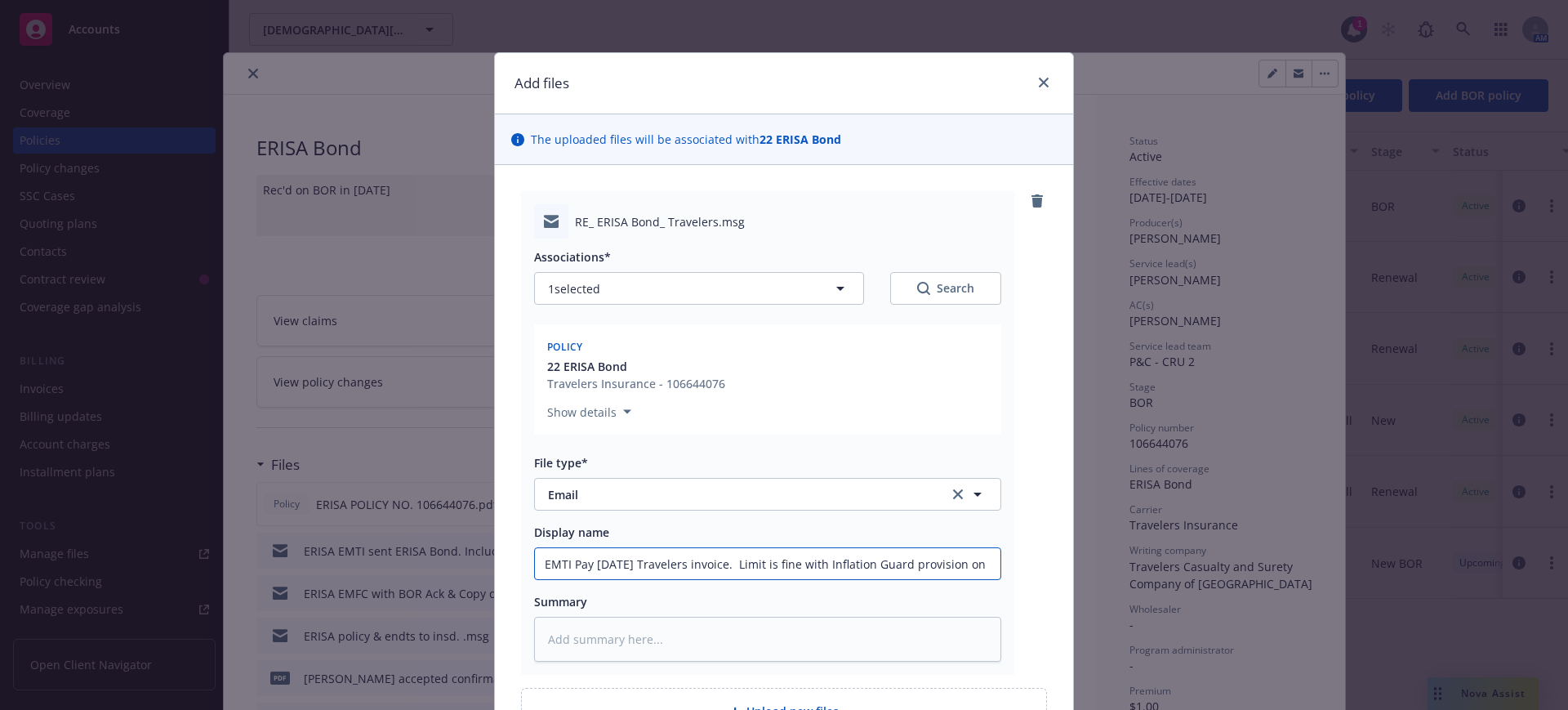
type textarea "x"
type input "EMTI Pay 10/1/25 Travelers invoice. Limit is fine with Inflation Guard provisio…"
type textarea "x"
type input "EMTI Pay 10/1/25 Travelers invoice. Limit is fine with Inflation Guard provisio…"
type textarea "x"
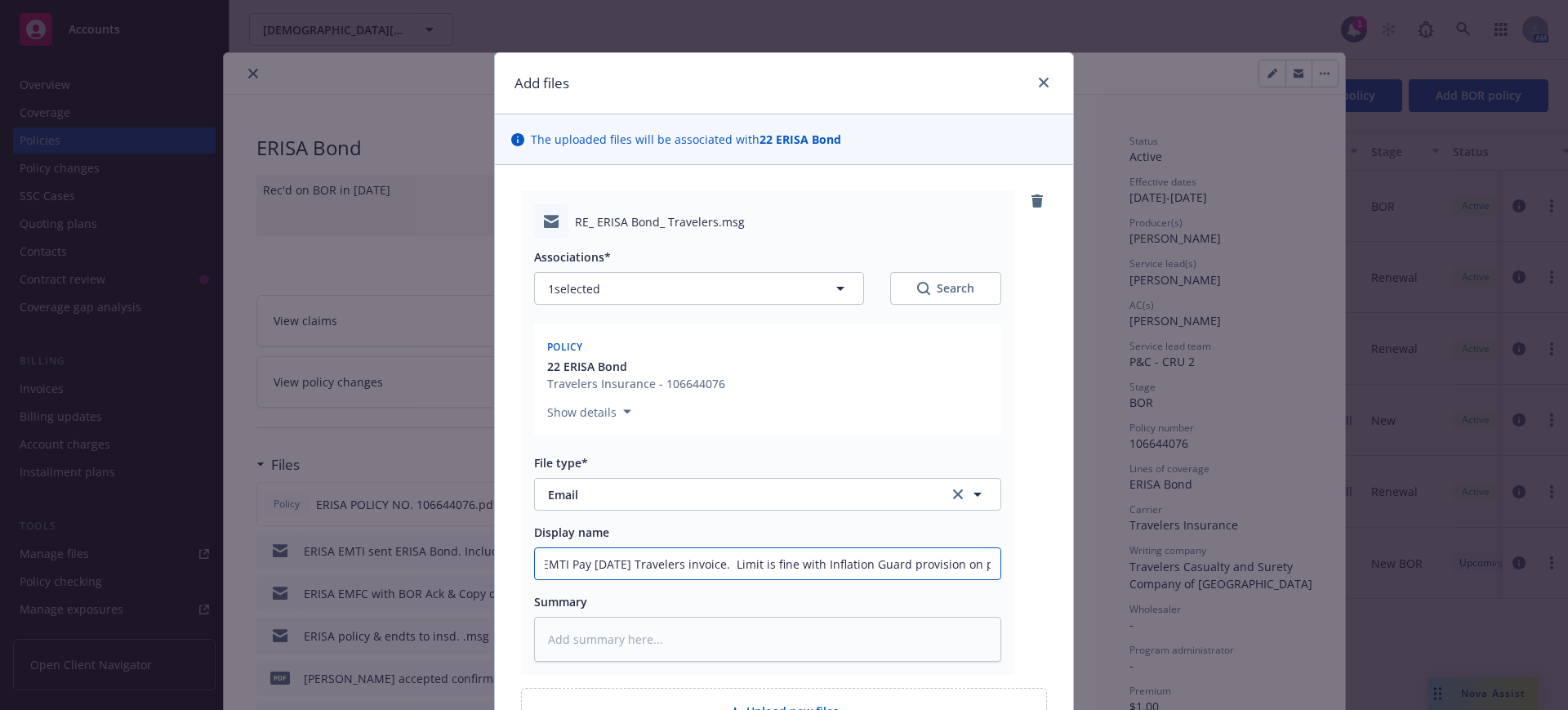
type input "EMTI Pay 10/1/25 Travelers invoice. Limit is fine with Inflation Guard provisio…"
type textarea "x"
type input "EMTI Pay 10/1/25 Travelers invoice. Limit is fine with Inflation Guard provisio…"
type textarea "x"
type input "EMTI Pay 10/1/25 Travelers invoice. Limit is fine with Inflation Guard provisio…"
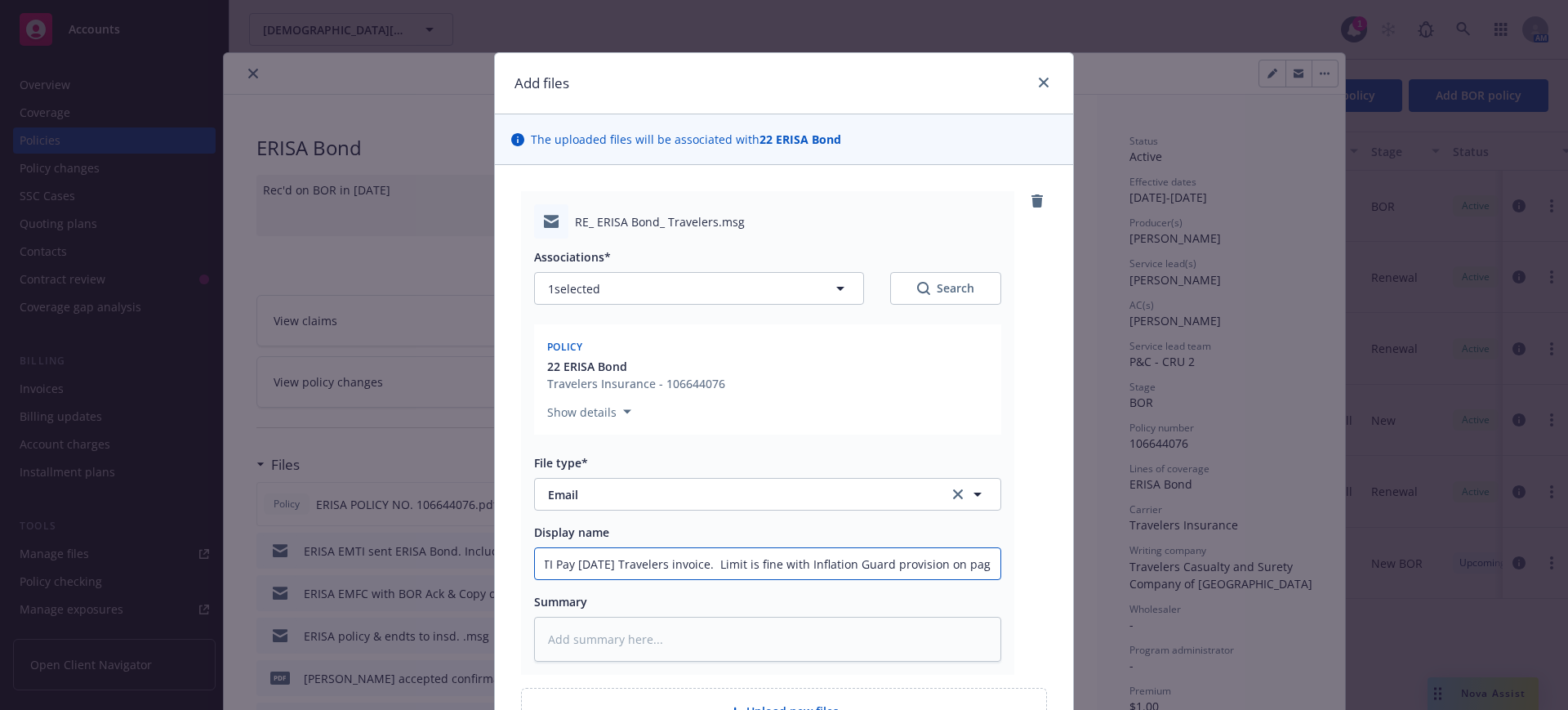
type textarea "x"
type input "EMTI Pay 10/1/25 Travelers invoice. Limit is fine with Inflation Guard provisio…"
type textarea "x"
type input "EMTI Pay 10/1/25 Travelers invoice. Limit is fine with Inflation Guard provisio…"
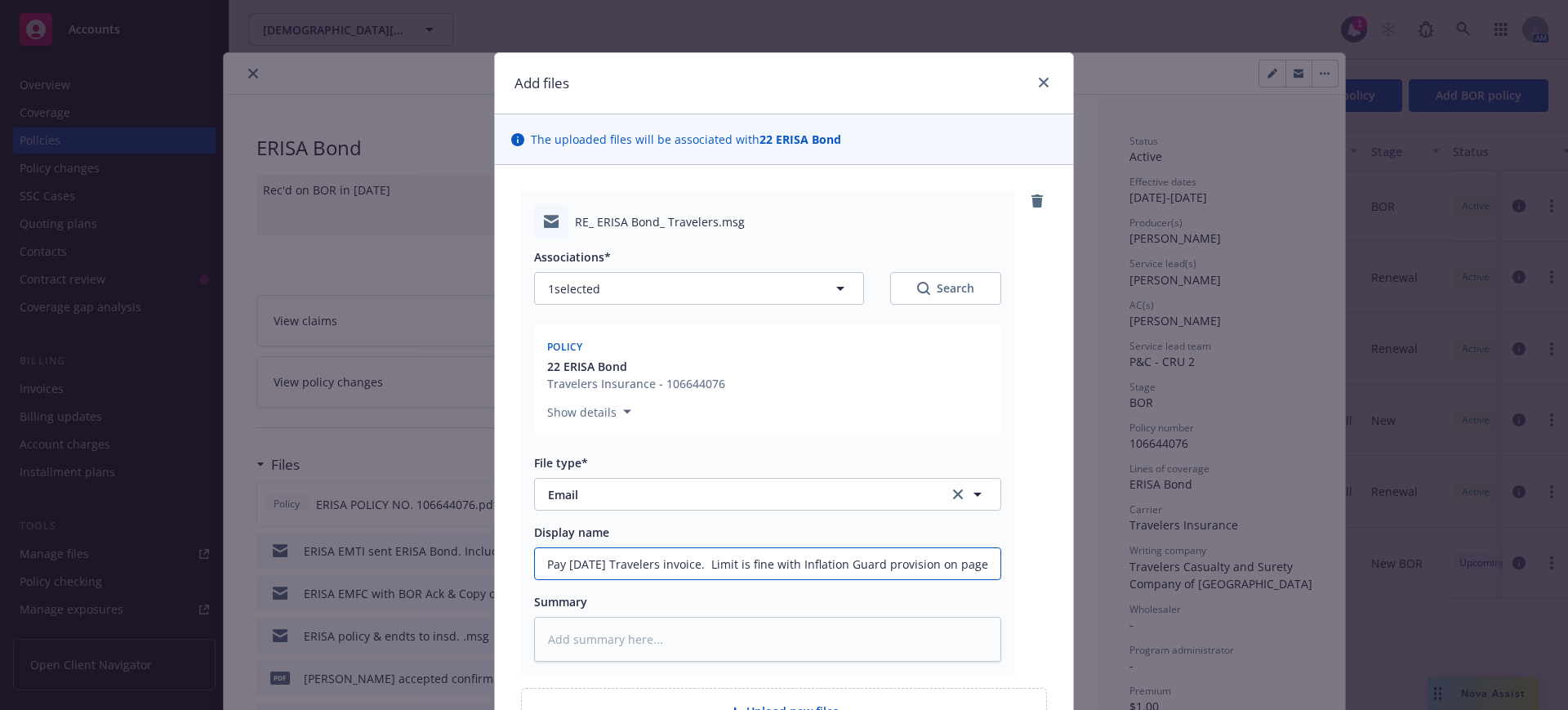
type textarea "x"
type input "EMTI Pay 10/1/25 Travelers invoice. Limit is fine with Inflation Guard provisio…"
type textarea "x"
type input "EMTI Pay 10/1/25 Travelers invoice. Limit is fine with Inflation Guard provisio…"
type textarea "x"
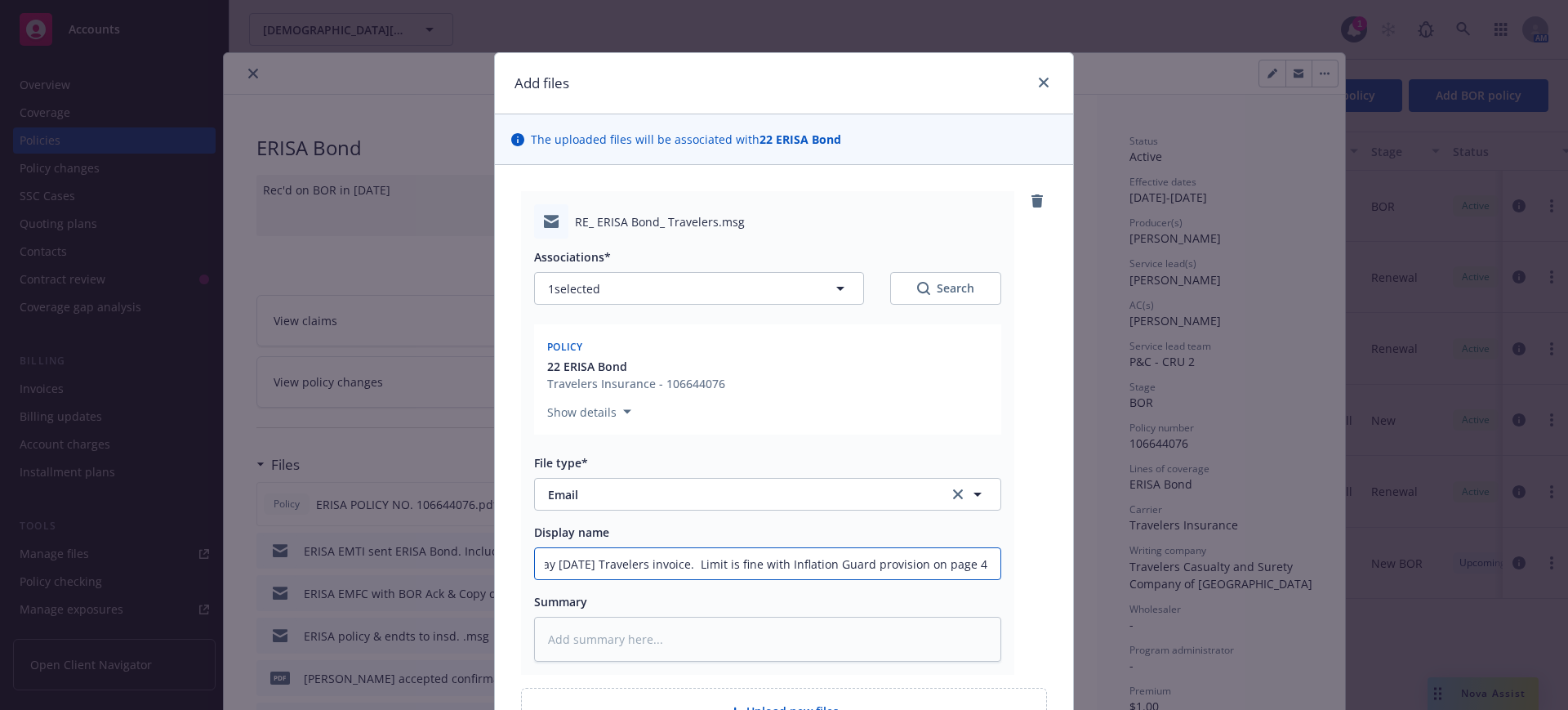
type input "EMTI Pay 10/1/25 Travelers invoice. Limit is fine with Inflation Guard provisio…"
type textarea "x"
type input "EMTI Pay 10/1/25 Travelers invoice. Limit is fine with Inflation Guard provisio…"
type textarea "x"
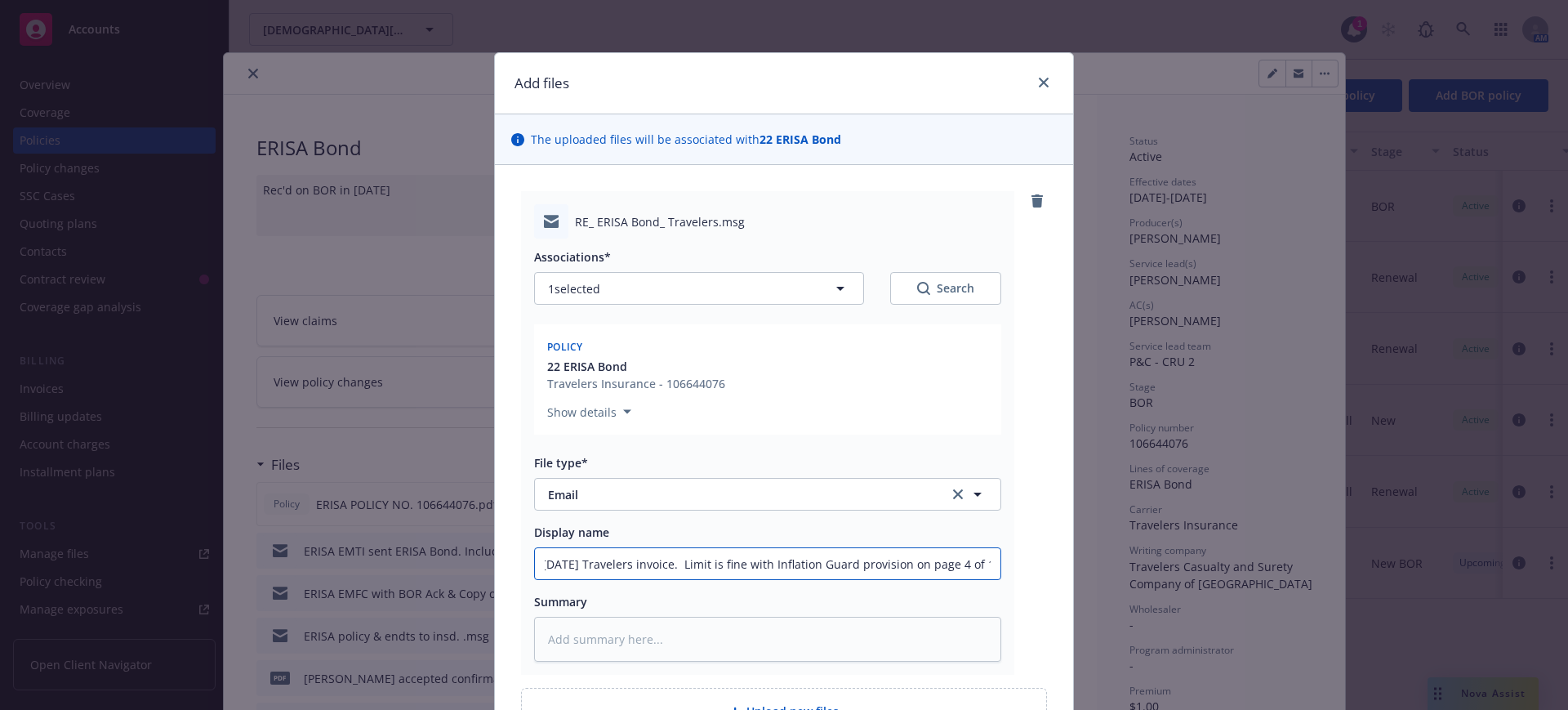
type input "EMTI Pay 10/1/25 Travelers invoice. Limit is fine with Inflation Guard provisio…"
click at [535, 636] on textarea at bounding box center [767, 639] width 467 height 45
paste textarea "Hi Jen, No need to increase the limit. The ERISA policy contains a provision re…"
type textarea "x"
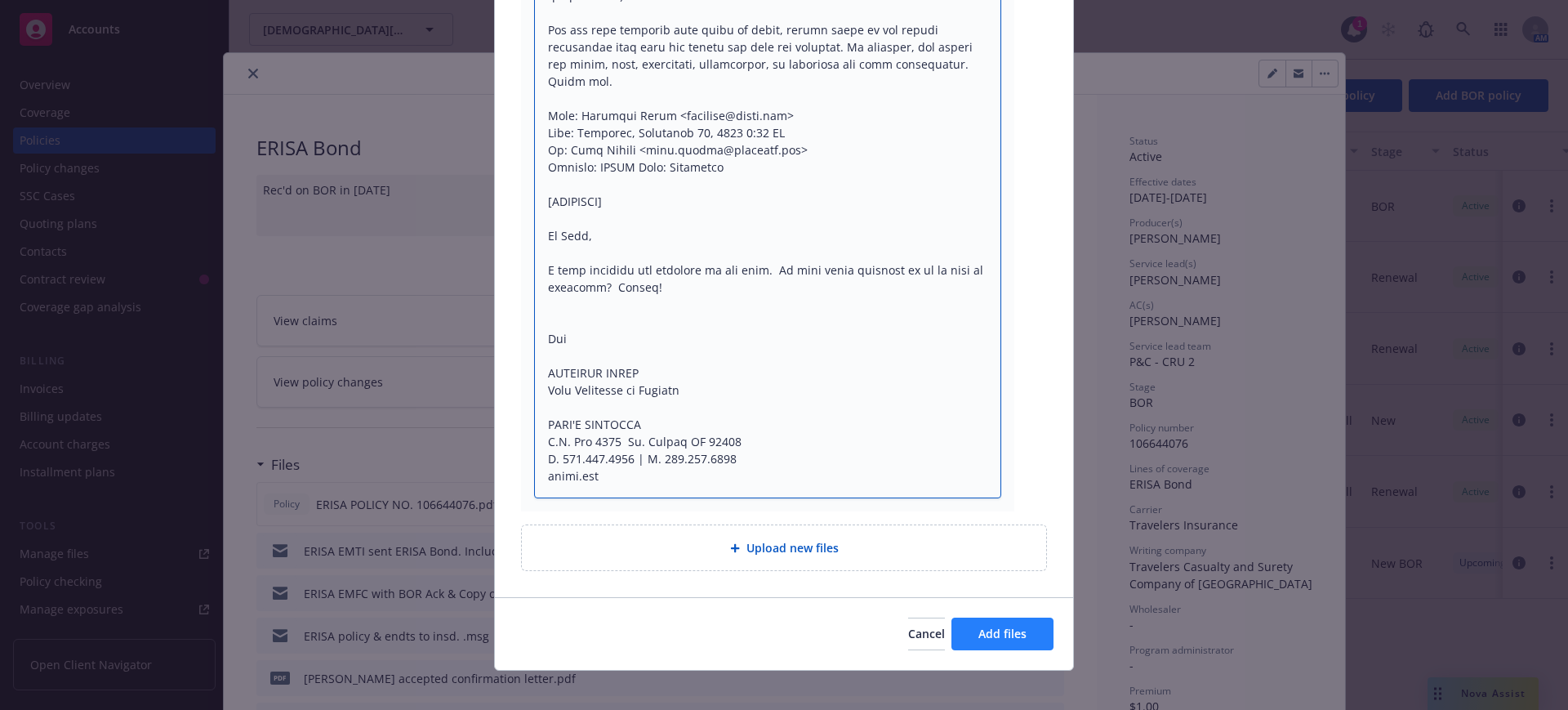
scroll to position [1000, 0]
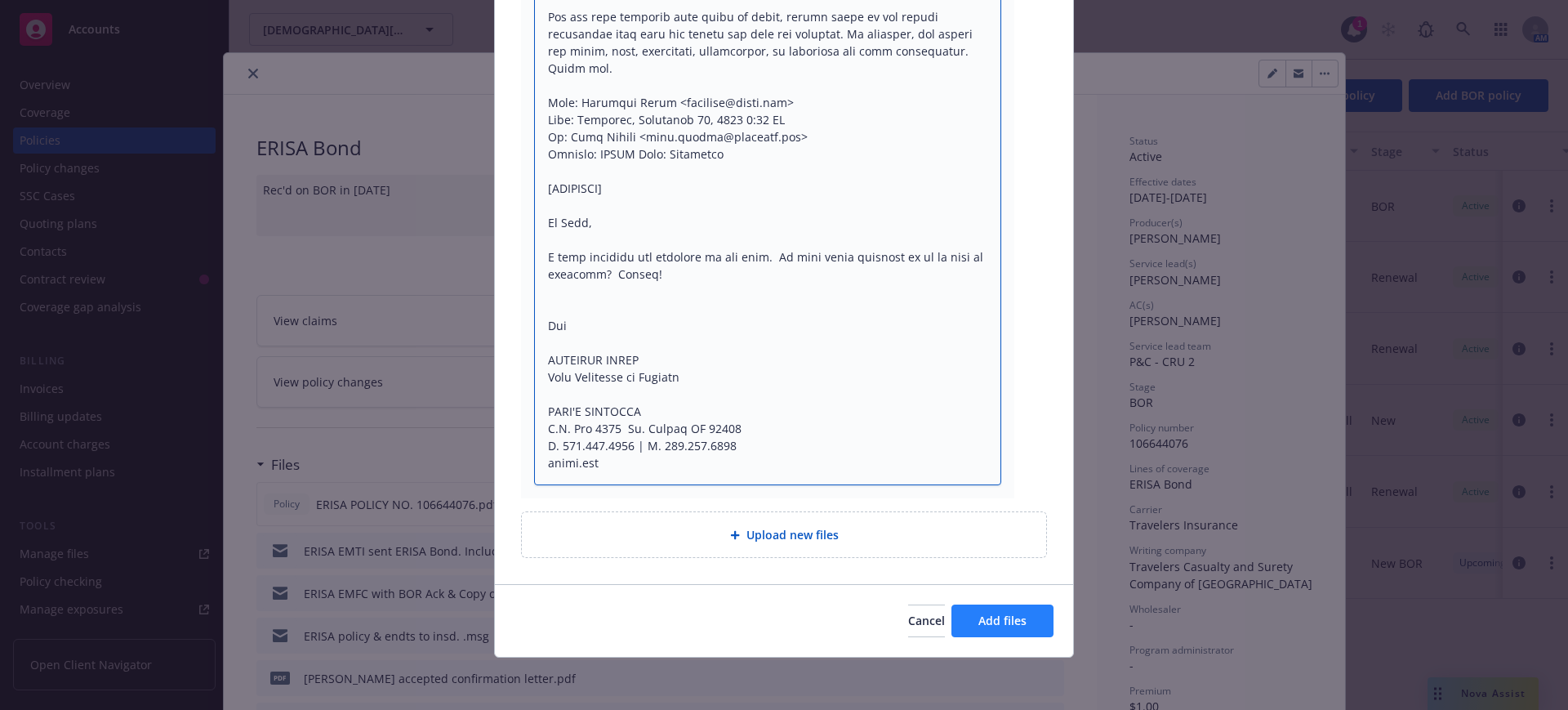
type textarea "Hi Jen, No need to increase the limit. The ERISA policy contains a provision re…"
click at [1019, 619] on span "Add files" at bounding box center [1002, 621] width 48 height 15
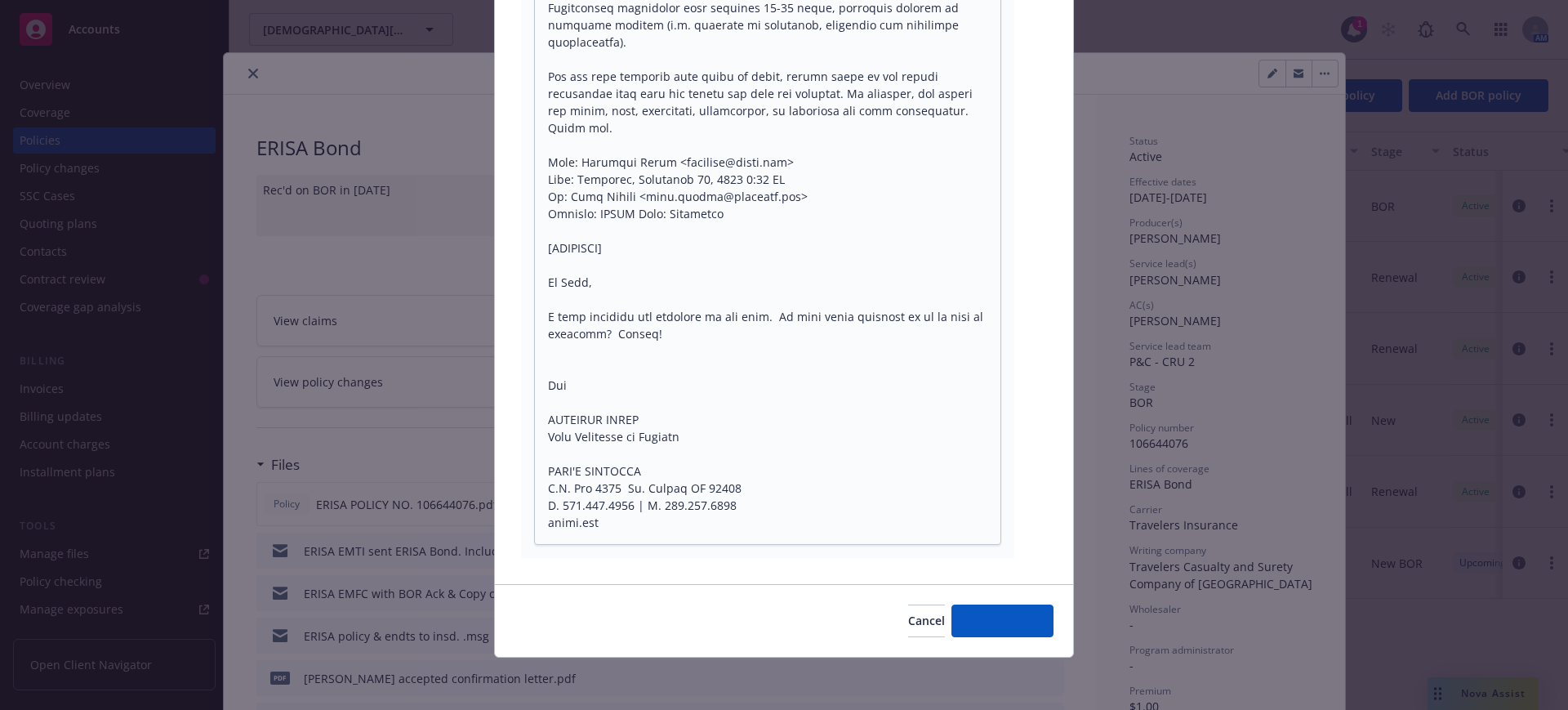
scroll to position [941, 0]
type textarea "x"
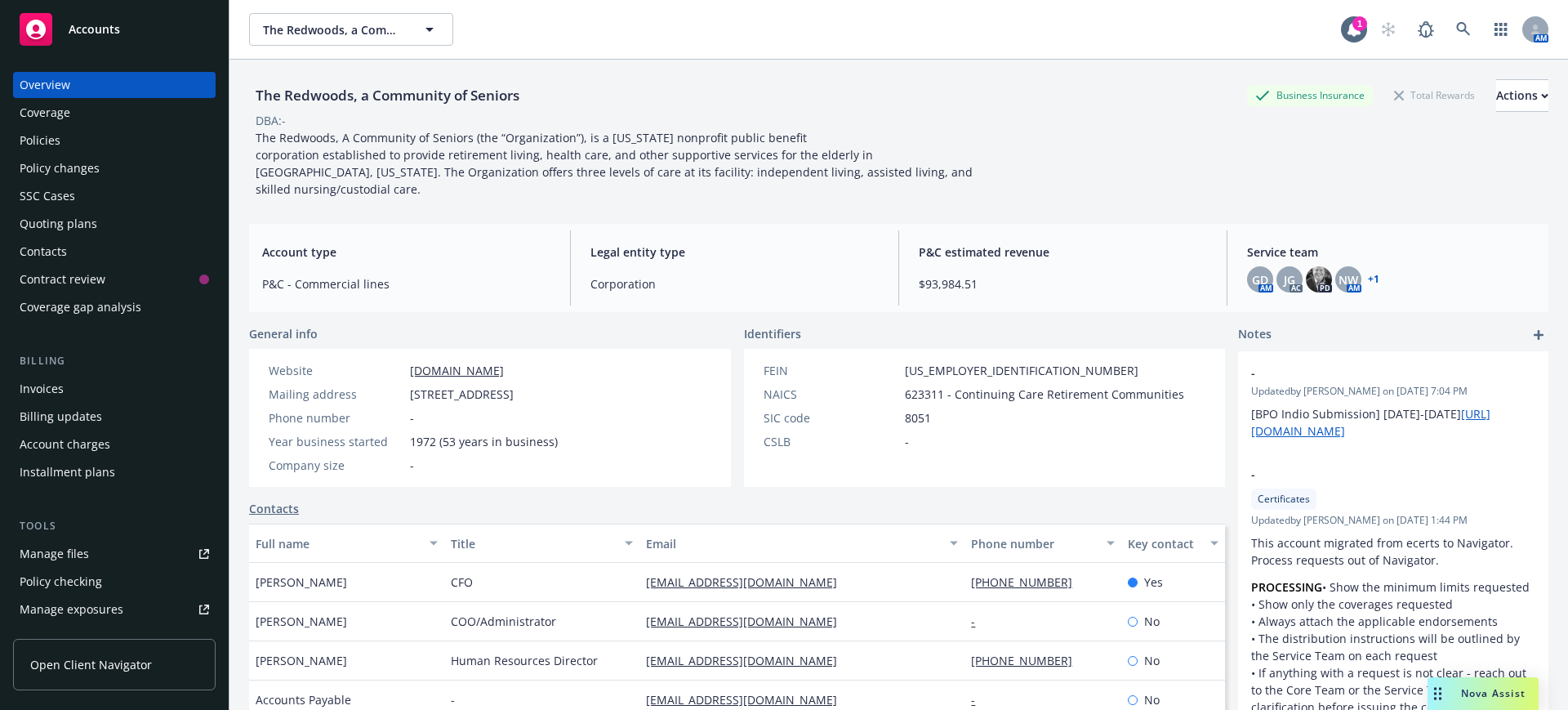
click at [44, 140] on div "Policies" at bounding box center [40, 140] width 41 height 27
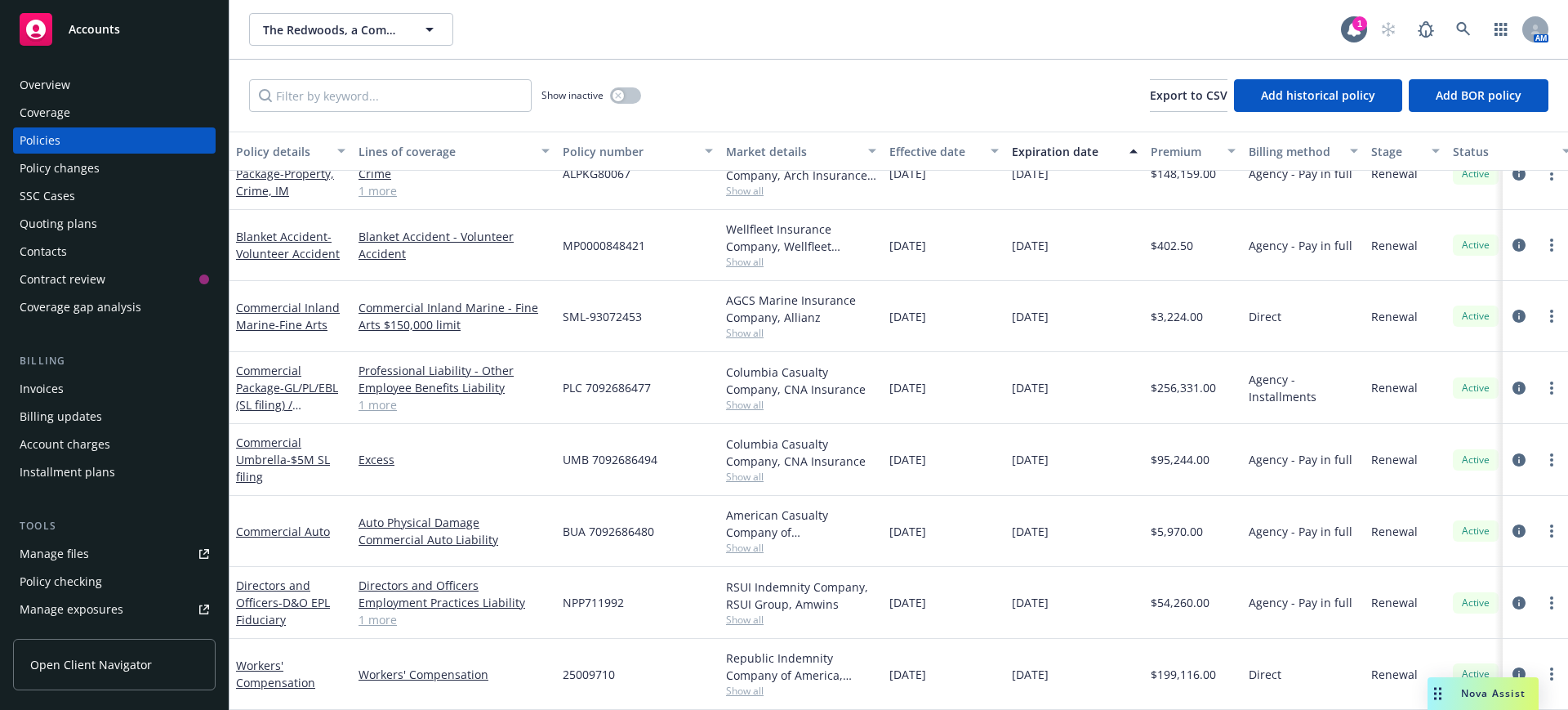
scroll to position [120, 0]
click at [267, 658] on link "Workers' Compensation" at bounding box center [276, 674] width 80 height 32
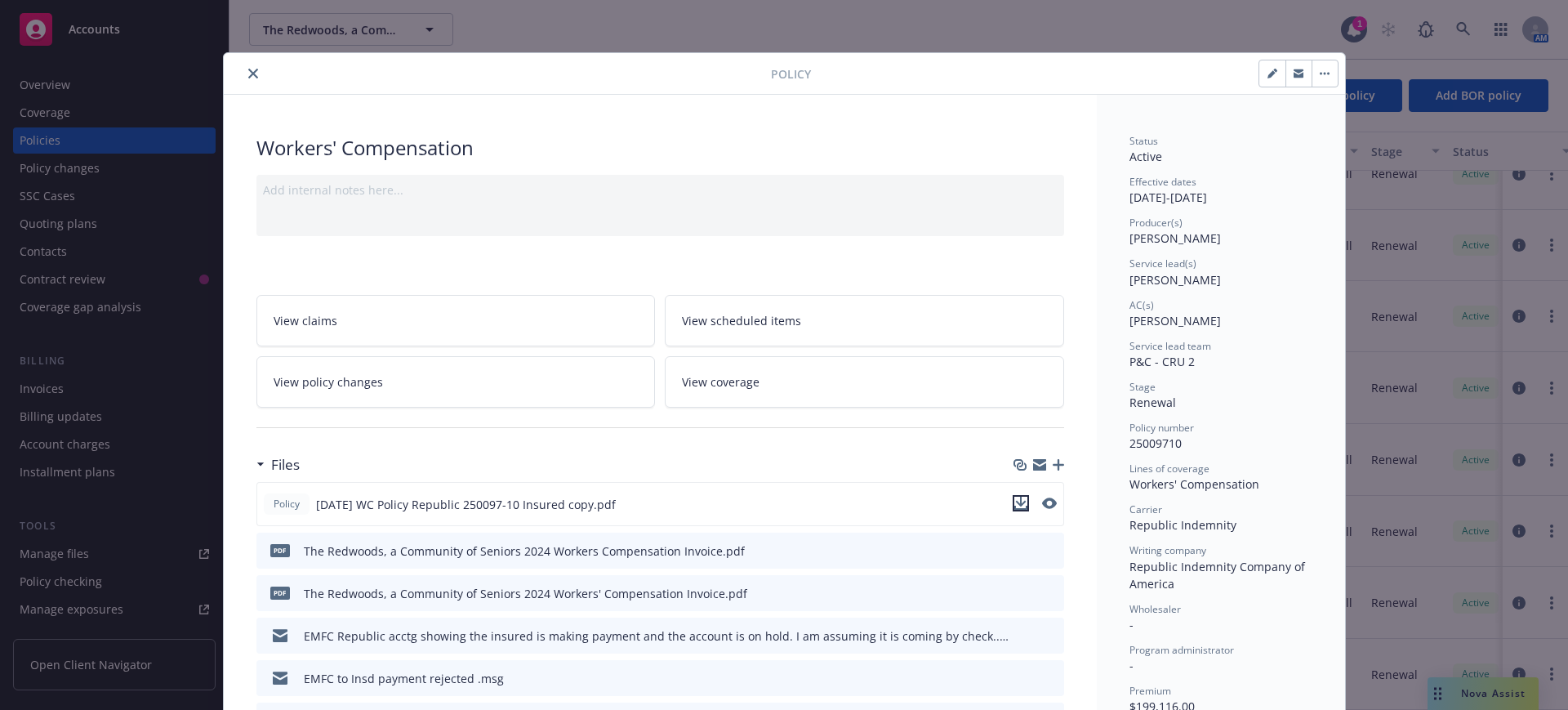
click at [1015, 502] on icon "download file" at bounding box center [1020, 501] width 10 height 9
click at [249, 69] on icon "close" at bounding box center [253, 73] width 9 height 9
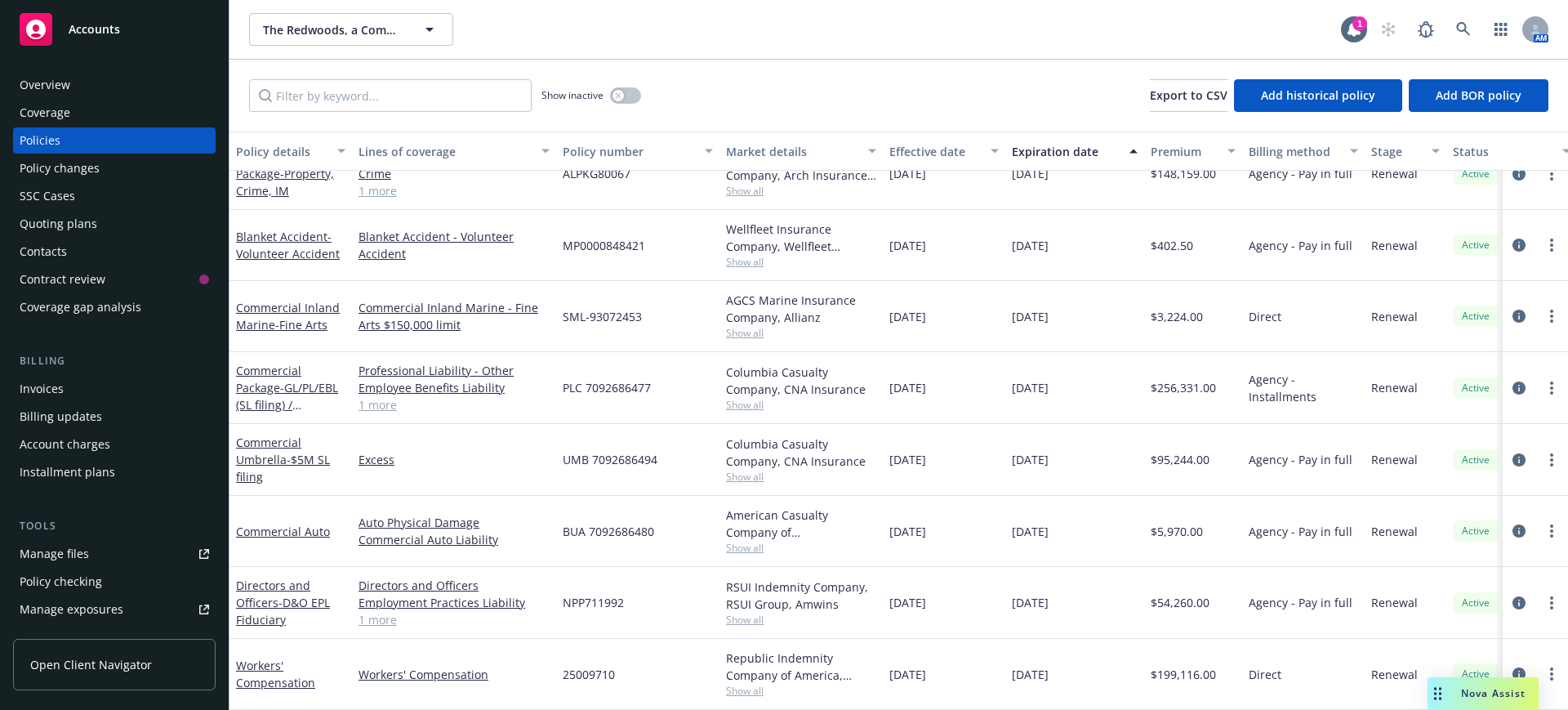
click at [47, 549] on div "Manage files" at bounding box center [54, 554] width 69 height 27
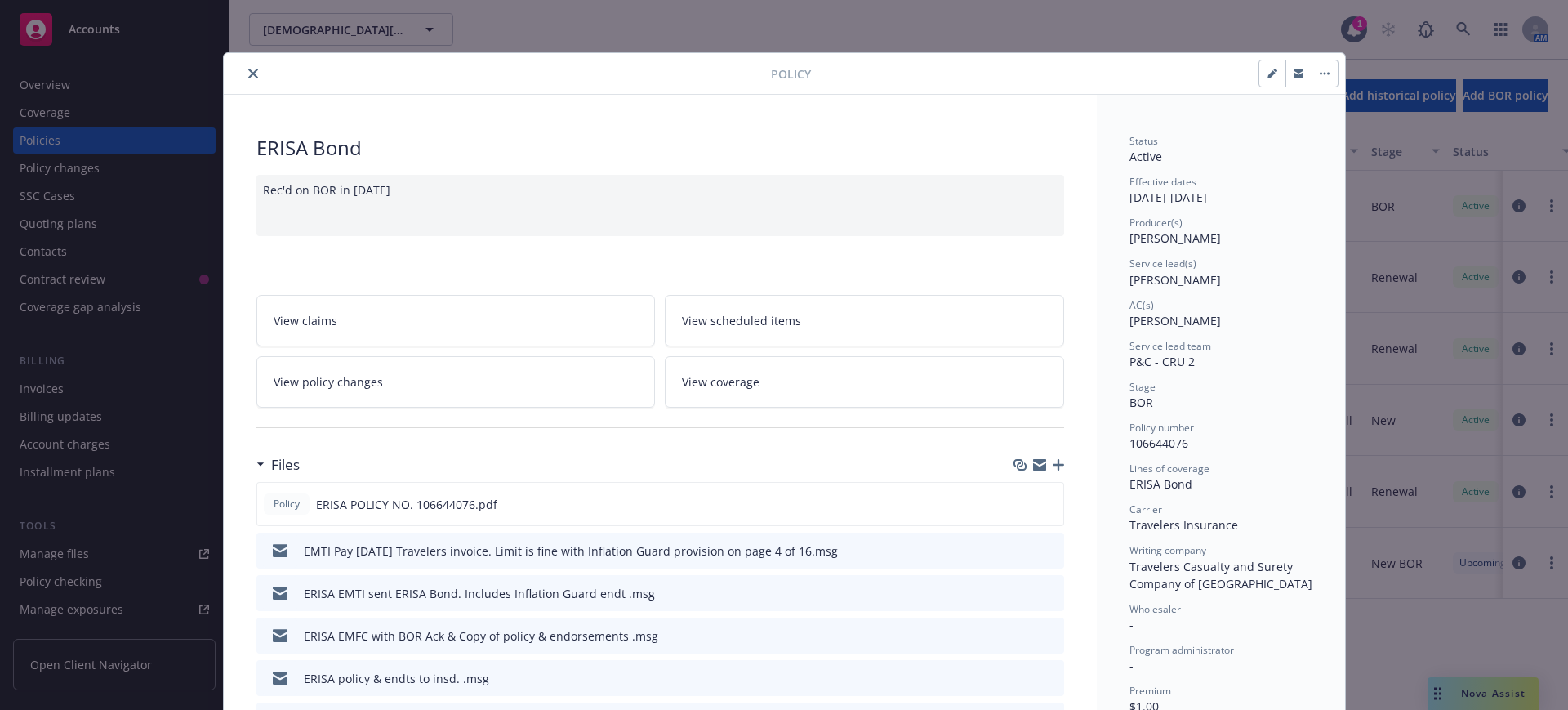
drag, startPoint x: 247, startPoint y: 68, endPoint x: 210, endPoint y: 67, distance: 37.0
click at [249, 69] on icon "close" at bounding box center [253, 73] width 9 height 9
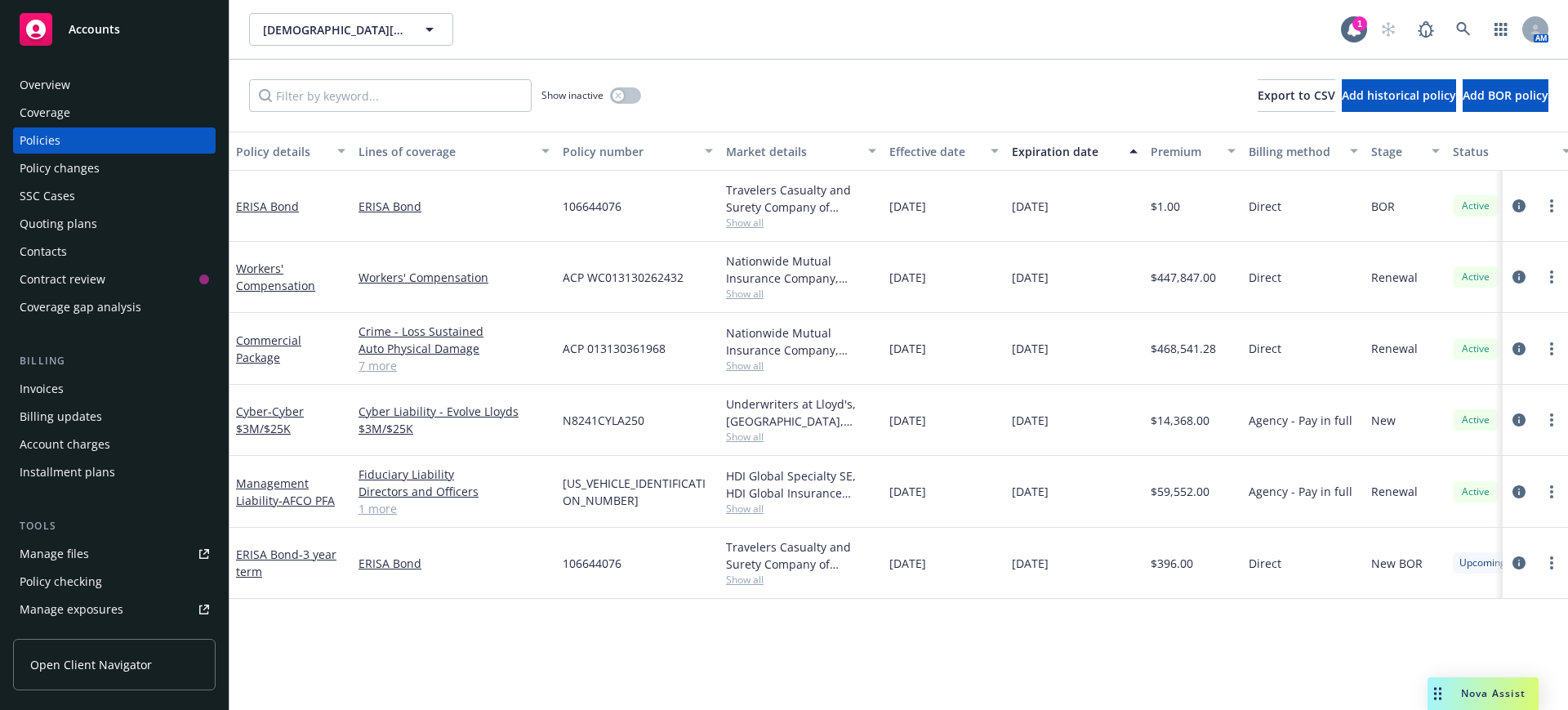
click at [81, 28] on span "Accounts" at bounding box center [94, 29] width 51 height 13
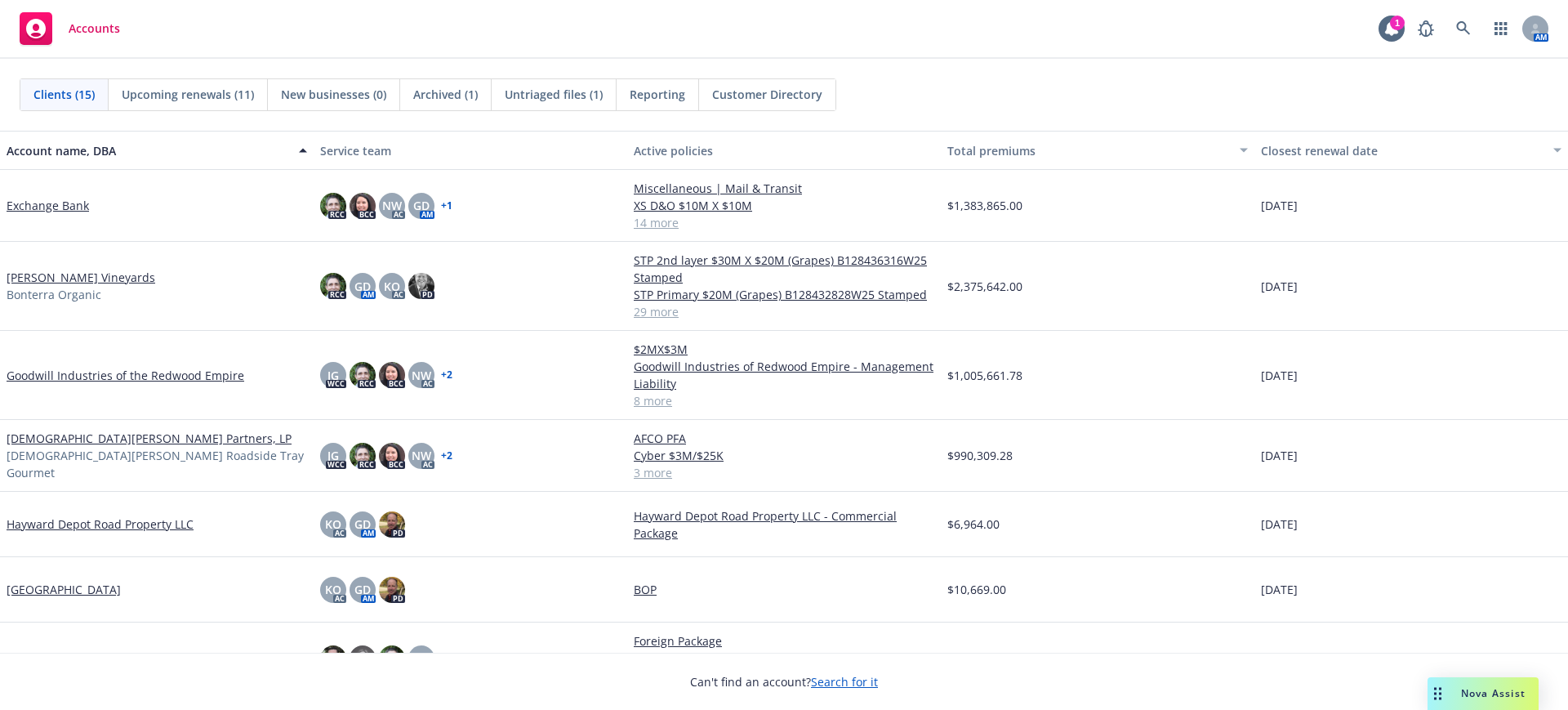
scroll to position [307, 0]
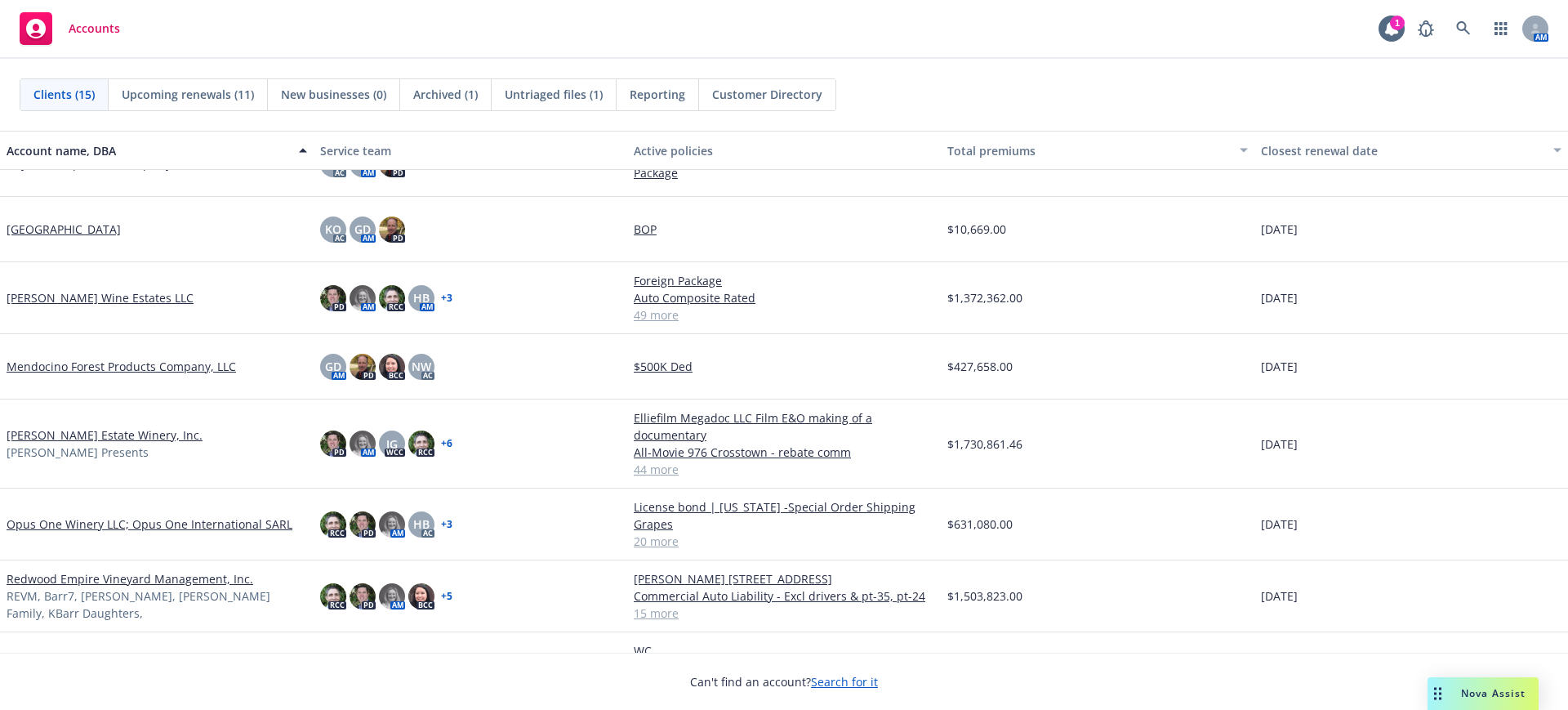
click at [38, 437] on link "Niebaum-Coppola Estate Winery, Inc." at bounding box center [104, 435] width 196 height 17
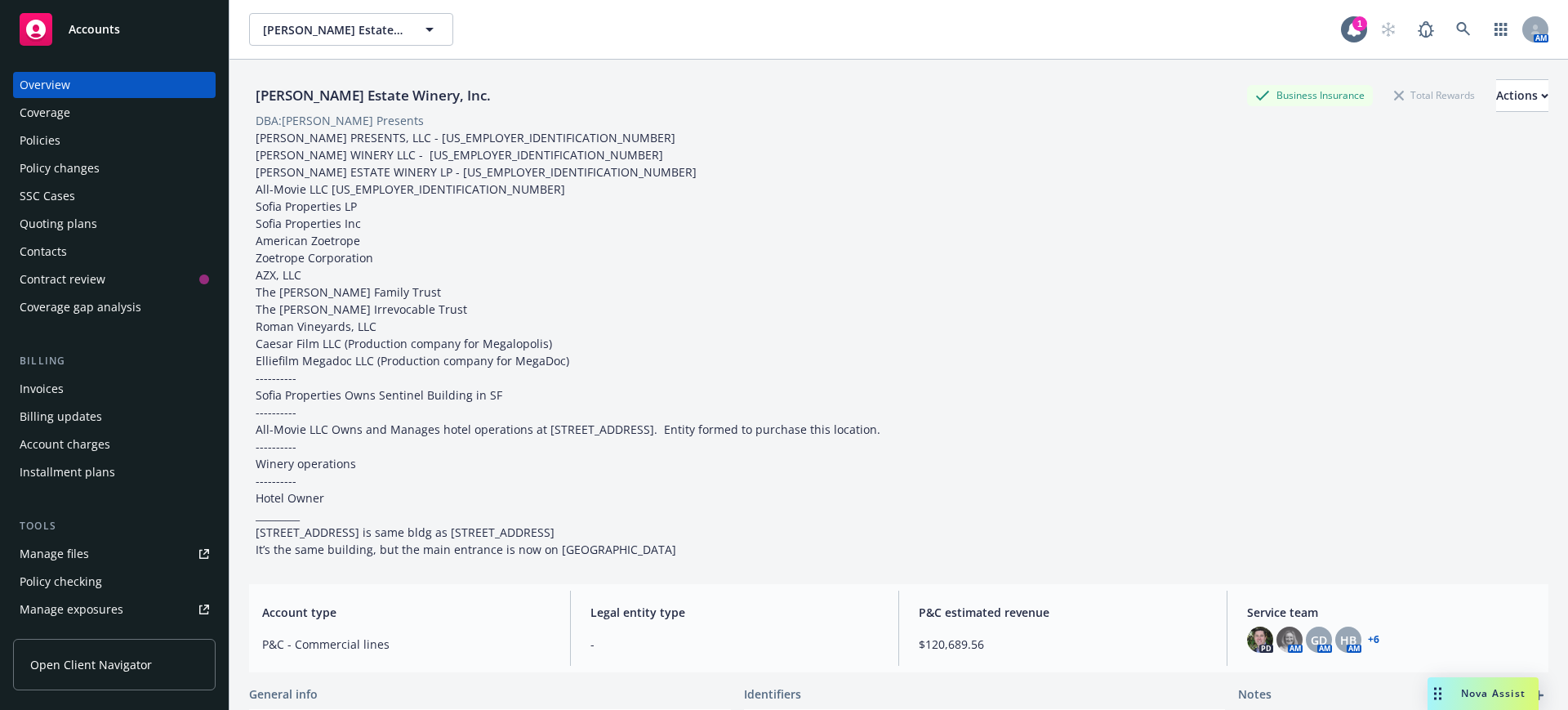
click at [42, 137] on div "Policies" at bounding box center [40, 140] width 41 height 27
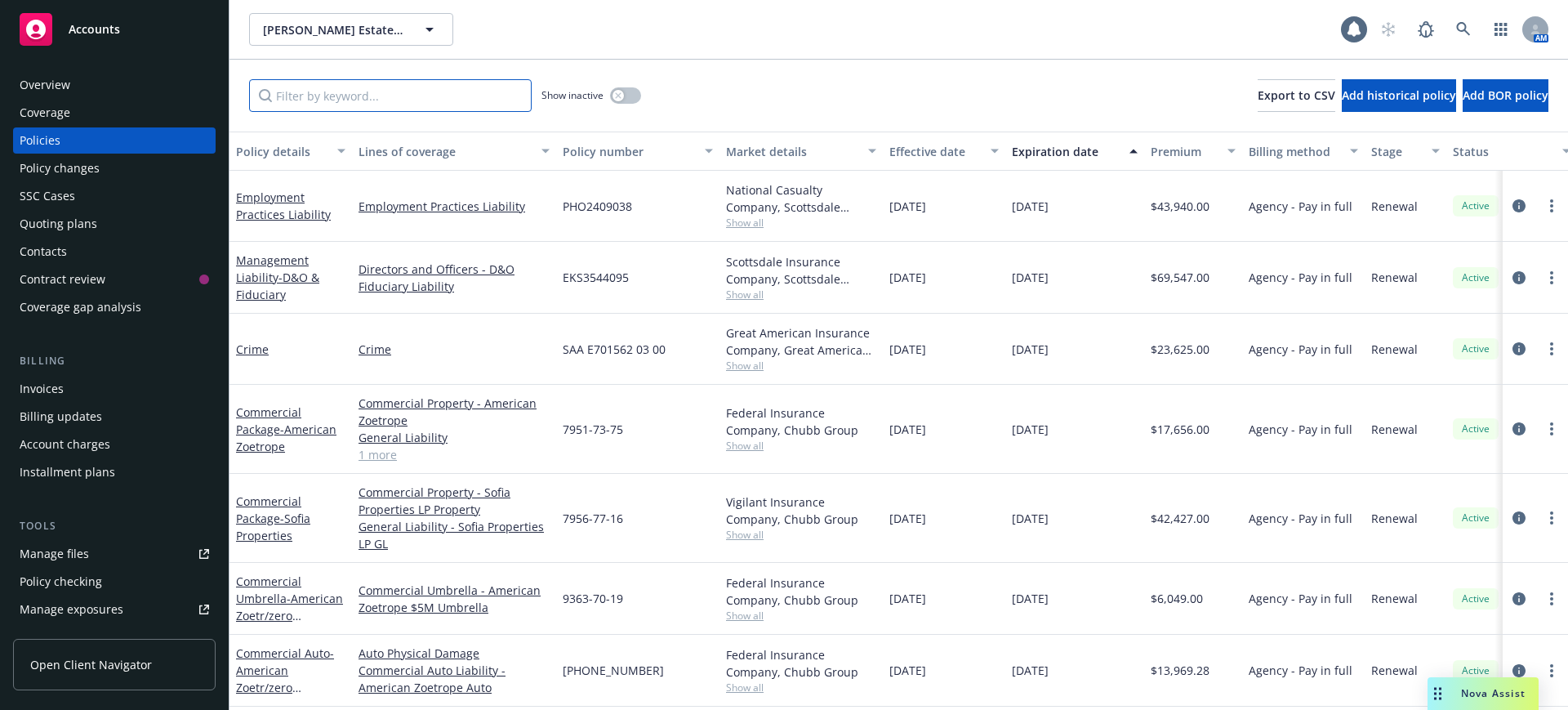
click at [342, 95] on input "Filter by keyword..." at bounding box center [391, 96] width 283 height 32
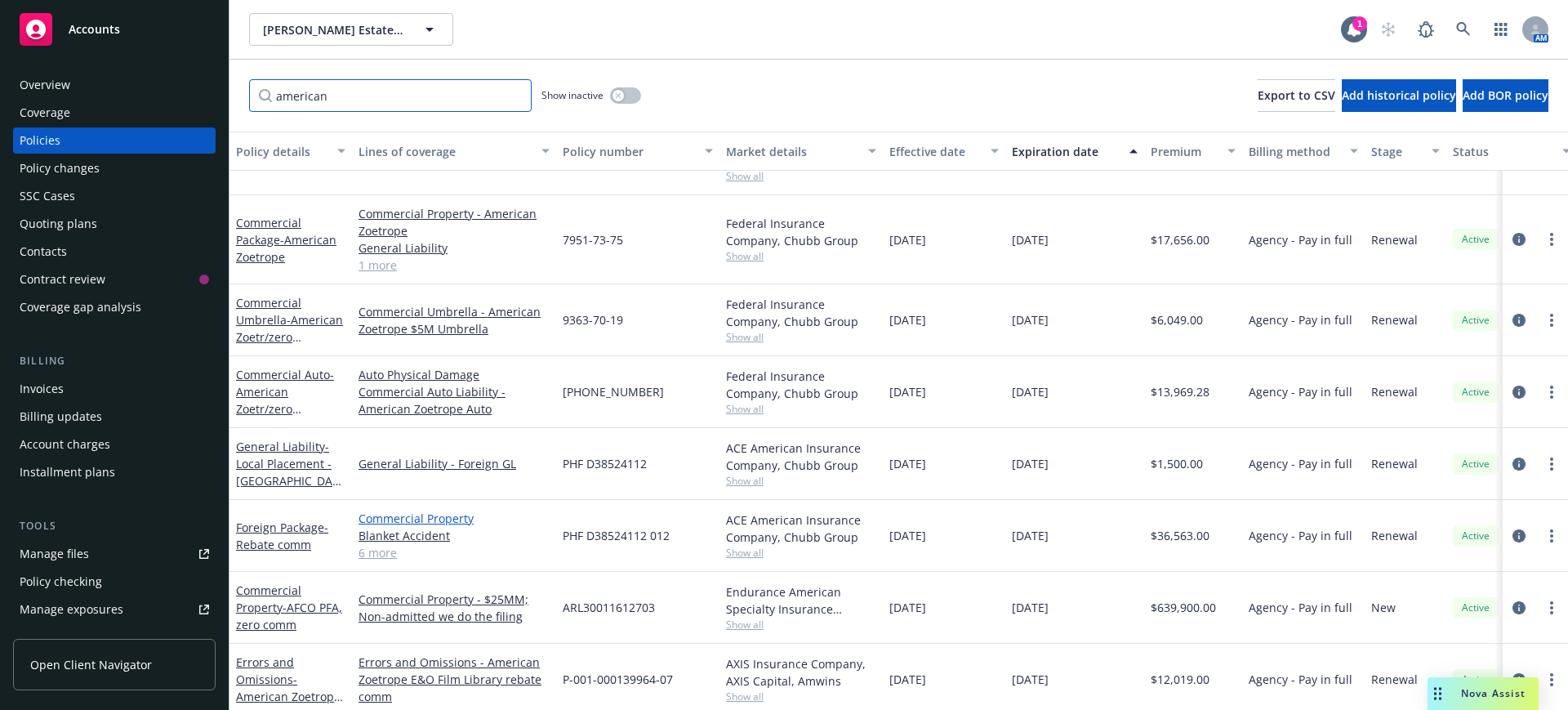
scroll to position [67, 0]
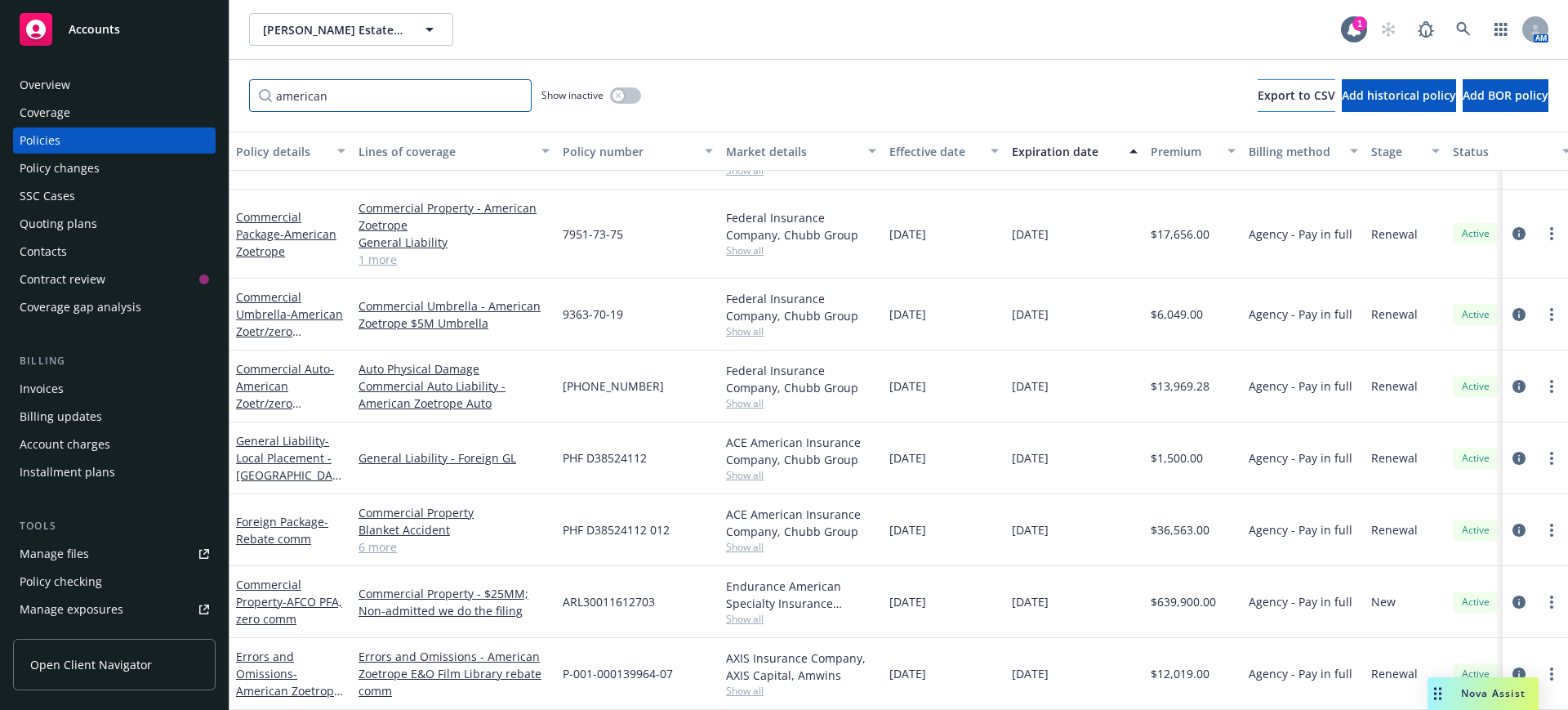
type input "american"
click at [1258, 92] on span "Export to CSV" at bounding box center [1297, 95] width 78 height 15
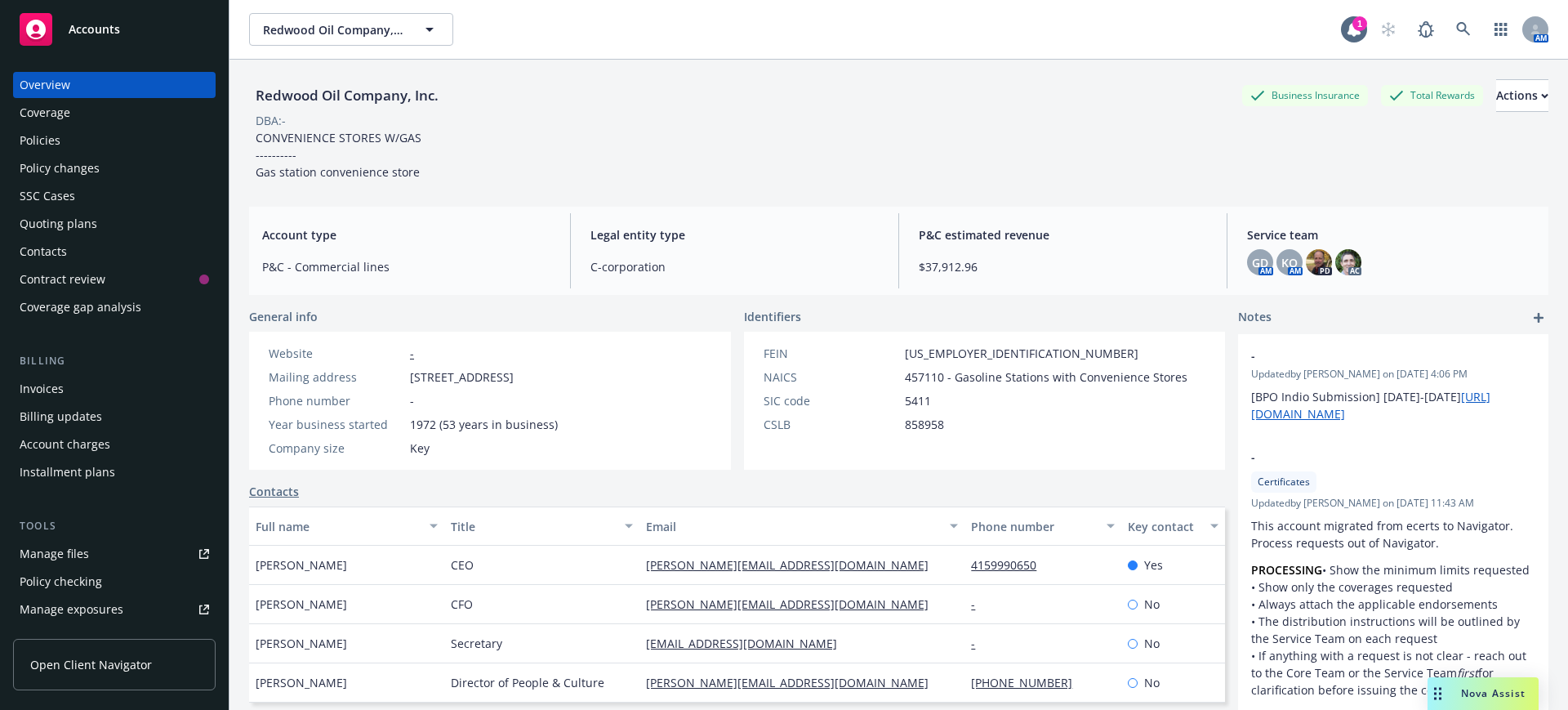
click at [77, 24] on span "Accounts" at bounding box center [94, 29] width 51 height 13
